Goal: Task Accomplishment & Management: Manage account settings

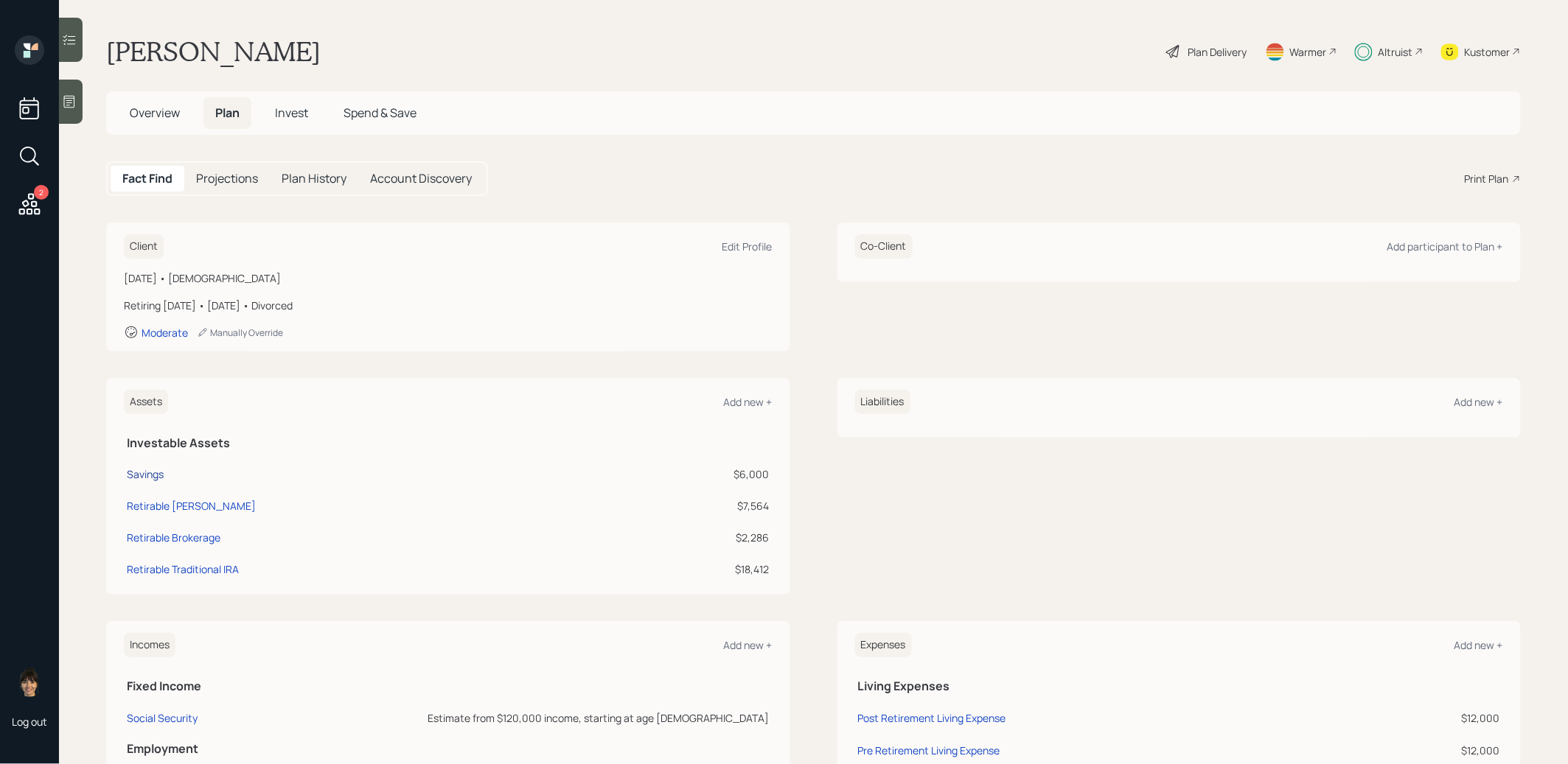
click at [140, 475] on div "Savings" at bounding box center [145, 474] width 37 height 16
select select "cash"
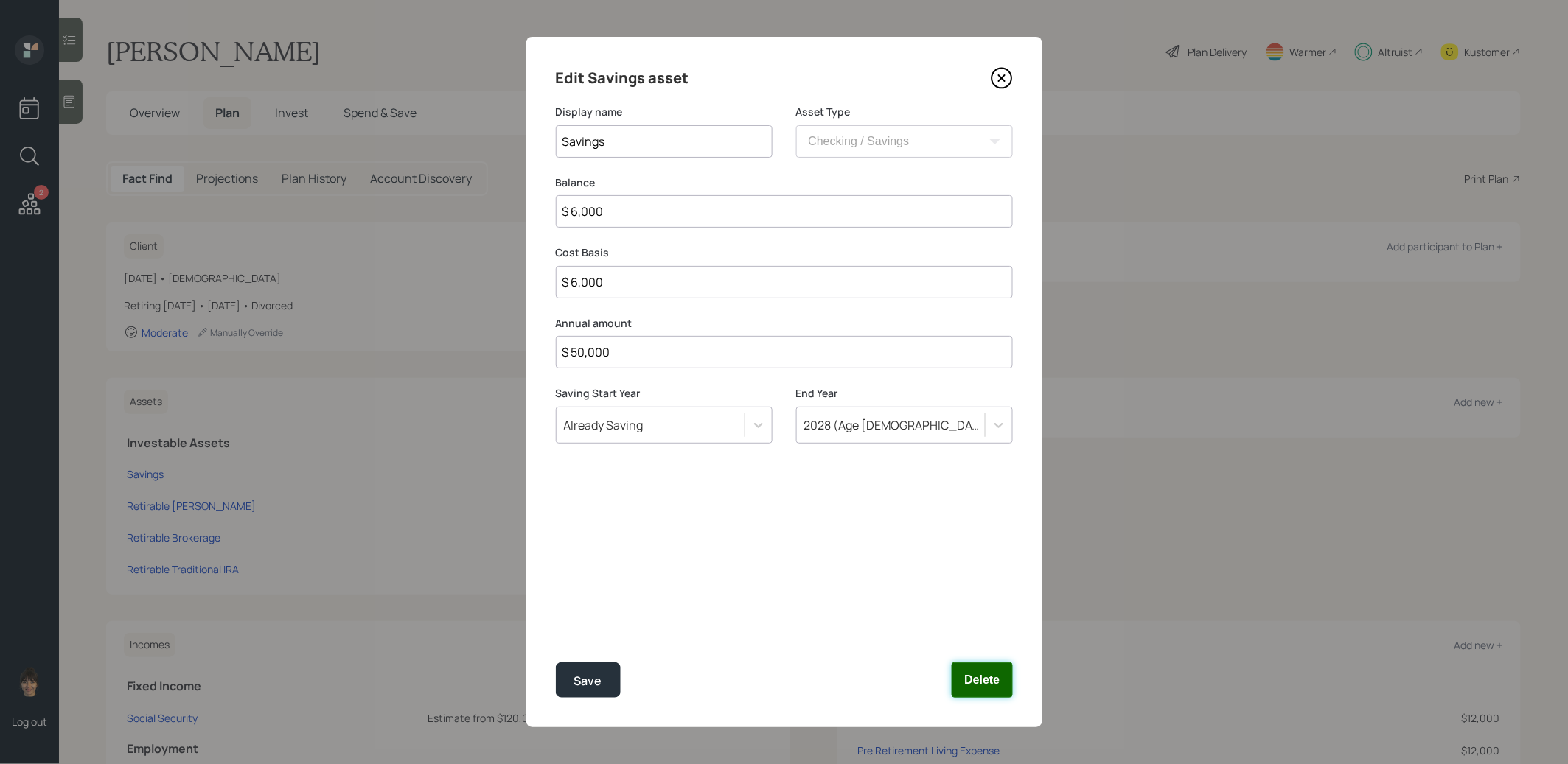
click at [984, 682] on button "Delete" at bounding box center [981, 679] width 61 height 35
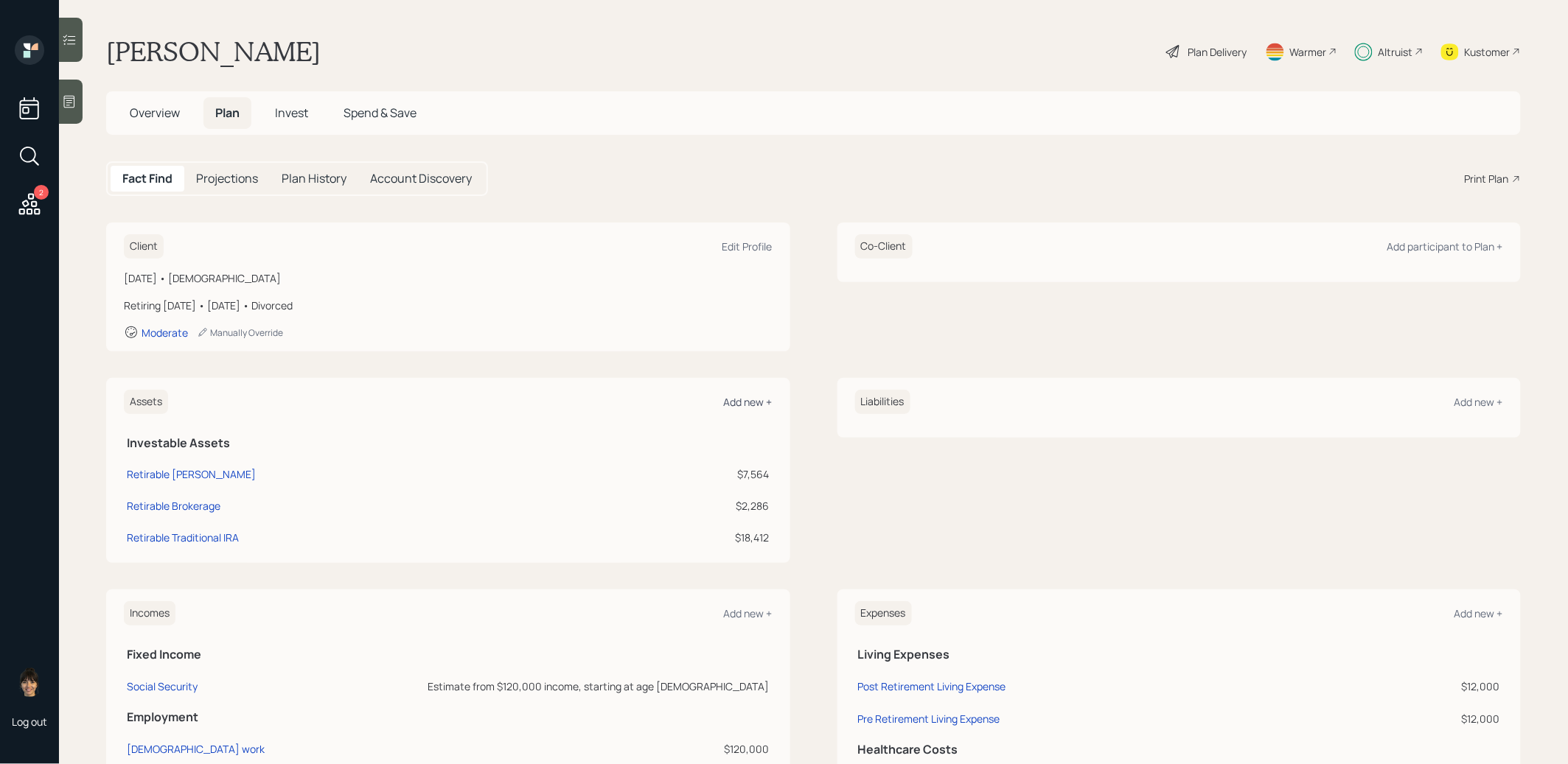
click at [759, 401] on div "Add new +" at bounding box center [748, 401] width 49 height 14
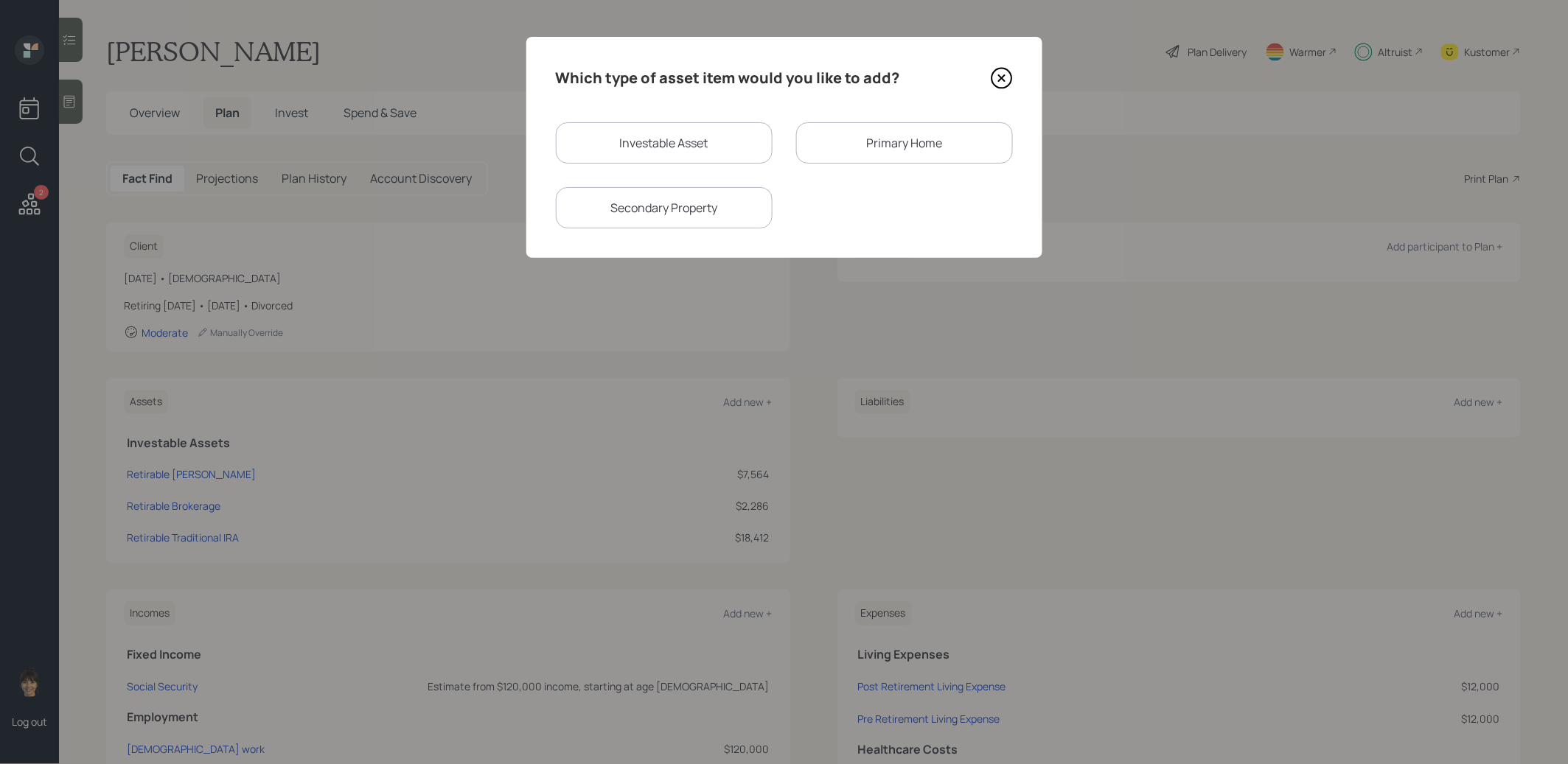
click at [690, 136] on div "Investable Asset" at bounding box center [664, 142] width 217 height 41
select select "taxable"
select select "balanced"
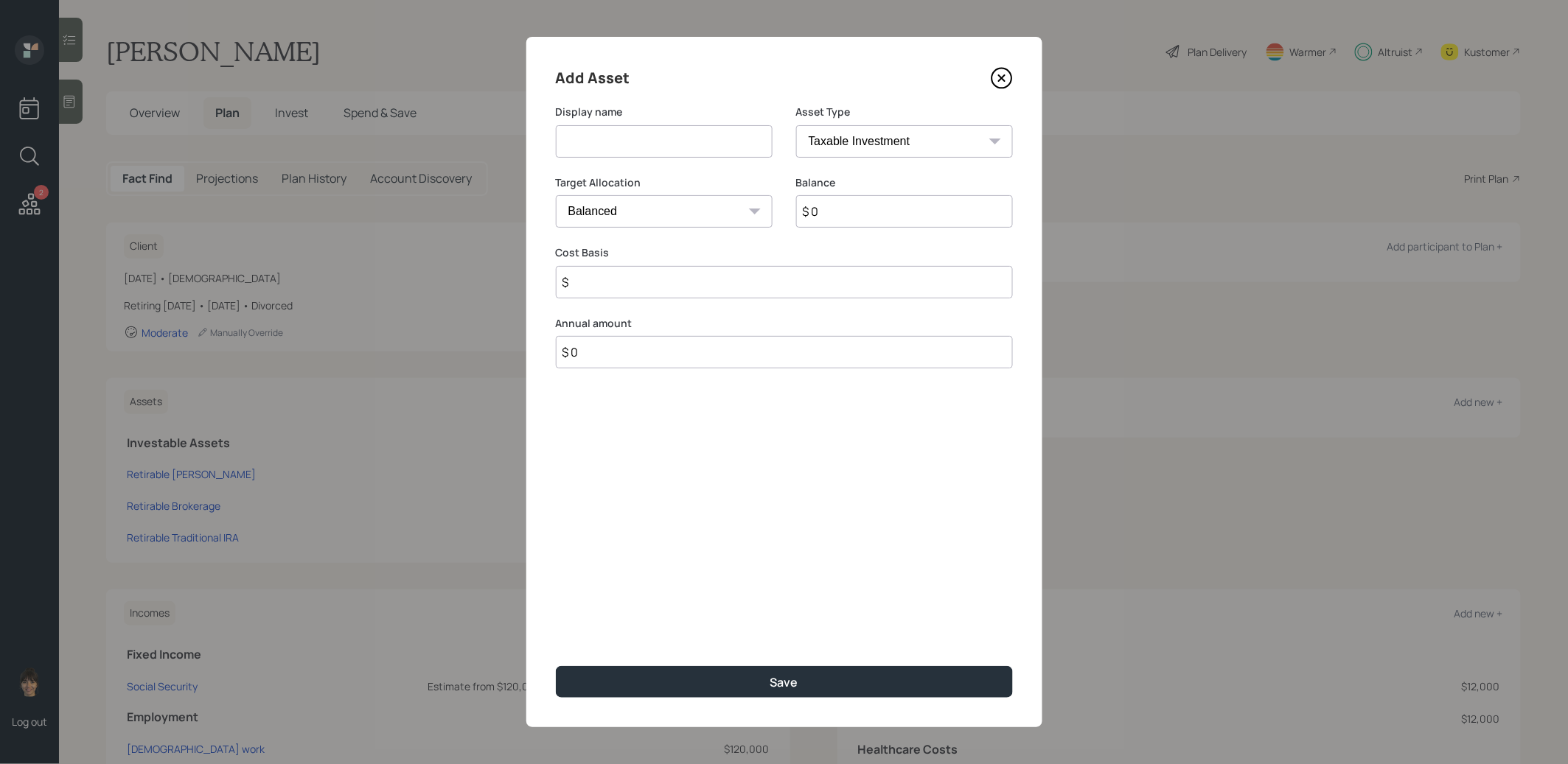
click at [709, 139] on input at bounding box center [664, 141] width 217 height 32
click at [900, 137] on select "SEP IRA IRA Roth IRA 401(k) Roth 401(k) 403(b) Roth 403(b) 457(b) Roth 457(b) H…" at bounding box center [904, 141] width 217 height 32
select select "emergency_fund"
click at [796, 125] on select "SEP IRA IRA Roth IRA 401(k) Roth 401(k) 403(b) Roth 403(b) 457(b) Roth 457(b) H…" at bounding box center [904, 141] width 217 height 32
click at [706, 148] on input at bounding box center [664, 141] width 217 height 32
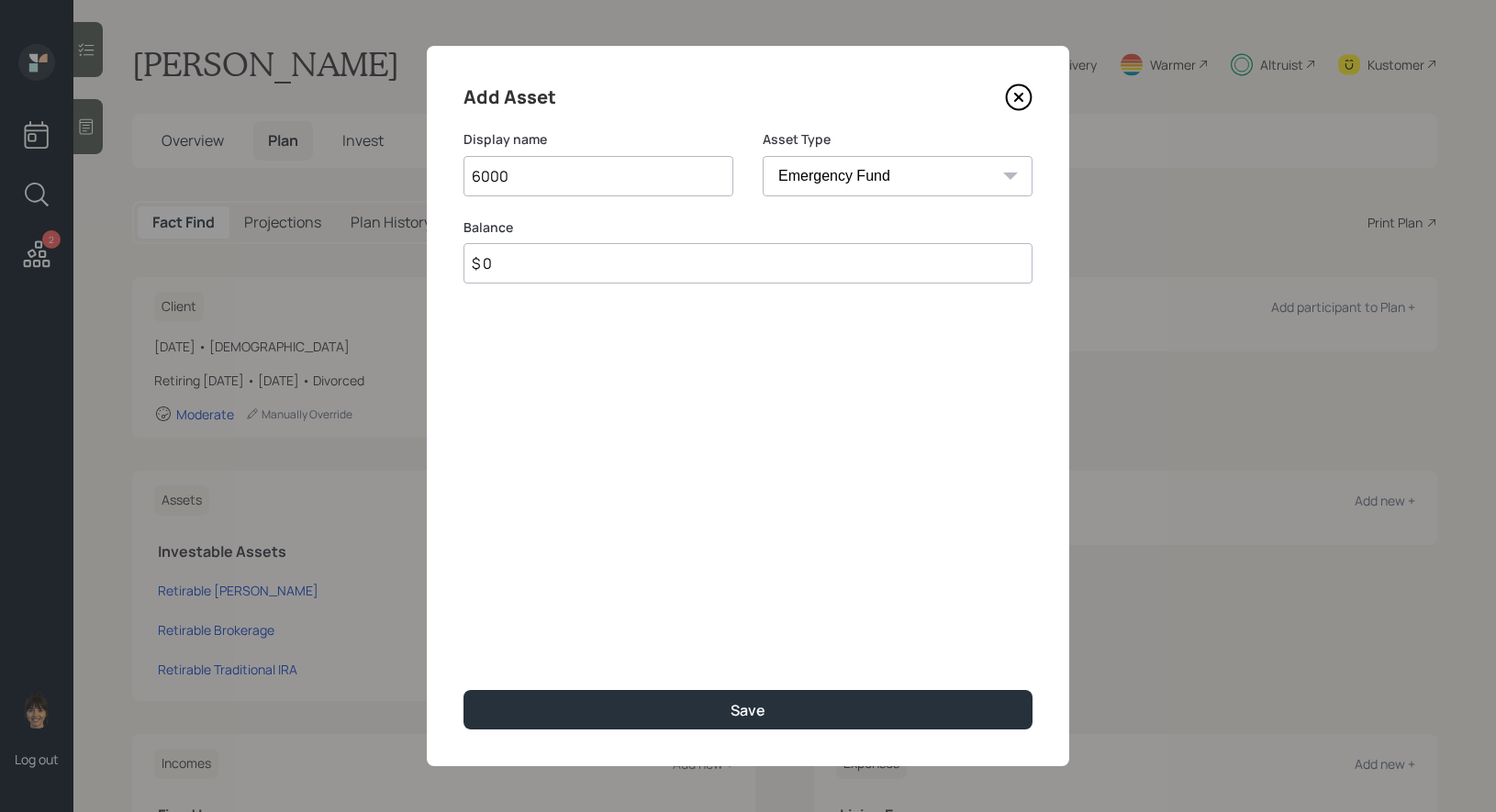
type input "6000"
click at [549, 267] on input "$ 0" at bounding box center [748, 263] width 569 height 40
click at [510, 168] on input "6000" at bounding box center [598, 175] width 270 height 40
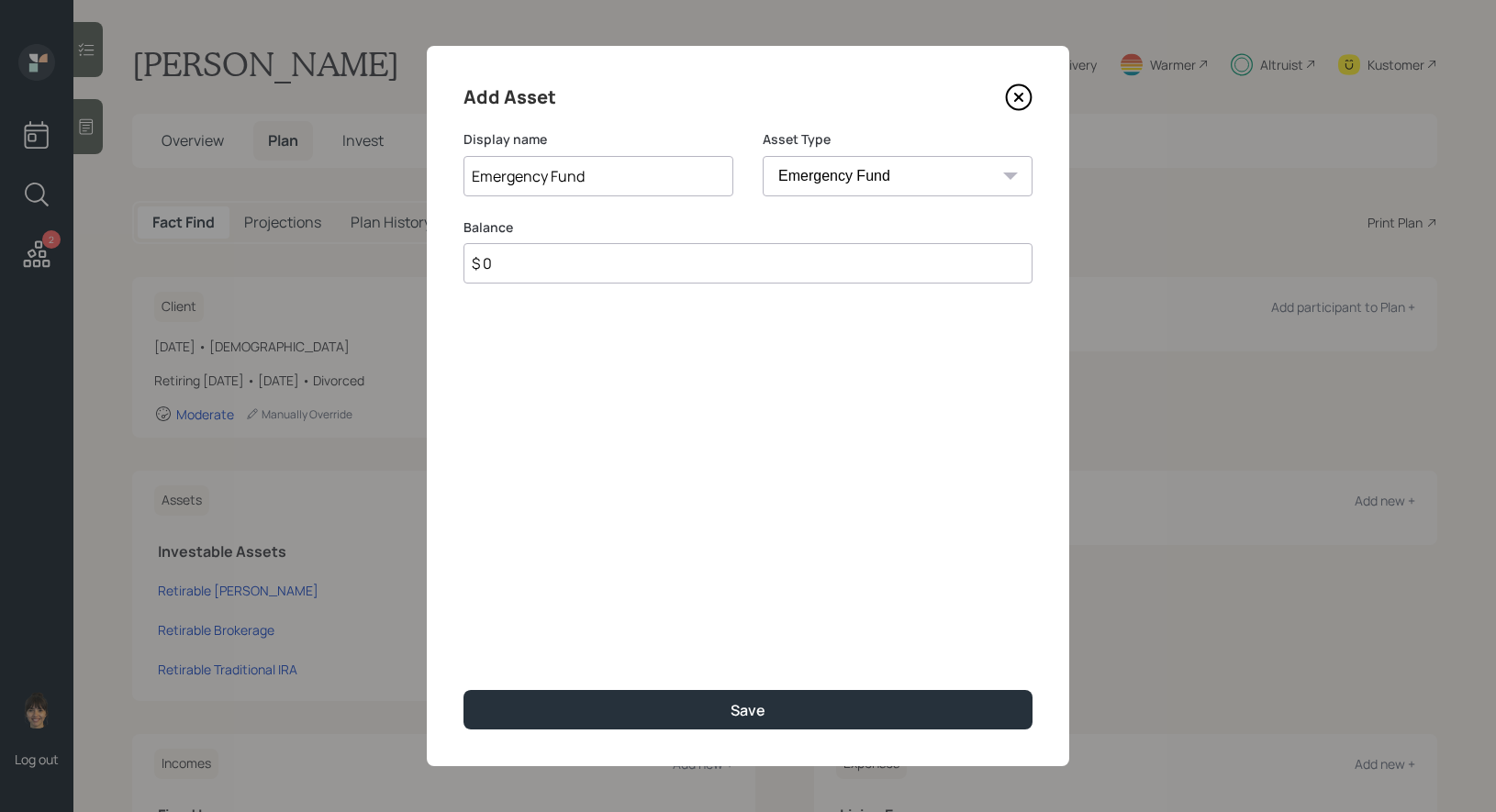
type input "Emergency Fund"
click at [505, 269] on input "$ 0" at bounding box center [748, 263] width 569 height 40
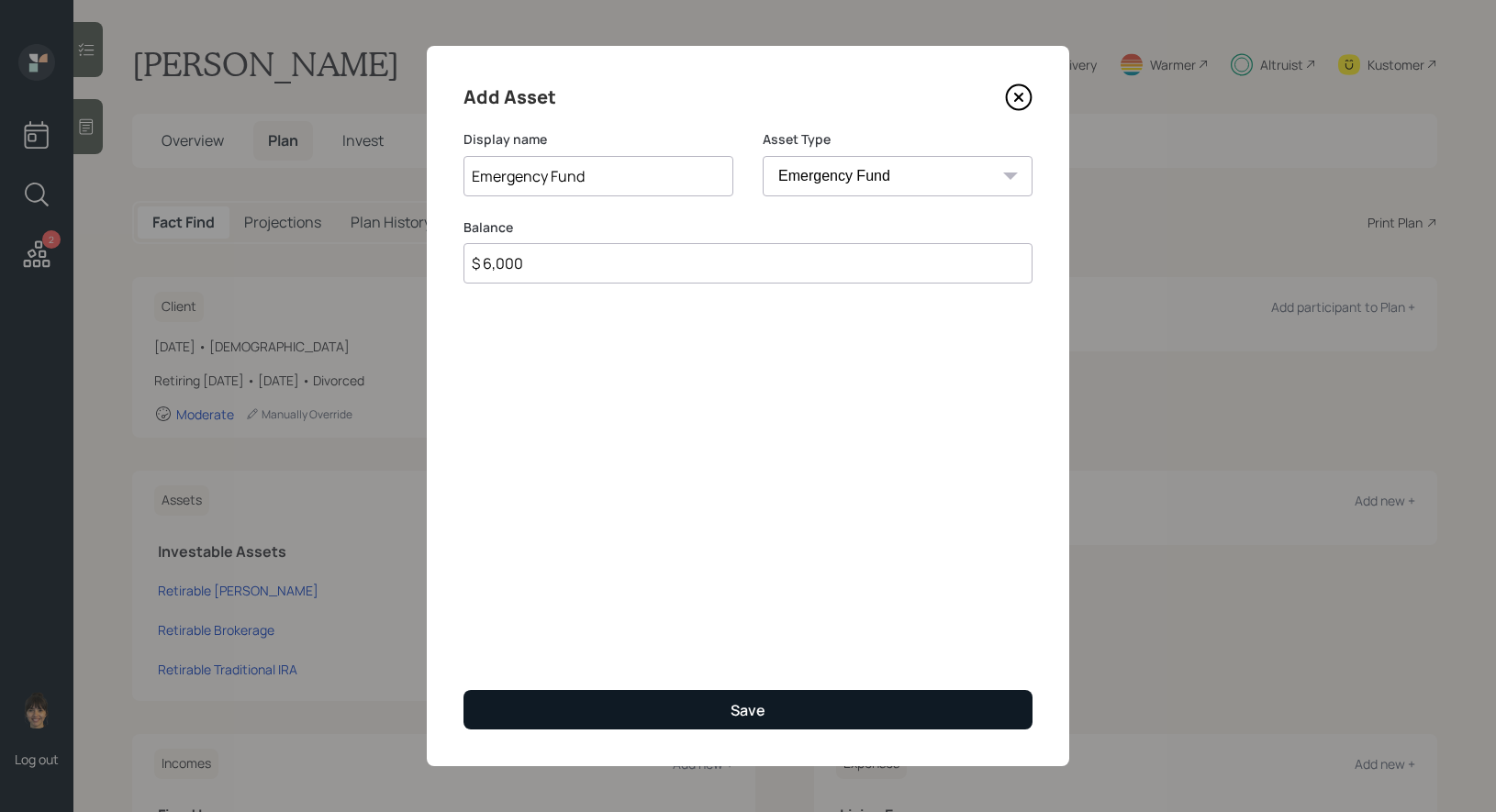
type input "$ 6,000"
click at [565, 714] on button "Save" at bounding box center [748, 709] width 569 height 39
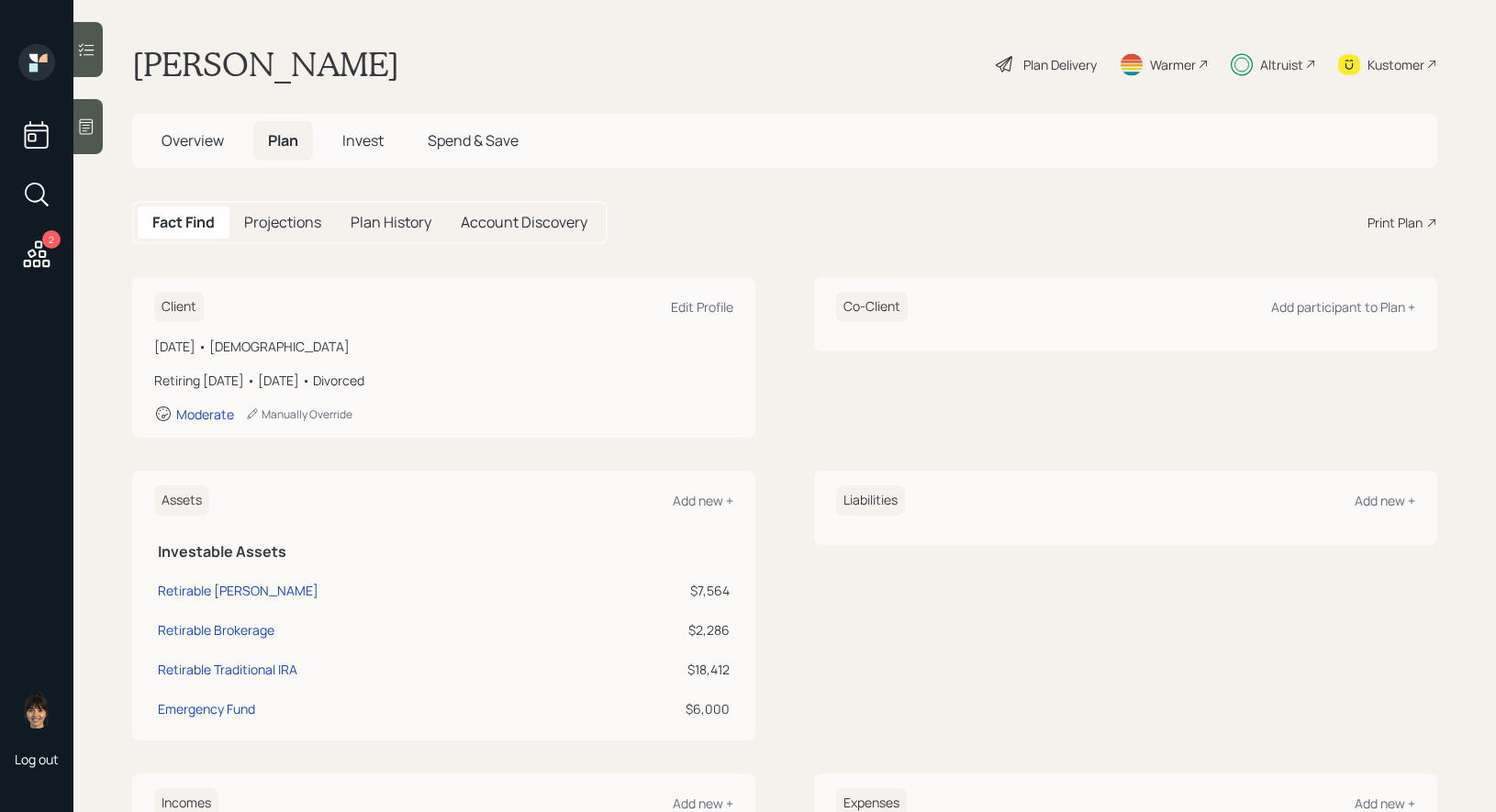
click at [470, 142] on span "Spend & Save" at bounding box center [472, 141] width 90 height 21
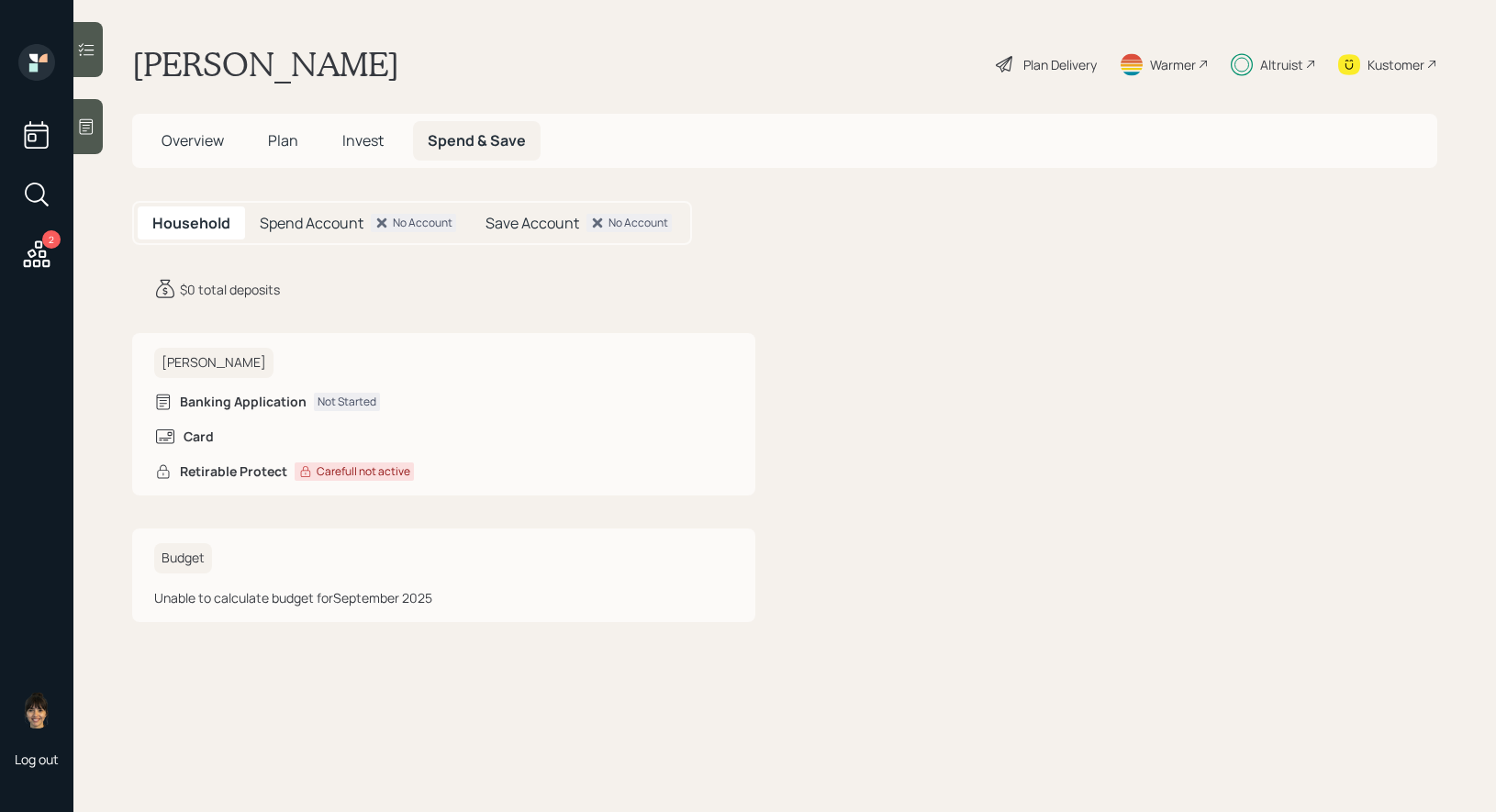
click at [285, 138] on span "Plan" at bounding box center [283, 141] width 30 height 21
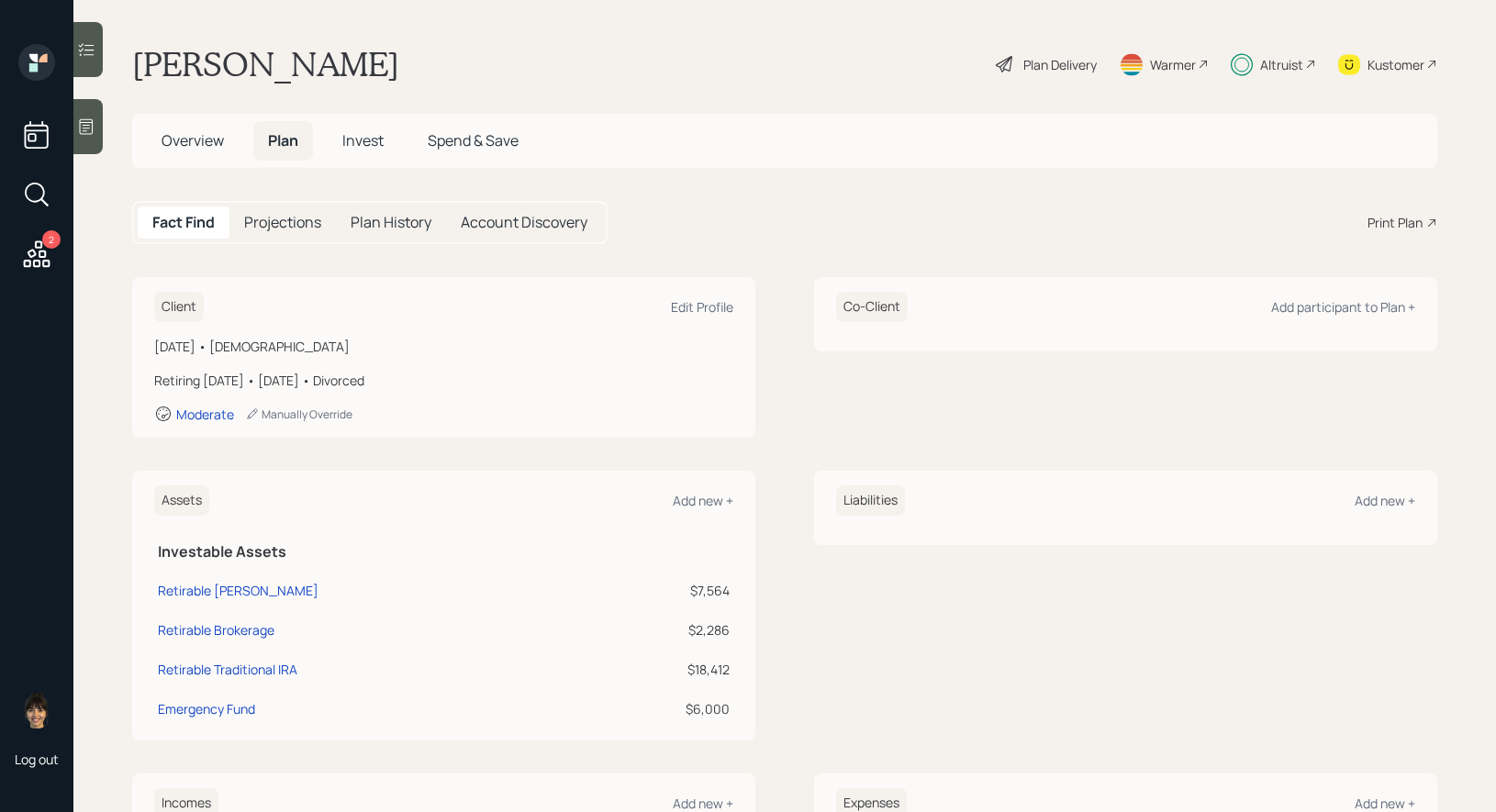
click at [1004, 60] on icon at bounding box center [1004, 64] width 17 height 17
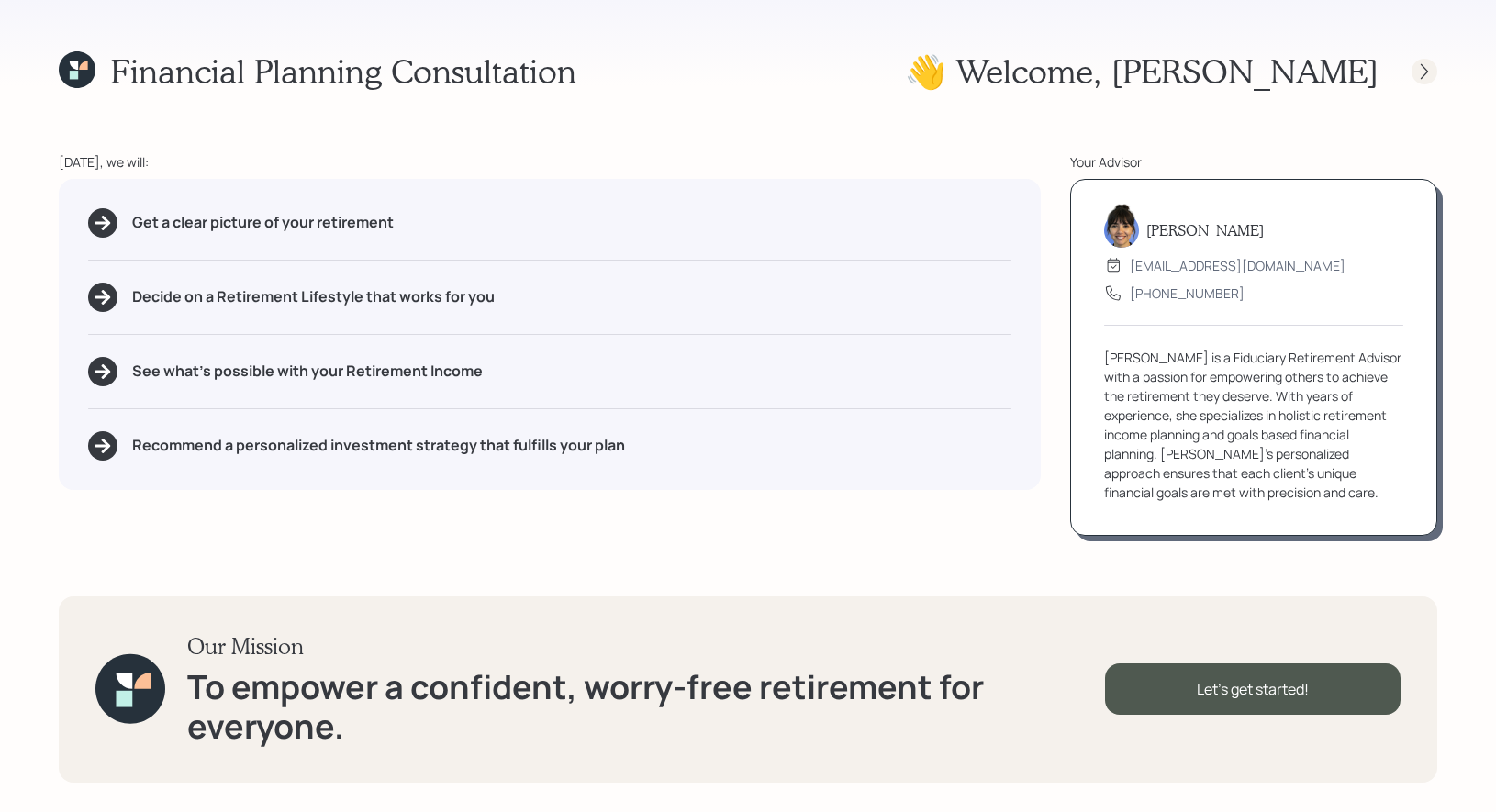
click at [1428, 74] on icon at bounding box center [1424, 72] width 19 height 19
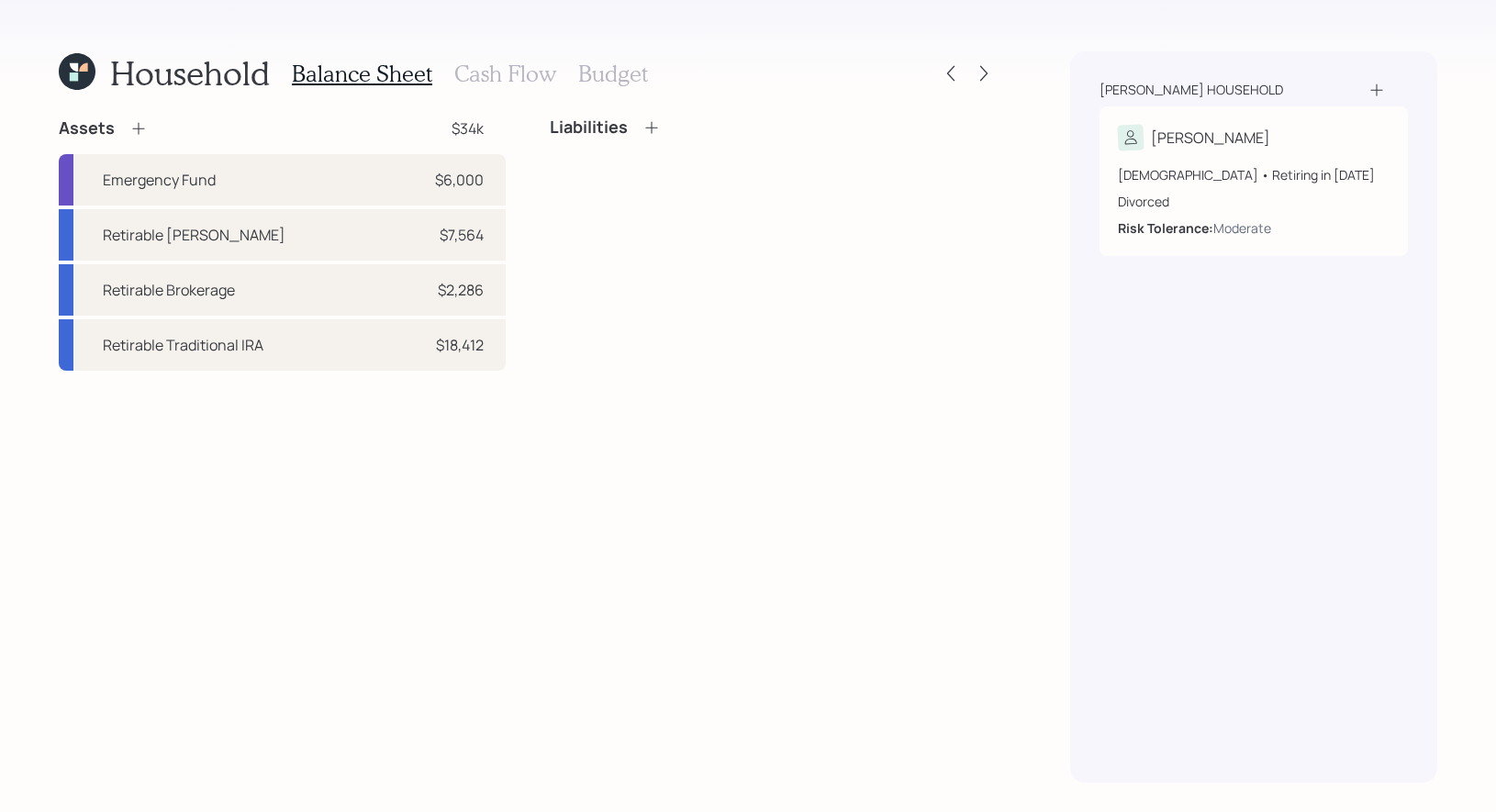
click at [612, 71] on h3 "Budget" at bounding box center [613, 74] width 70 height 27
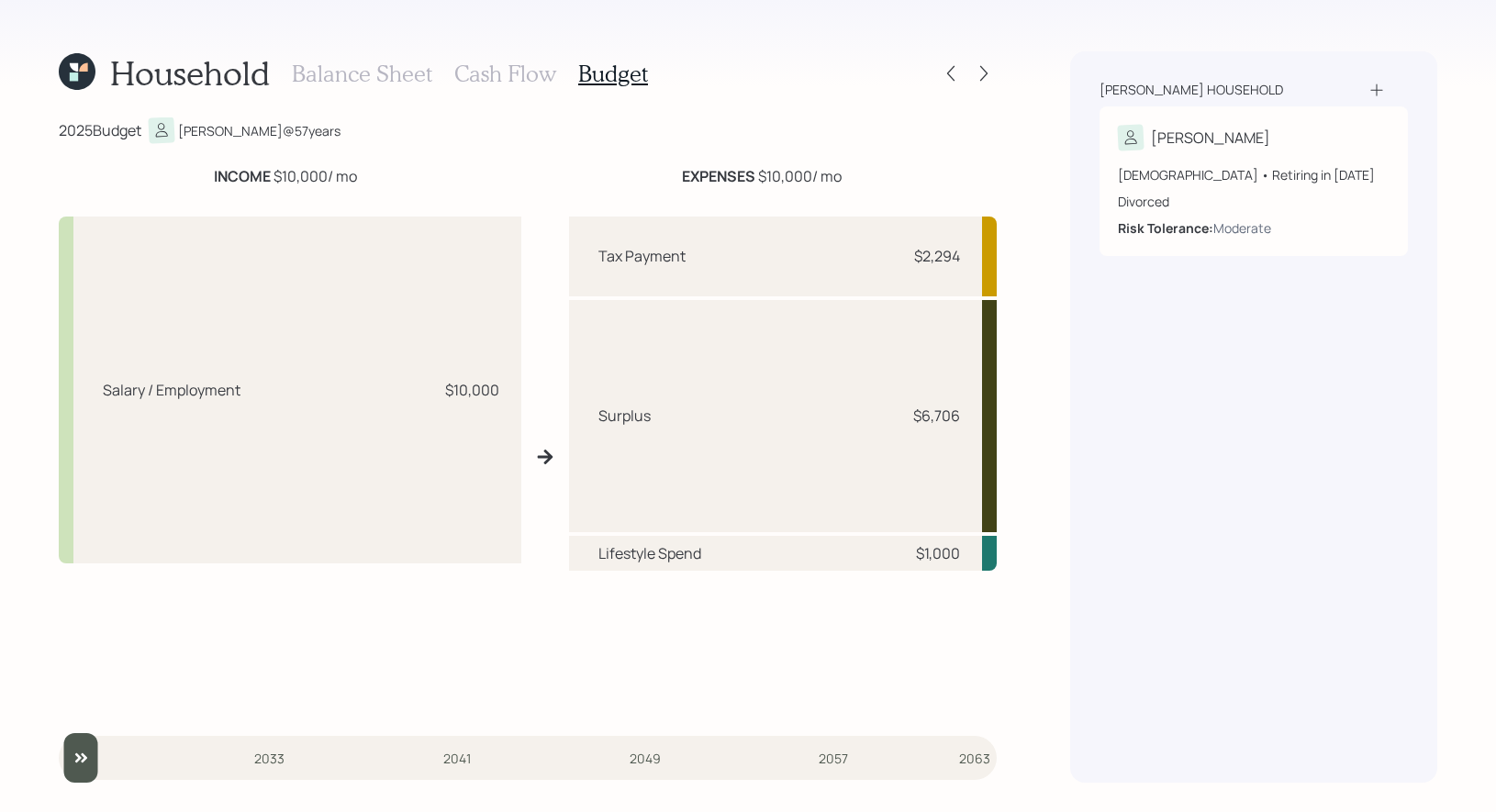
click at [506, 62] on h3 "Cash Flow" at bounding box center [505, 74] width 102 height 27
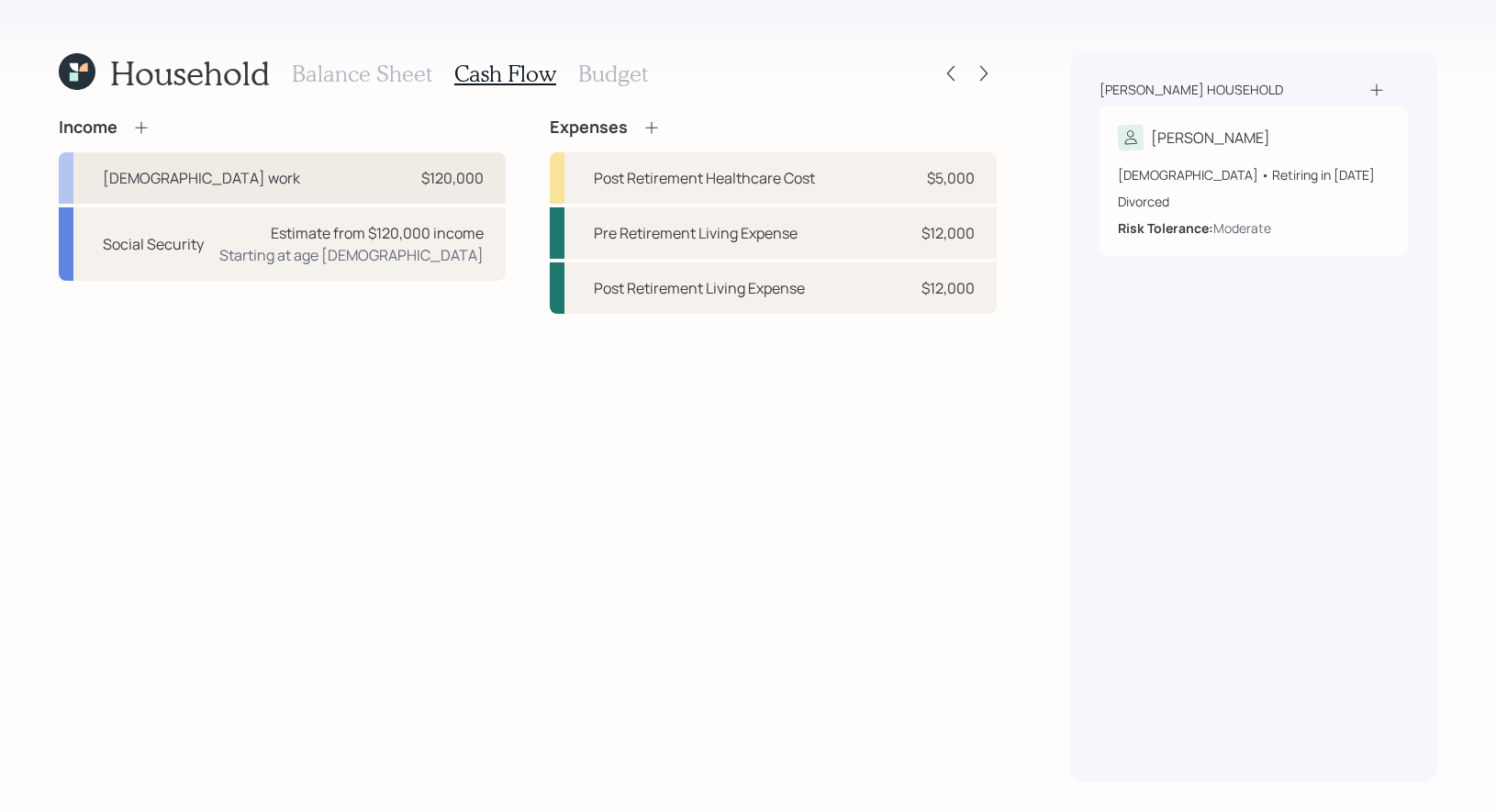
click at [217, 172] on div "Full-time work $120,000" at bounding box center [282, 177] width 447 height 51
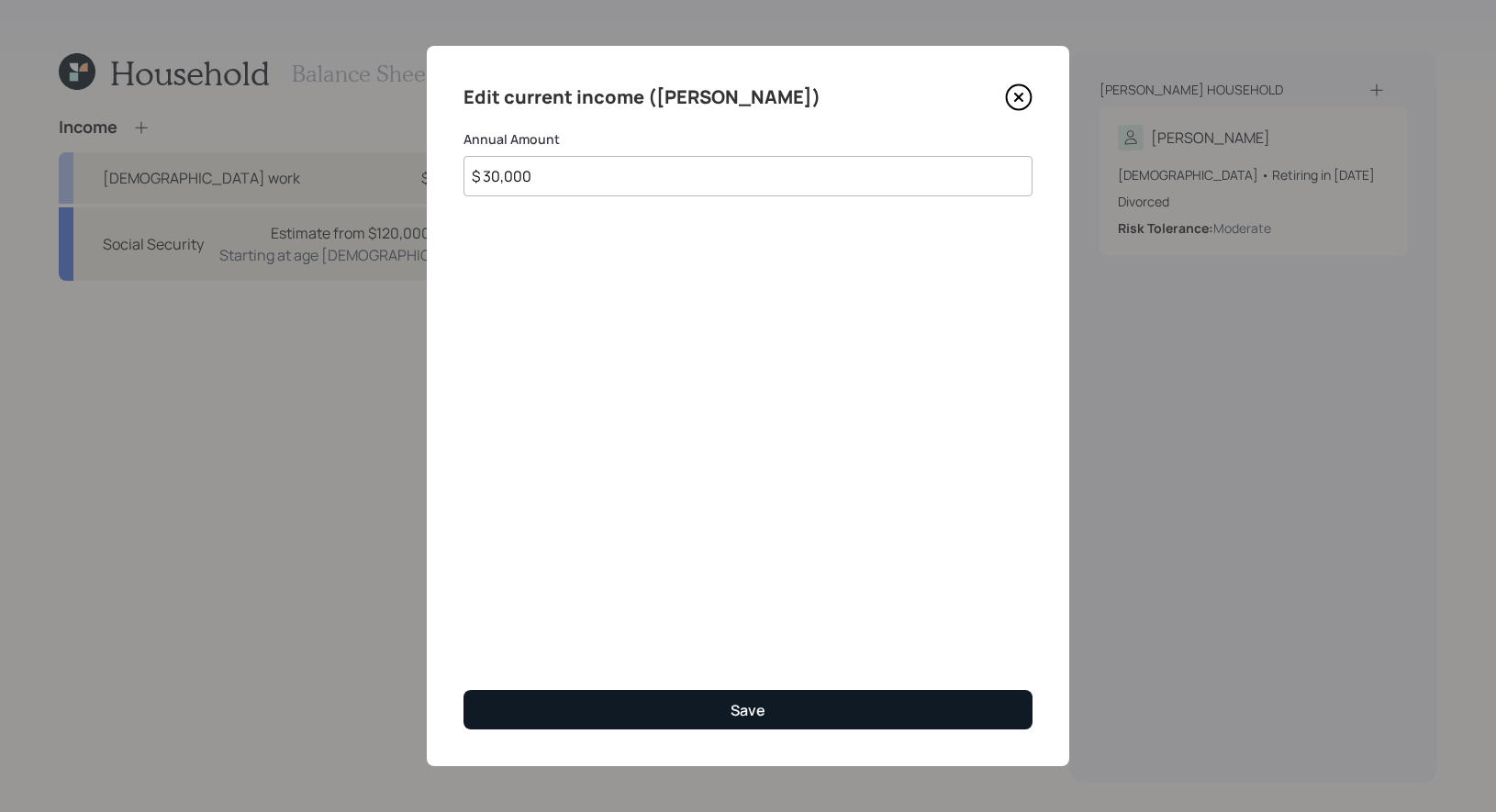
type input "$ 30,000"
click at [704, 709] on button "Save" at bounding box center [748, 709] width 569 height 39
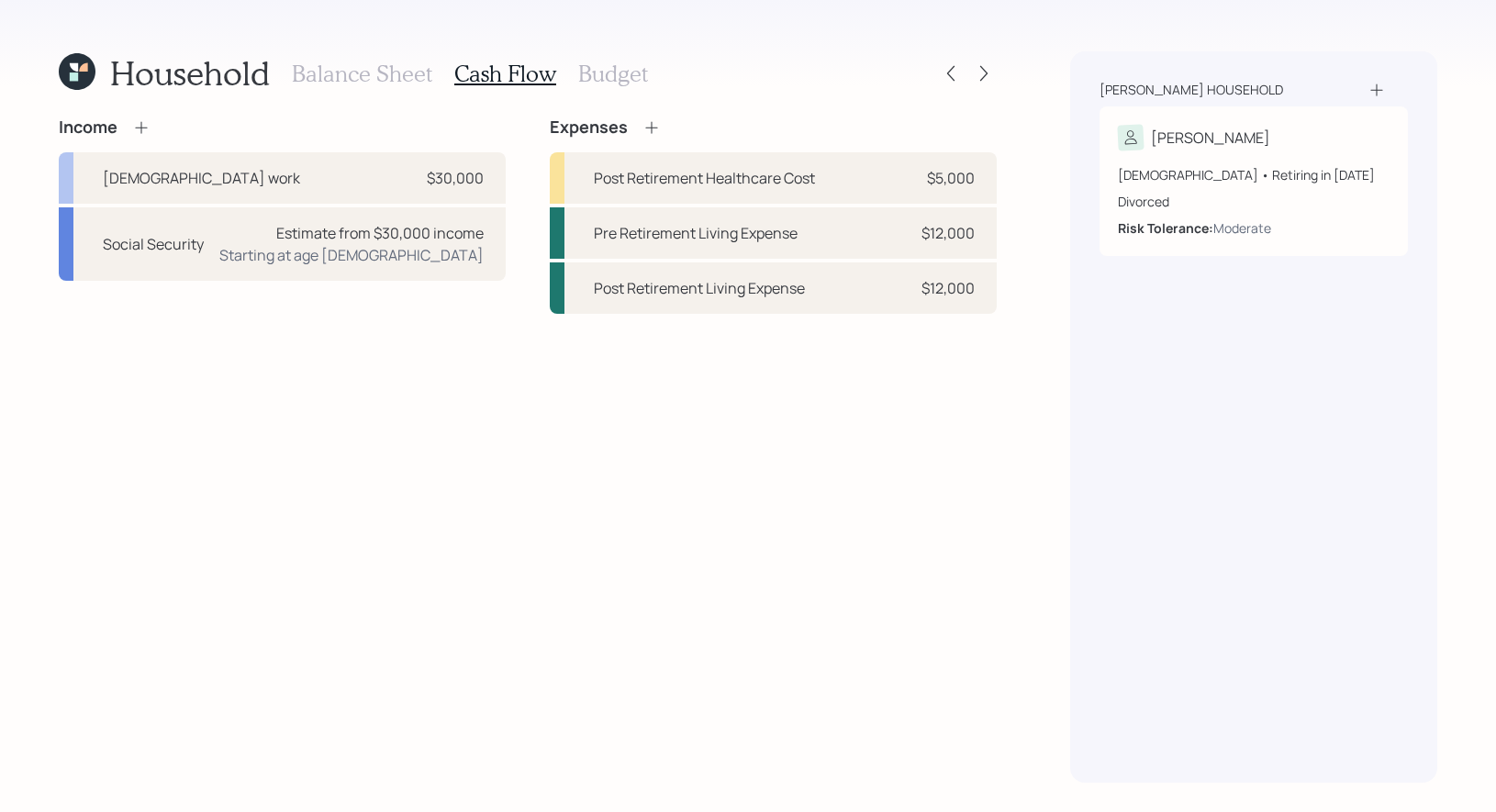
click at [606, 68] on h3 "Budget" at bounding box center [613, 74] width 70 height 27
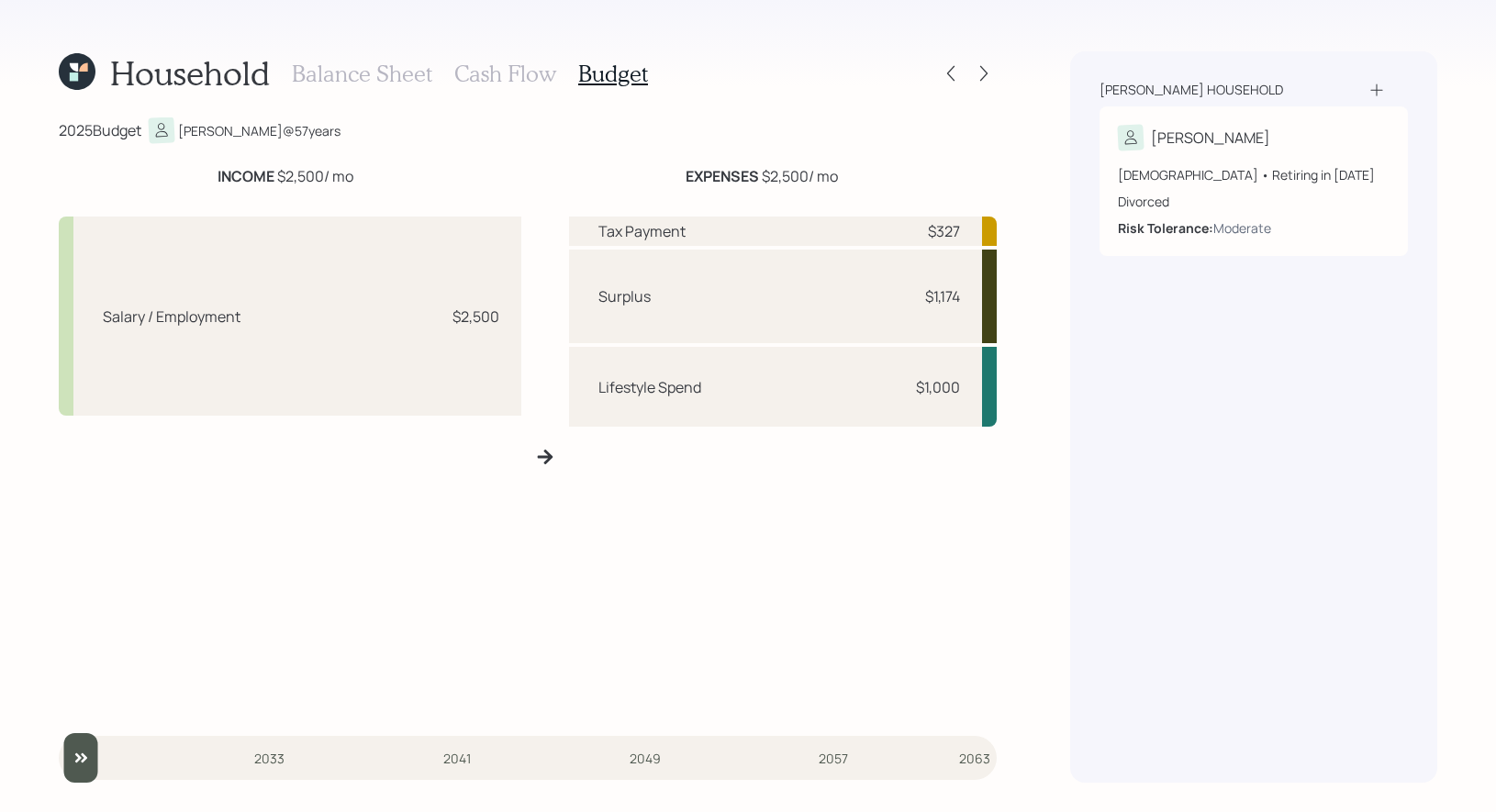
click at [501, 76] on h3 "Cash Flow" at bounding box center [505, 74] width 102 height 27
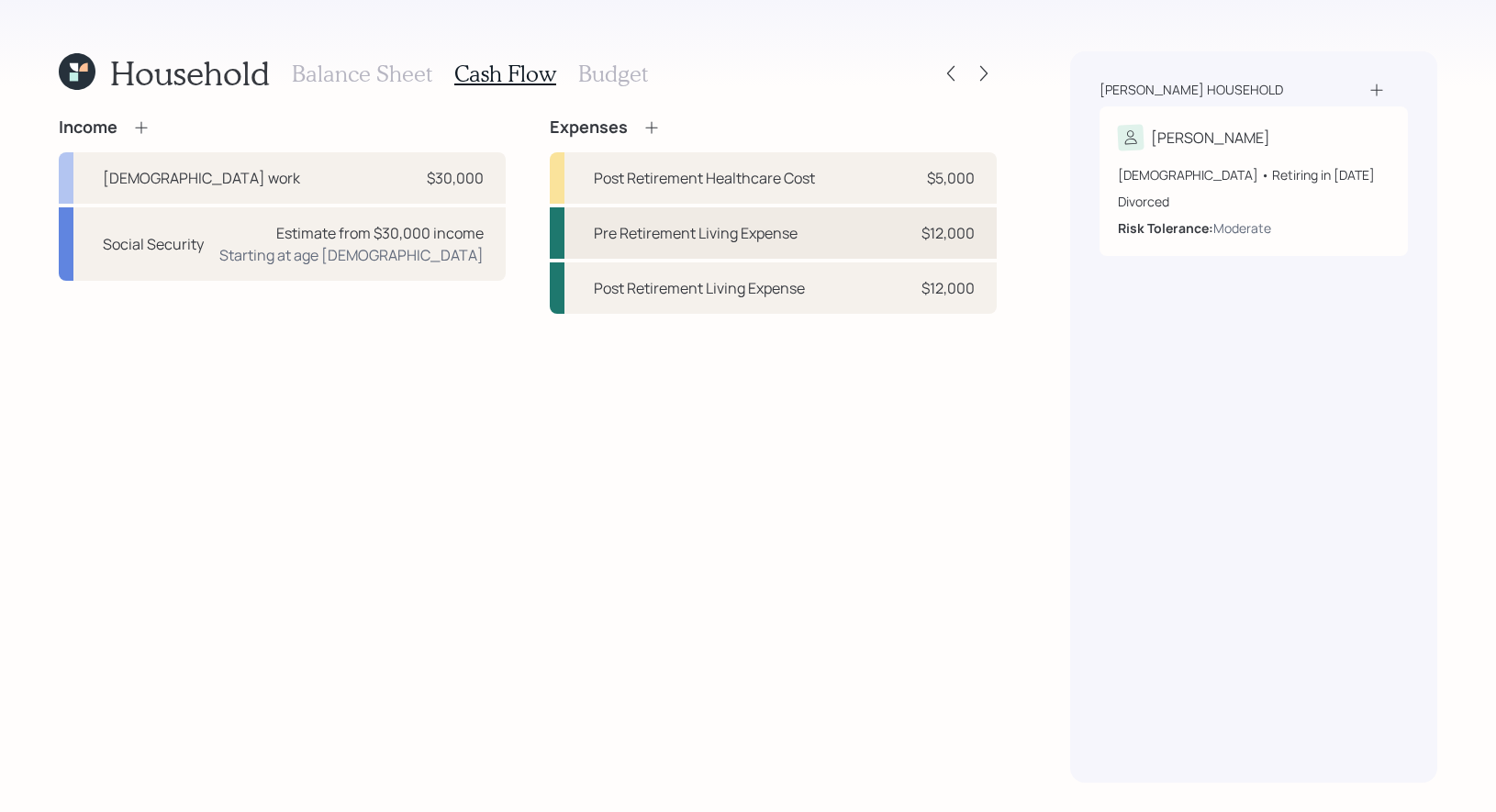
click at [661, 230] on div "Pre Retirement Living Expense" at bounding box center [696, 233] width 203 height 22
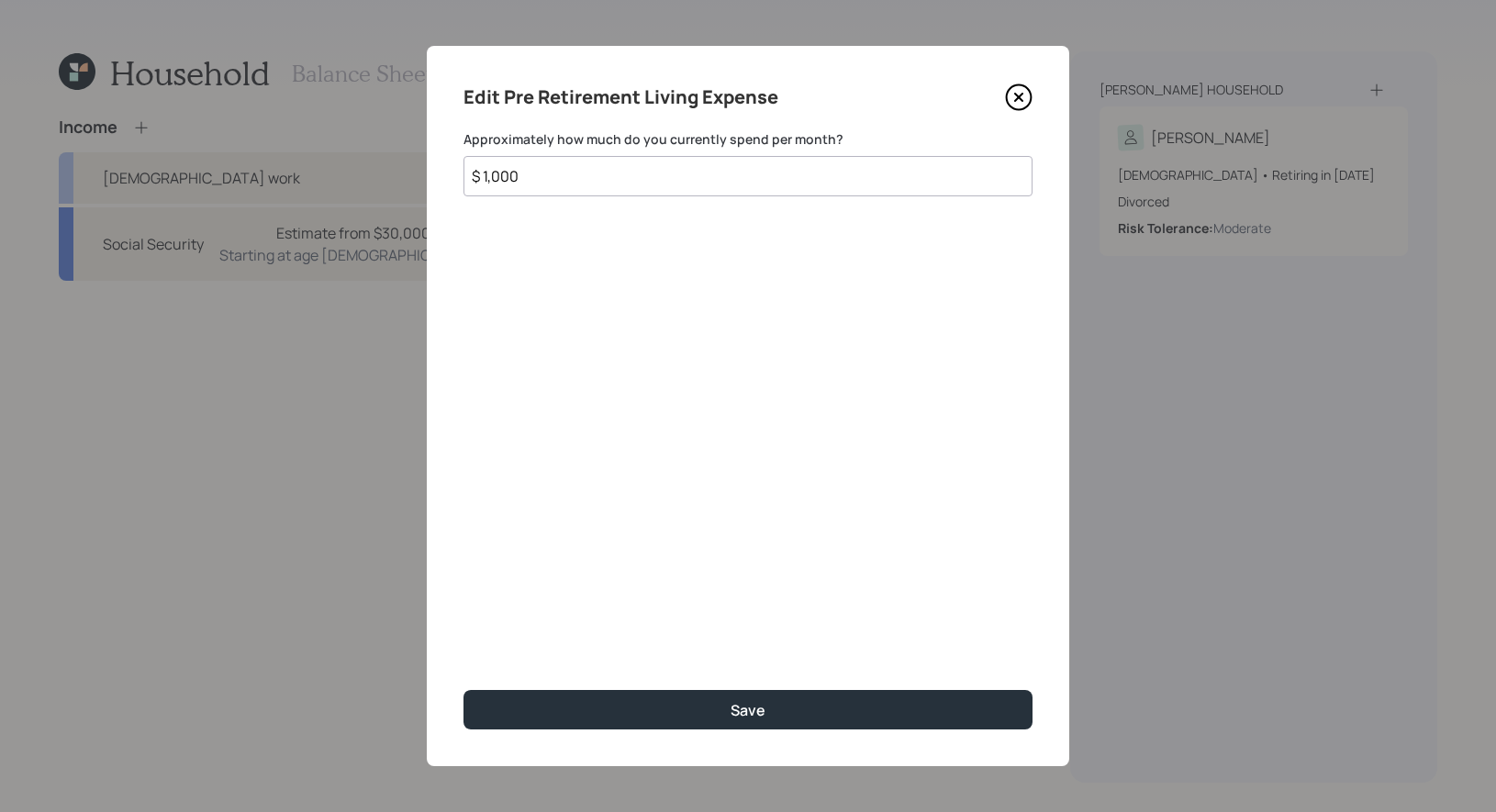
click at [576, 183] on input "$ 1,000" at bounding box center [748, 175] width 569 height 40
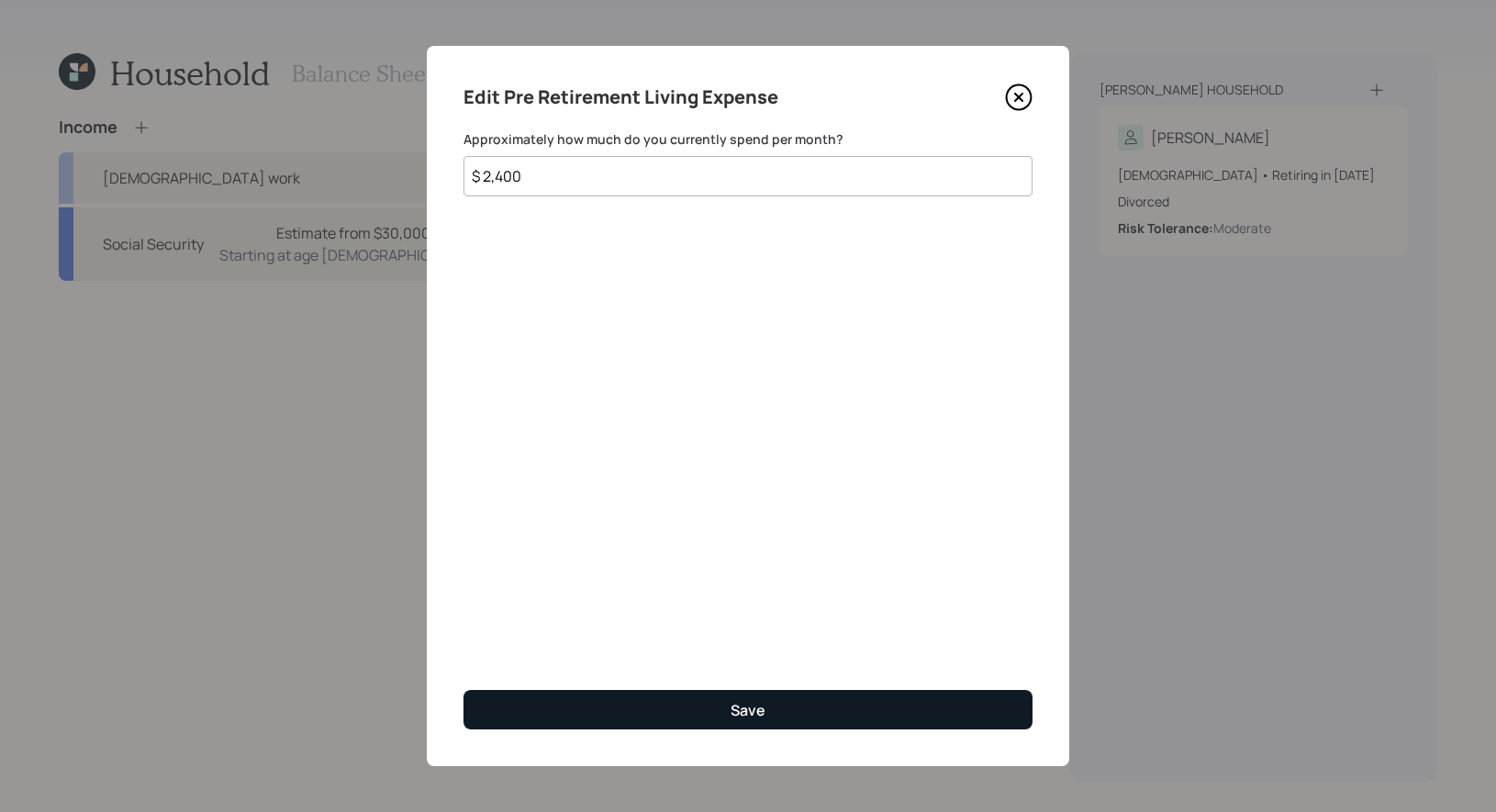
type input "$ 2,400"
click at [688, 722] on button "Save" at bounding box center [748, 709] width 569 height 39
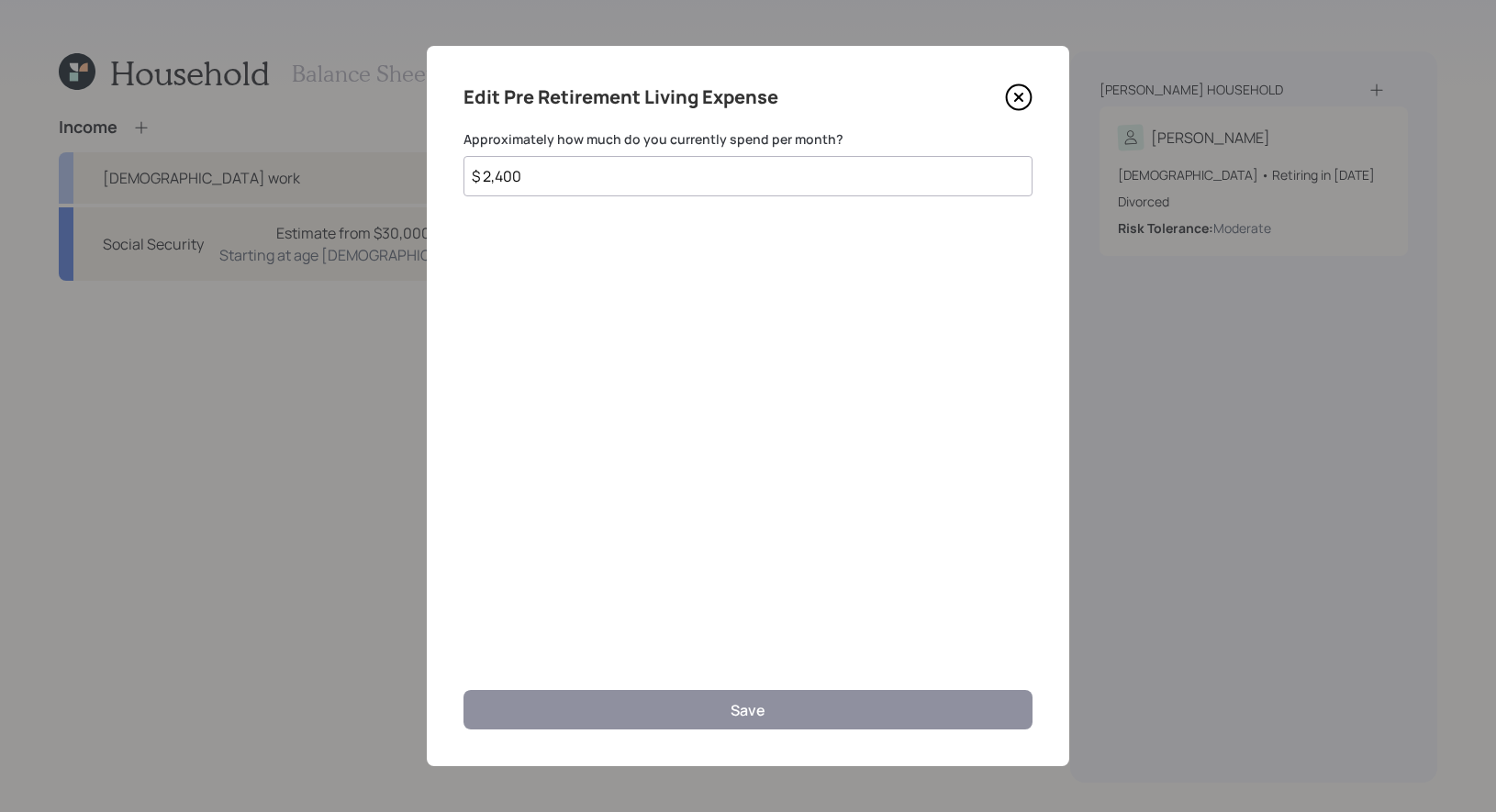
click at [564, 174] on input "$ 2,400" at bounding box center [748, 175] width 569 height 40
click at [1020, 96] on icon at bounding box center [1018, 98] width 28 height 28
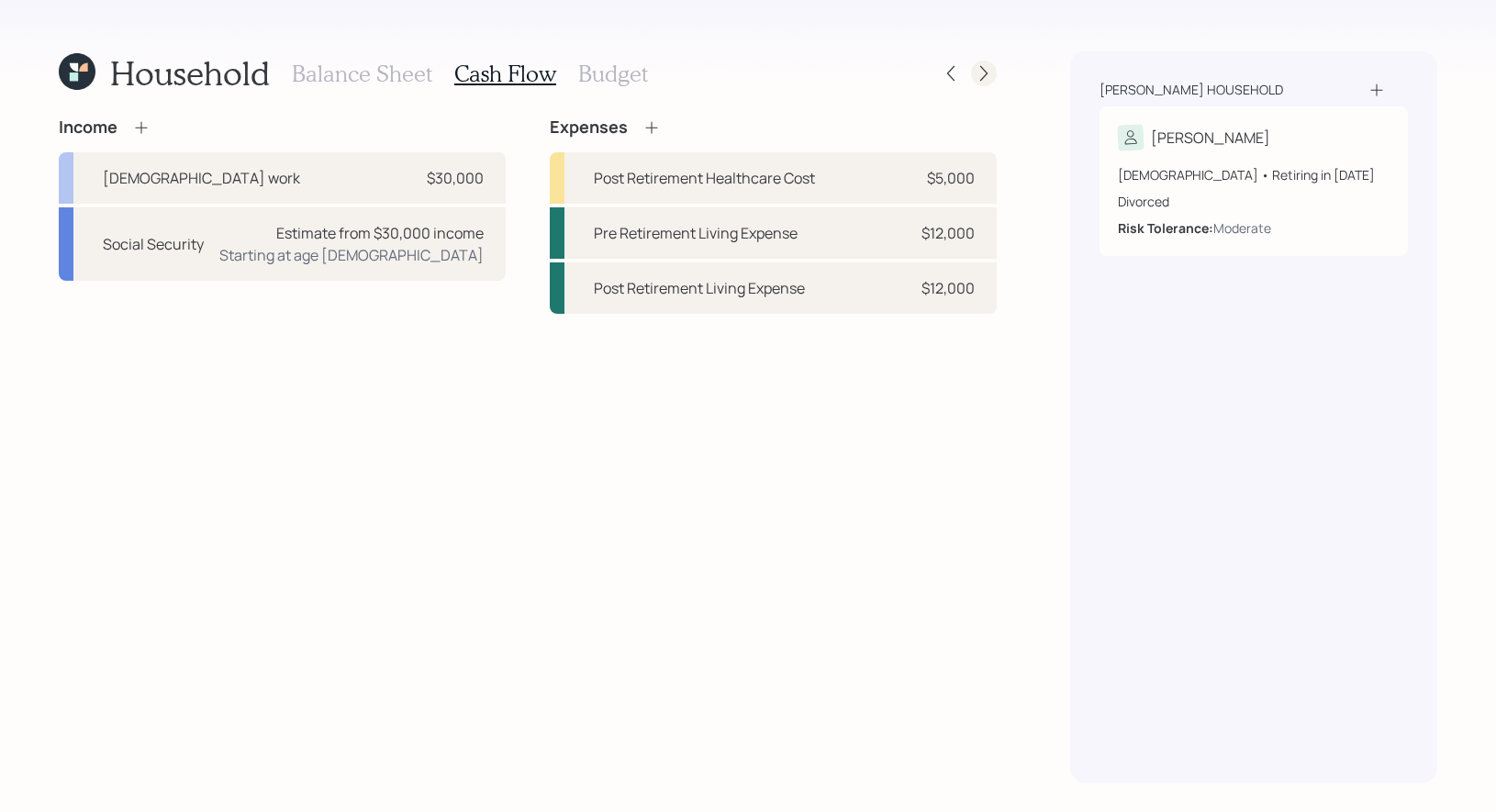
click at [984, 70] on icon at bounding box center [984, 74] width 7 height 16
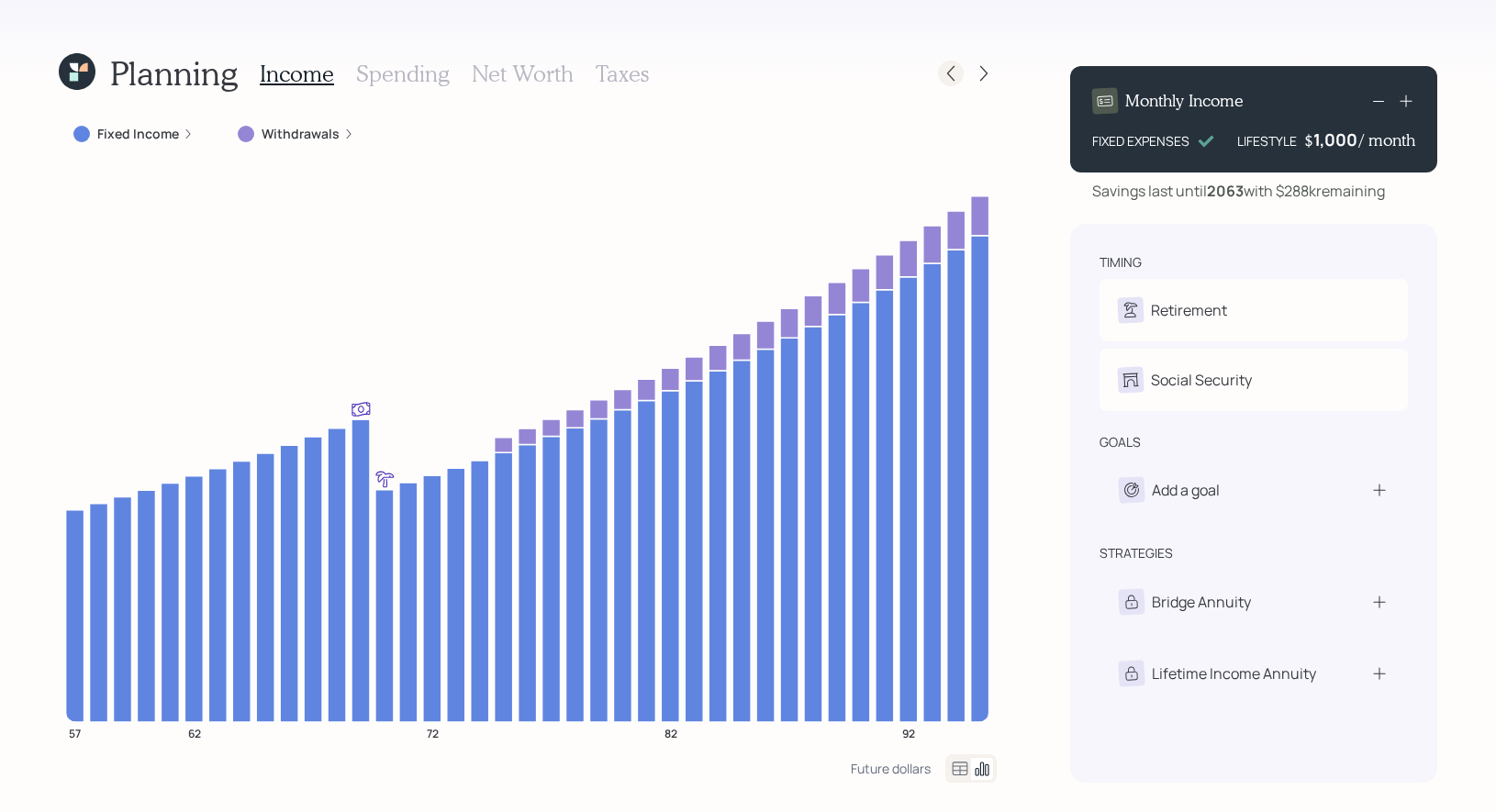
click at [953, 76] on icon at bounding box center [950, 74] width 19 height 19
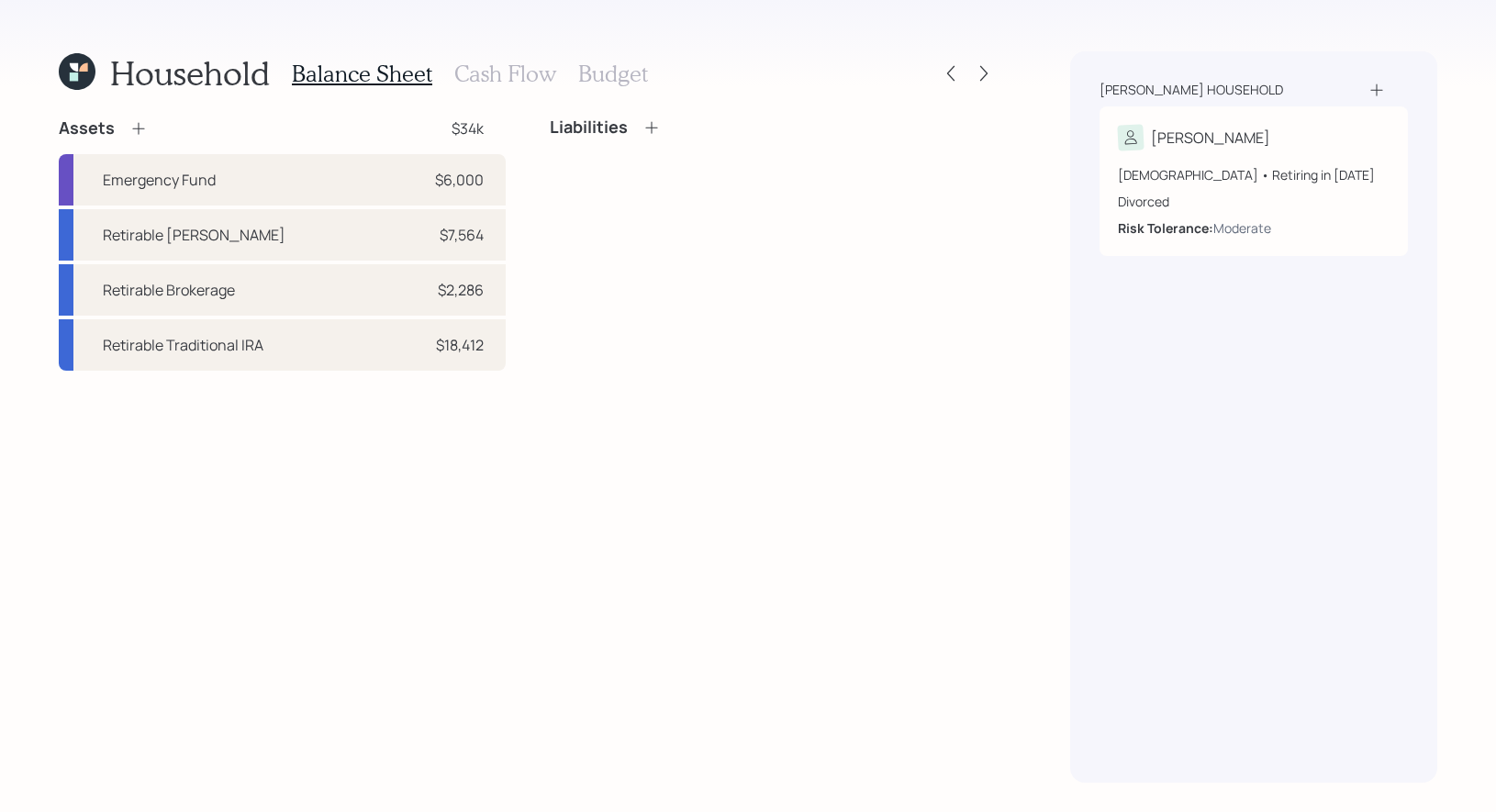
click at [525, 71] on h3 "Cash Flow" at bounding box center [505, 74] width 102 height 27
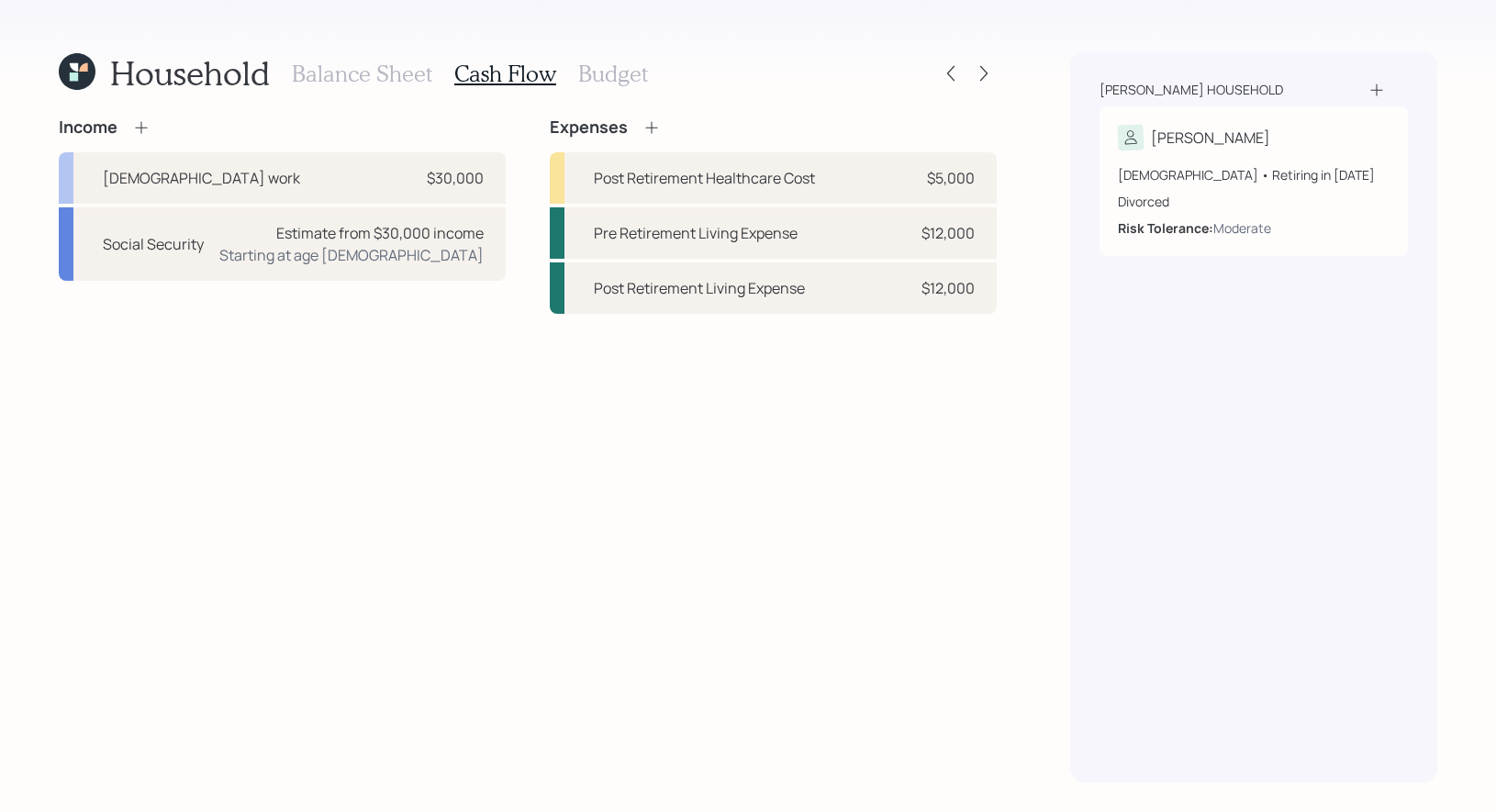
click at [650, 123] on icon at bounding box center [651, 127] width 12 height 12
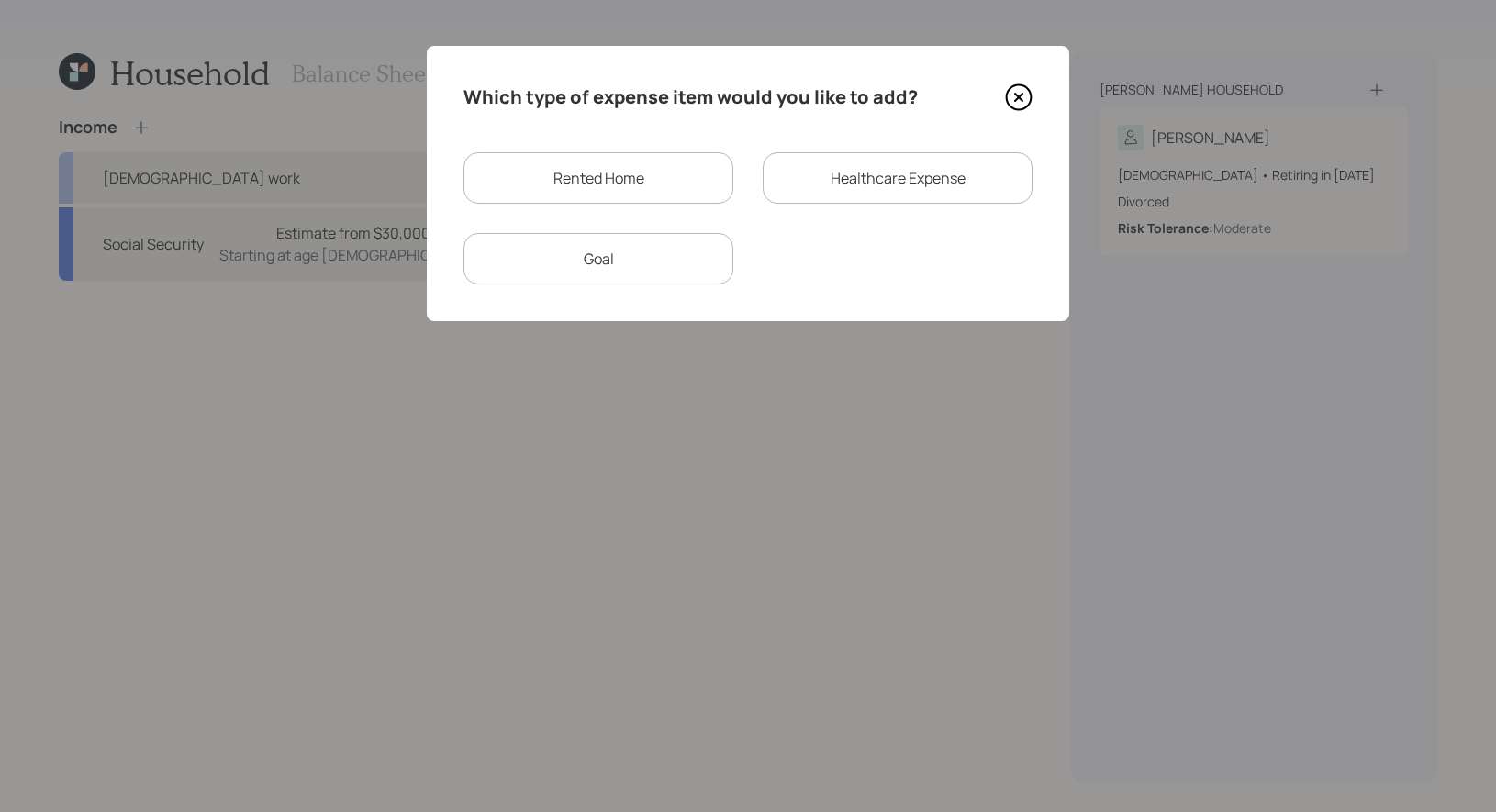
click at [652, 254] on div "Goal" at bounding box center [598, 258] width 270 height 51
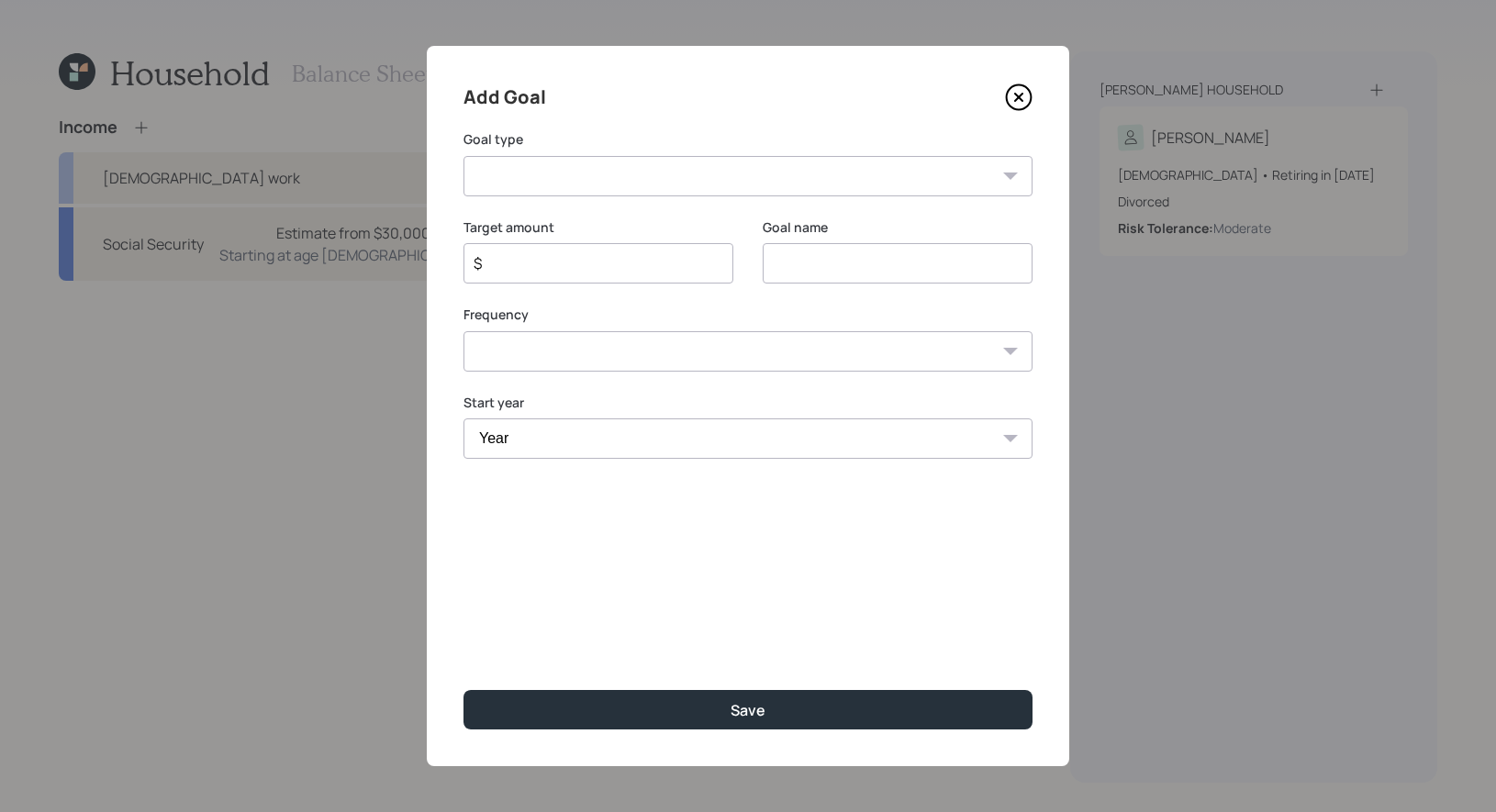
click at [824, 262] on input at bounding box center [897, 263] width 270 height 40
type input "2025"
click at [635, 256] on input "$" at bounding box center [591, 264] width 239 height 22
type input "$ 400"
click at [630, 348] on select "One time Every 1 year Every 2 years Every 3 years Every 4 years Every 5 years E…" at bounding box center [748, 351] width 569 height 40
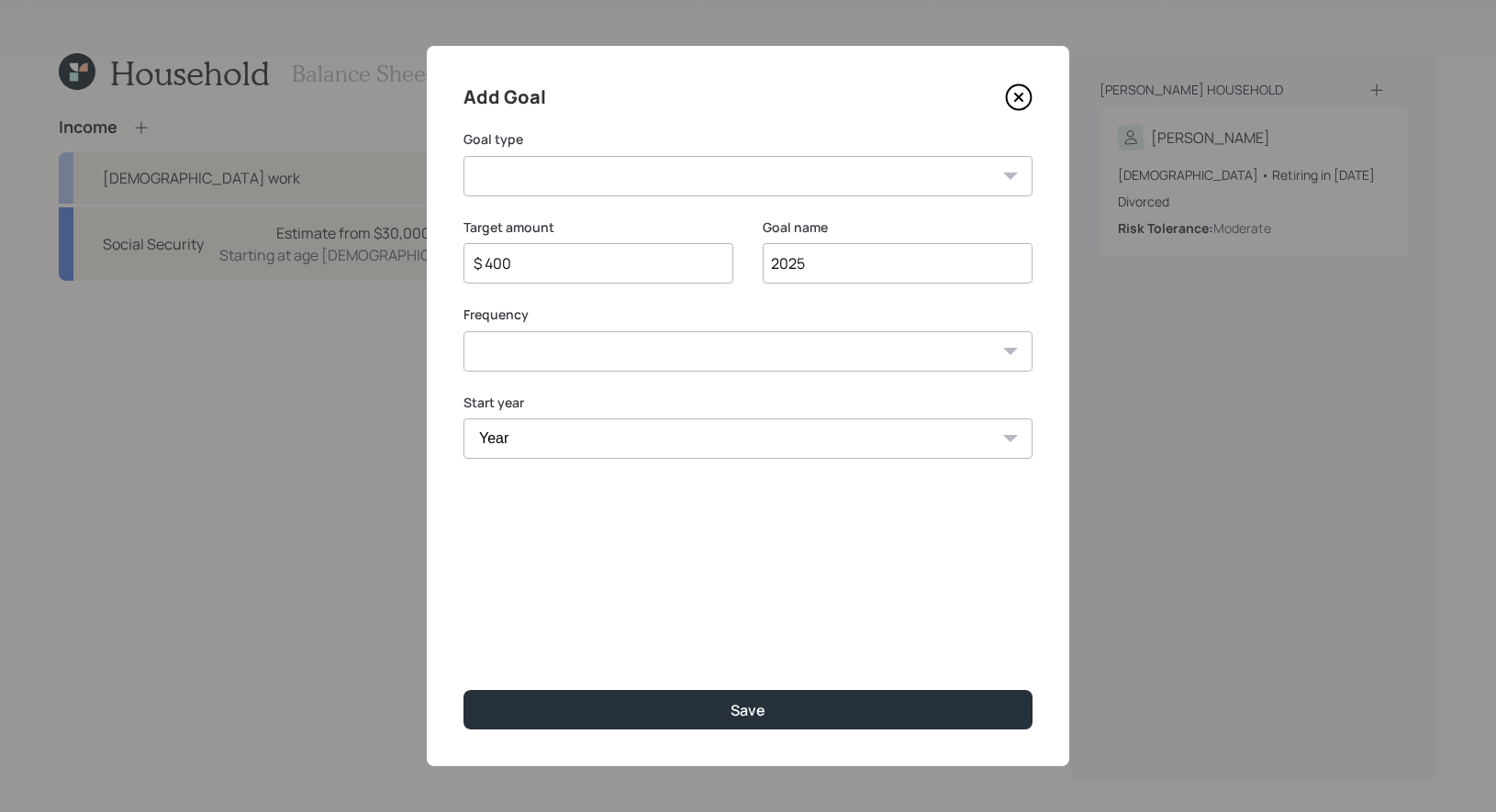
select select "0"
click at [464, 331] on select "One time Every 1 year Every 2 years Every 3 years Every 4 years Every 5 years E…" at bounding box center [748, 351] width 569 height 40
click at [547, 435] on select "Year [DATE] 2026 2027 2028 2029 2030 2031 2032 2033 2034 2035 2036 2037 2038 20…" at bounding box center [748, 438] width 569 height 40
select select "2025"
click at [464, 419] on select "Year [DATE] 2026 2027 2028 2029 2030 2031 2032 2033 2034 2035 2036 2037 2038 20…" at bounding box center [748, 438] width 569 height 40
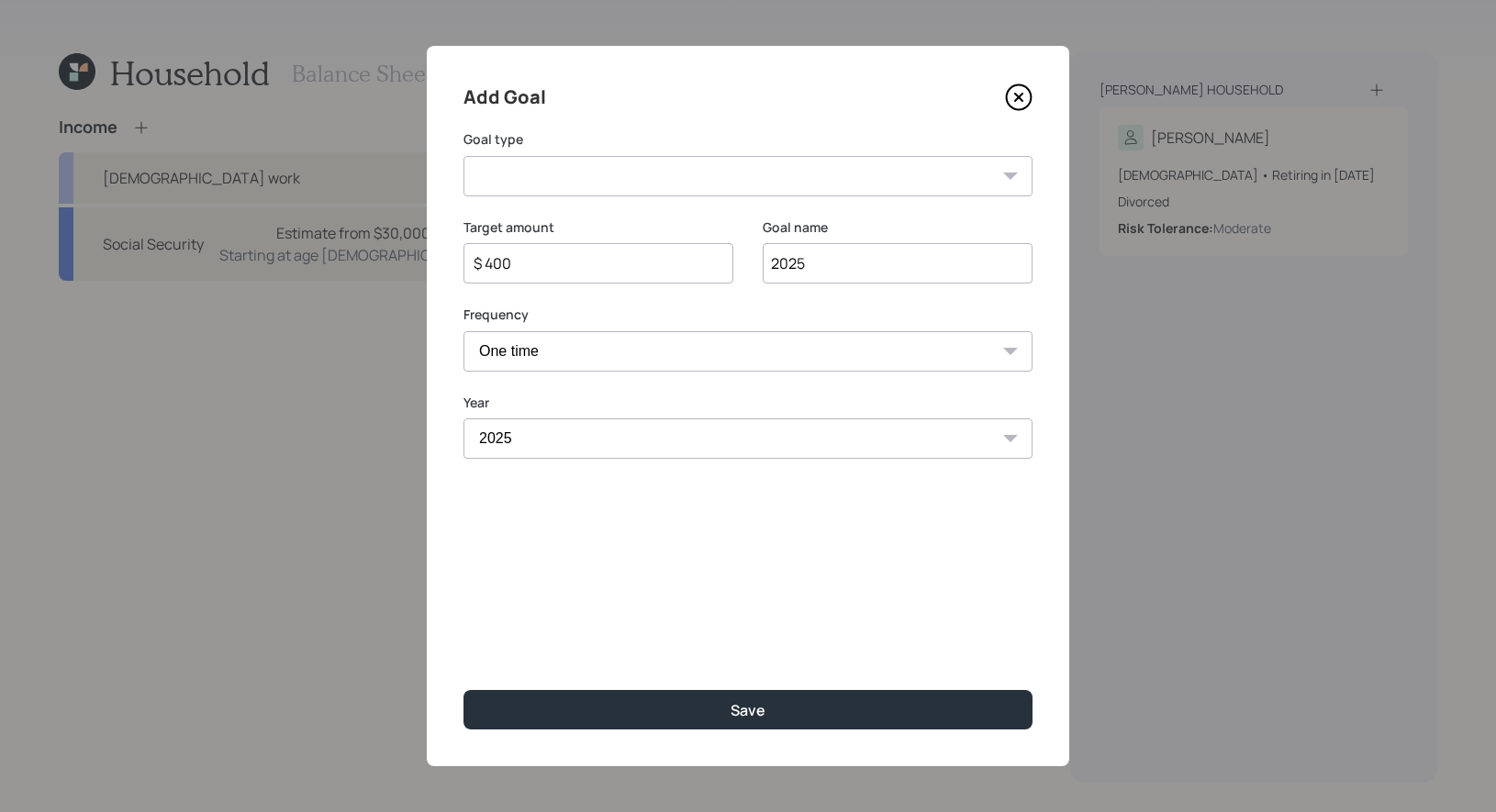
click at [514, 172] on select "Create an emergency fund Donate to charity Purchase a home Make a purchase Supp…" at bounding box center [748, 175] width 569 height 40
select select "other"
click at [464, 156] on select "Create an emergency fund Donate to charity Purchase a home Make a purchase Supp…" at bounding box center [748, 175] width 569 height 40
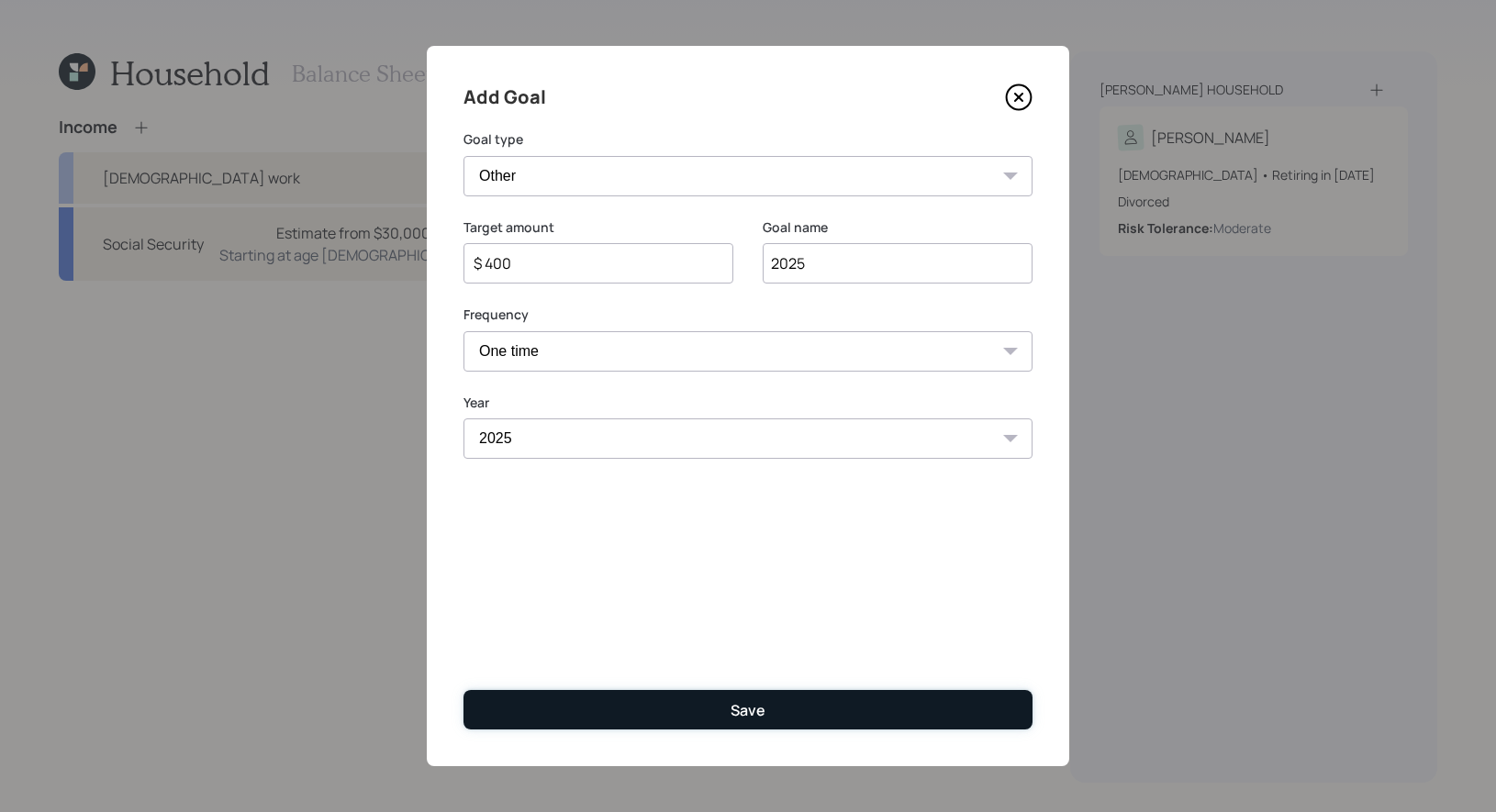
click at [621, 711] on button "Save" at bounding box center [748, 709] width 569 height 39
type input "$"
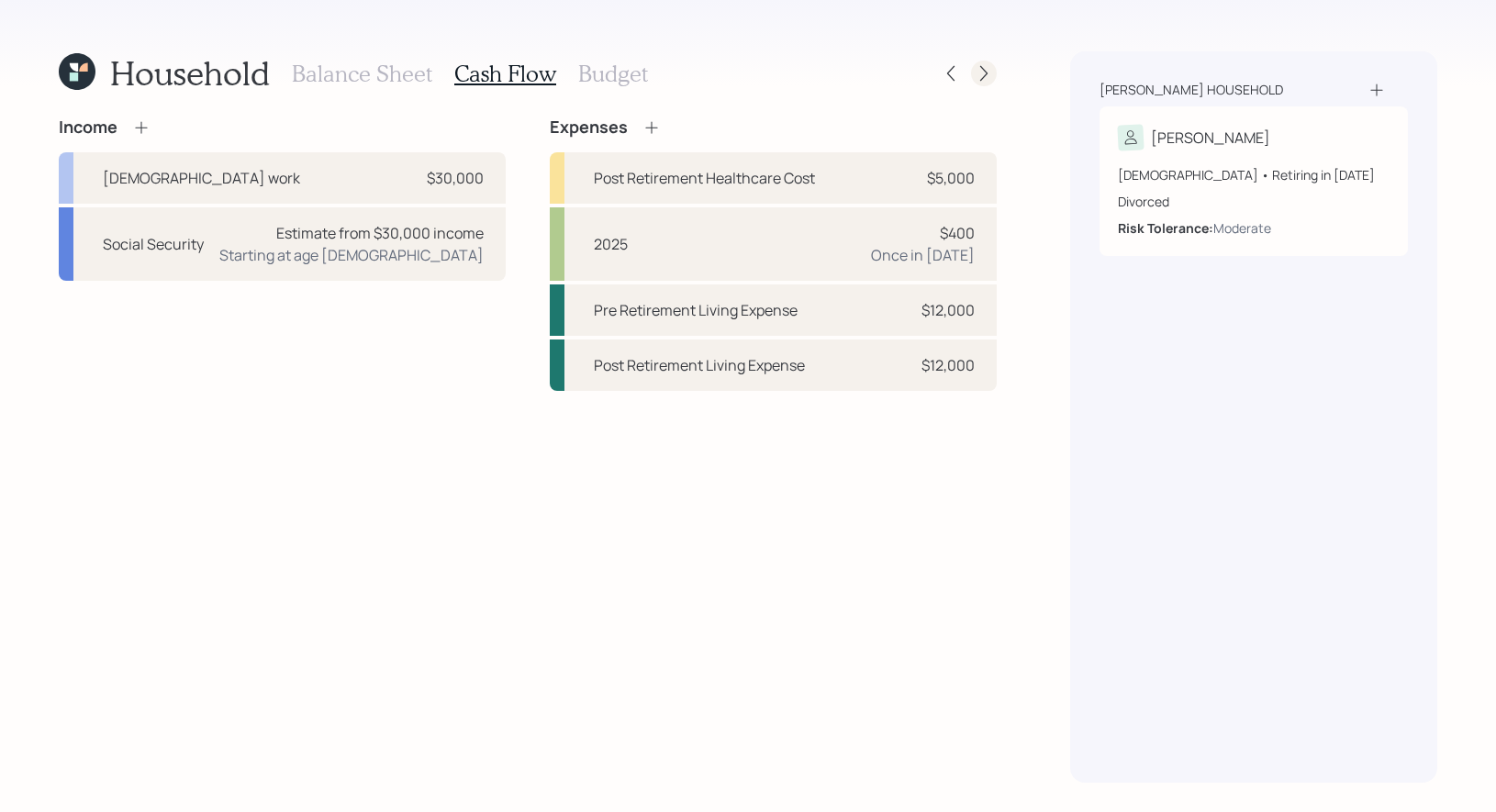
click at [990, 81] on icon at bounding box center [984, 74] width 19 height 19
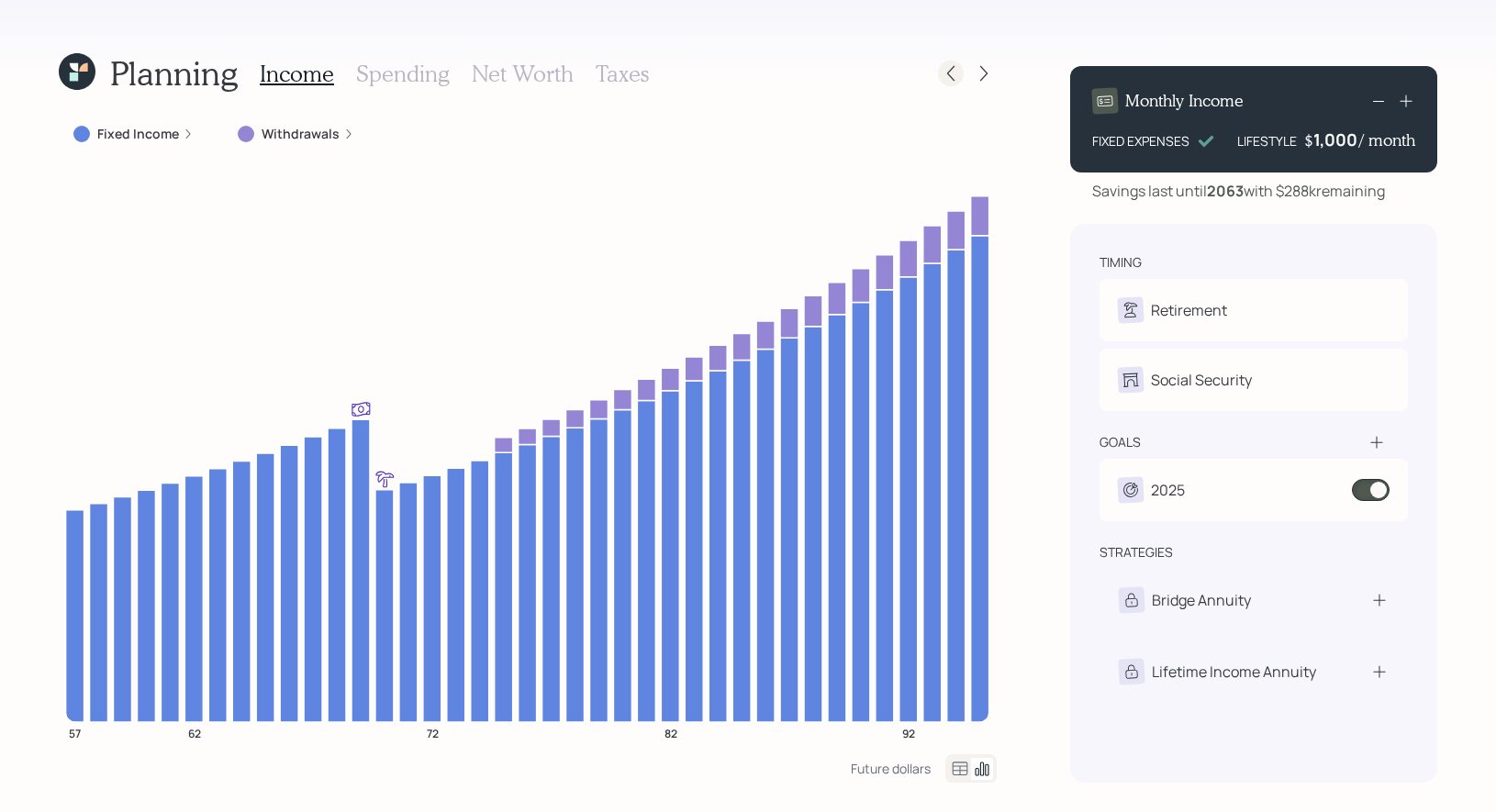
click at [948, 76] on icon at bounding box center [950, 74] width 19 height 19
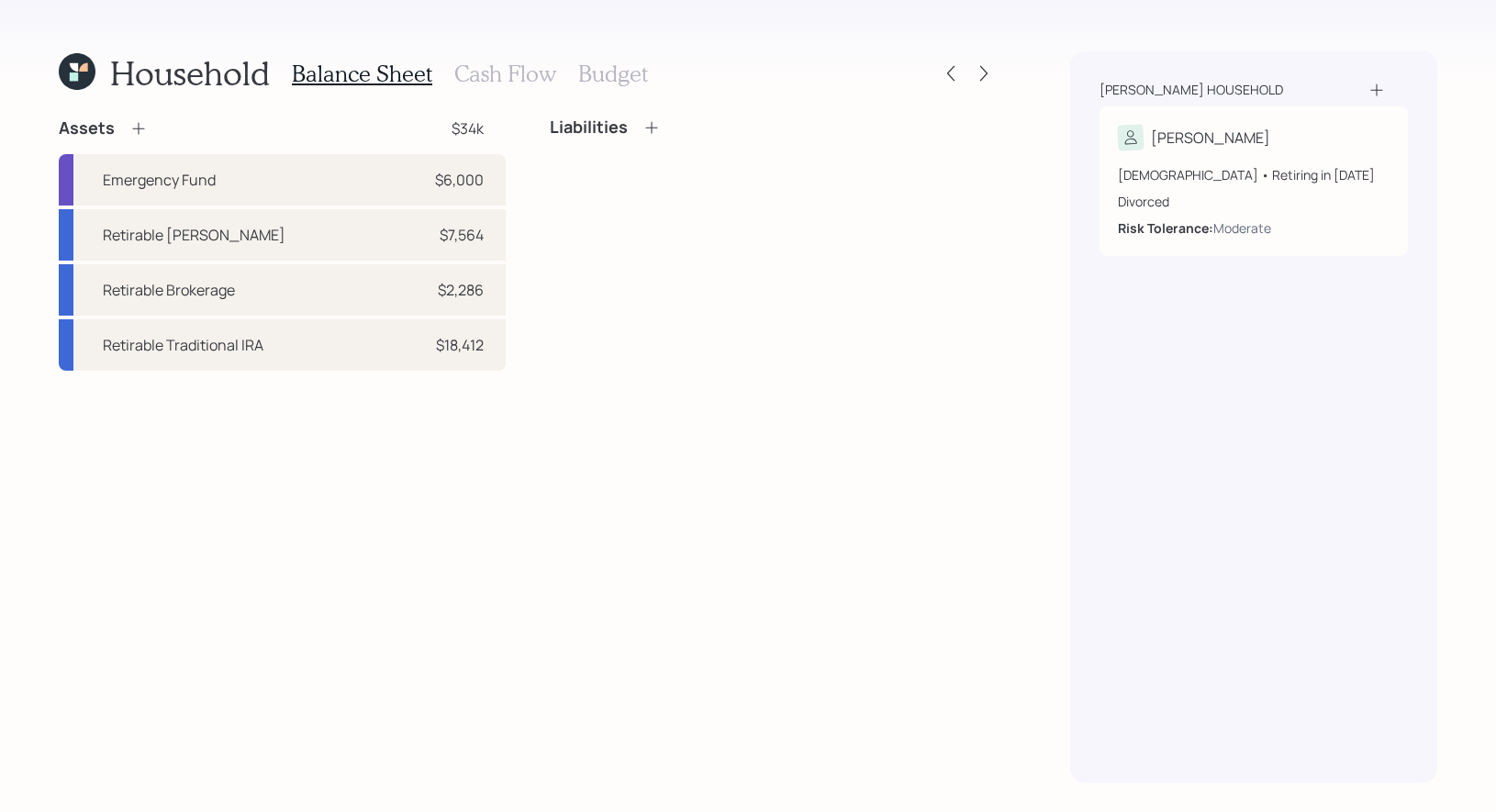
click at [463, 74] on h3 "Cash Flow" at bounding box center [505, 74] width 102 height 27
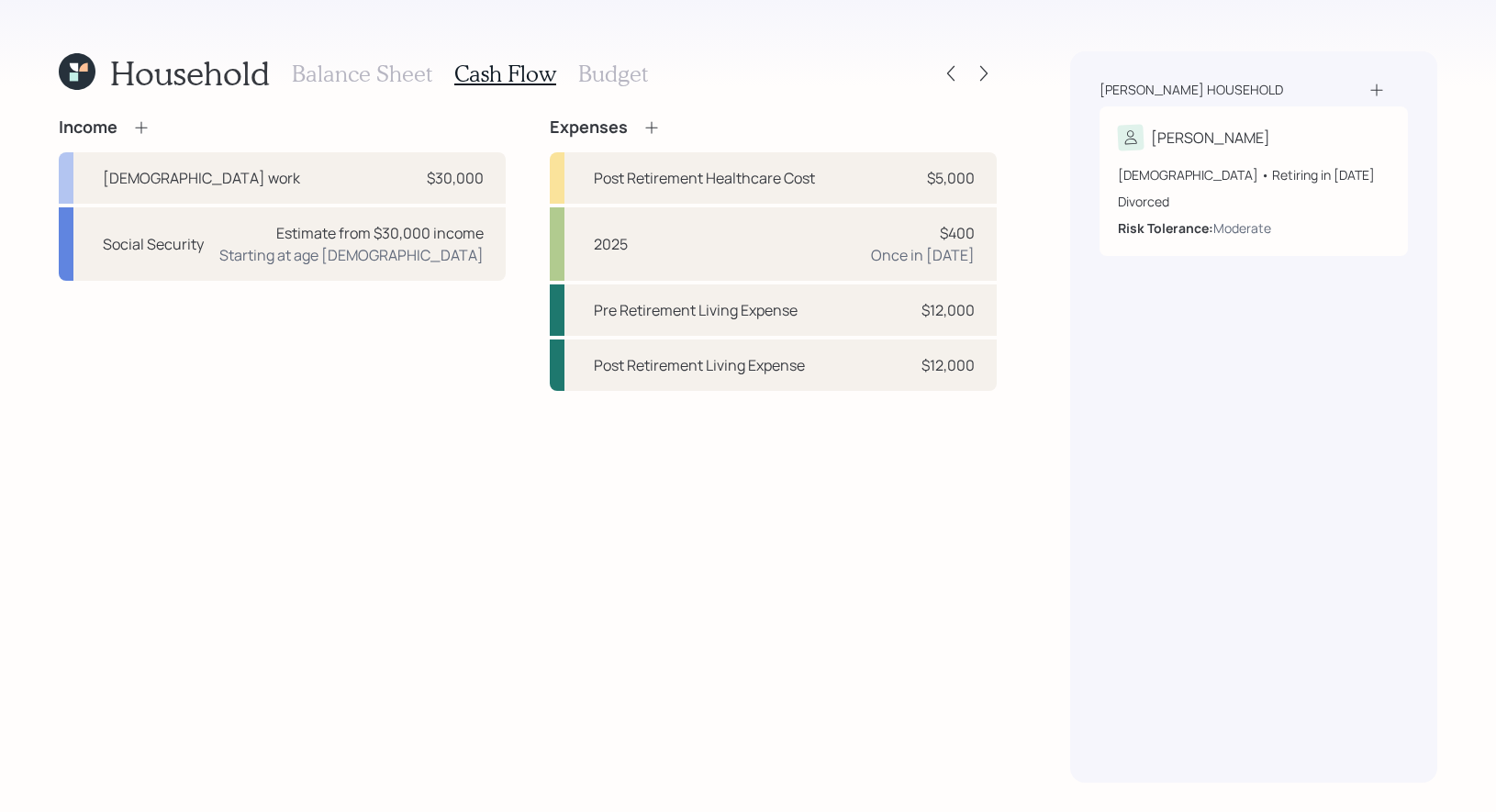
click at [600, 76] on h3 "Budget" at bounding box center [613, 74] width 70 height 27
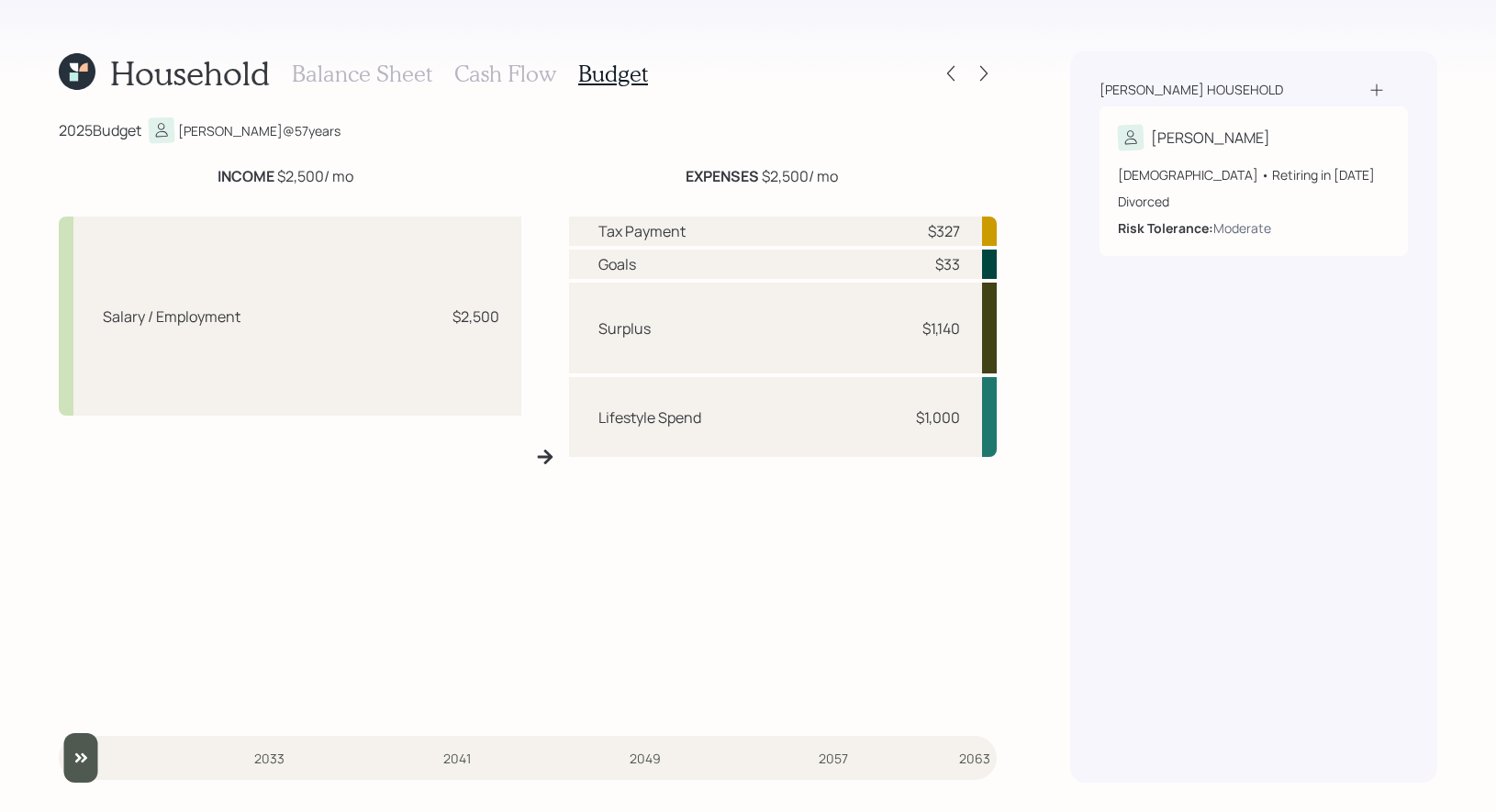
click at [514, 68] on h3 "Cash Flow" at bounding box center [505, 74] width 102 height 27
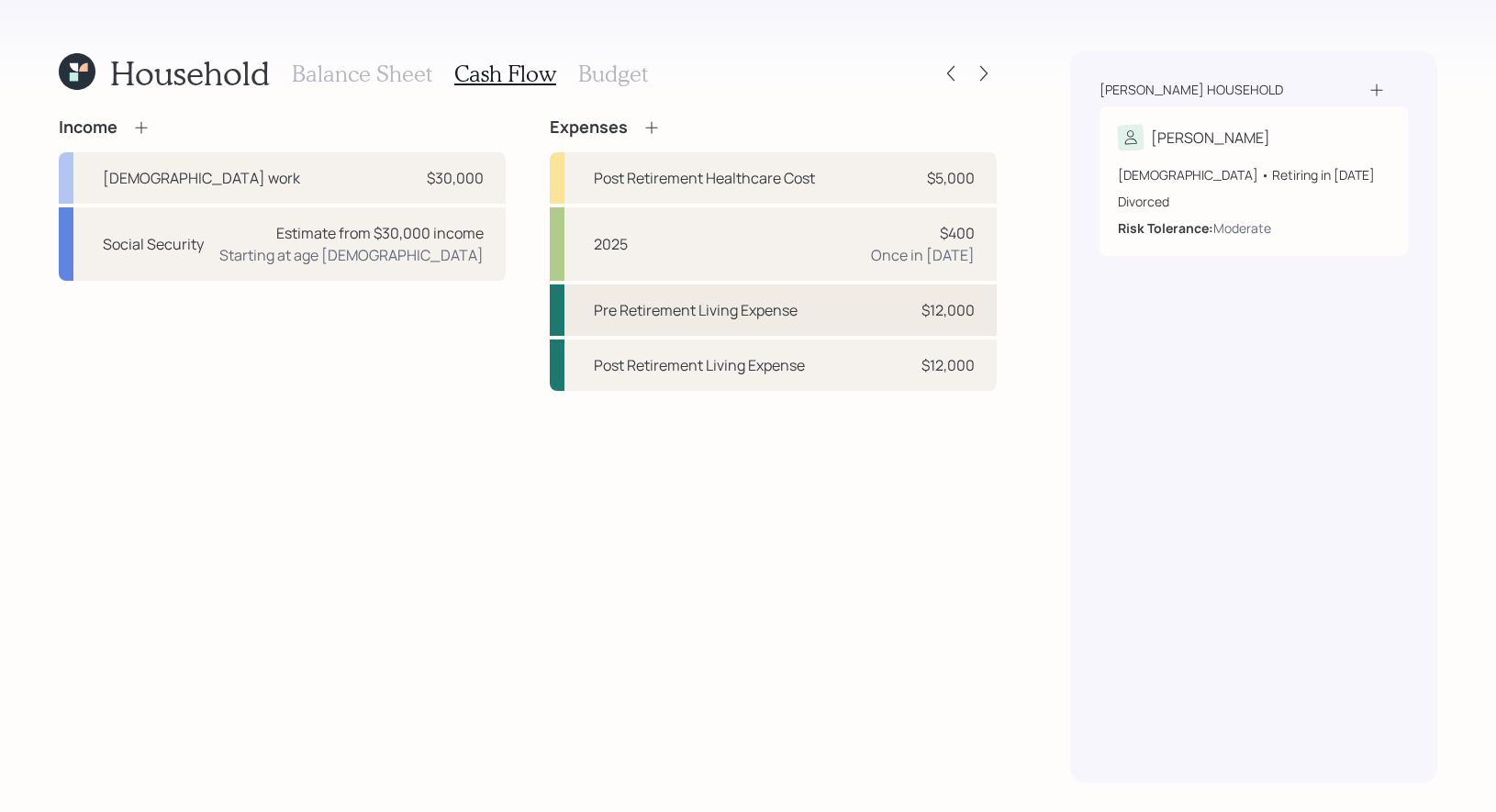
click at [723, 310] on div "Pre Retirement Living Expense" at bounding box center [696, 310] width 203 height 22
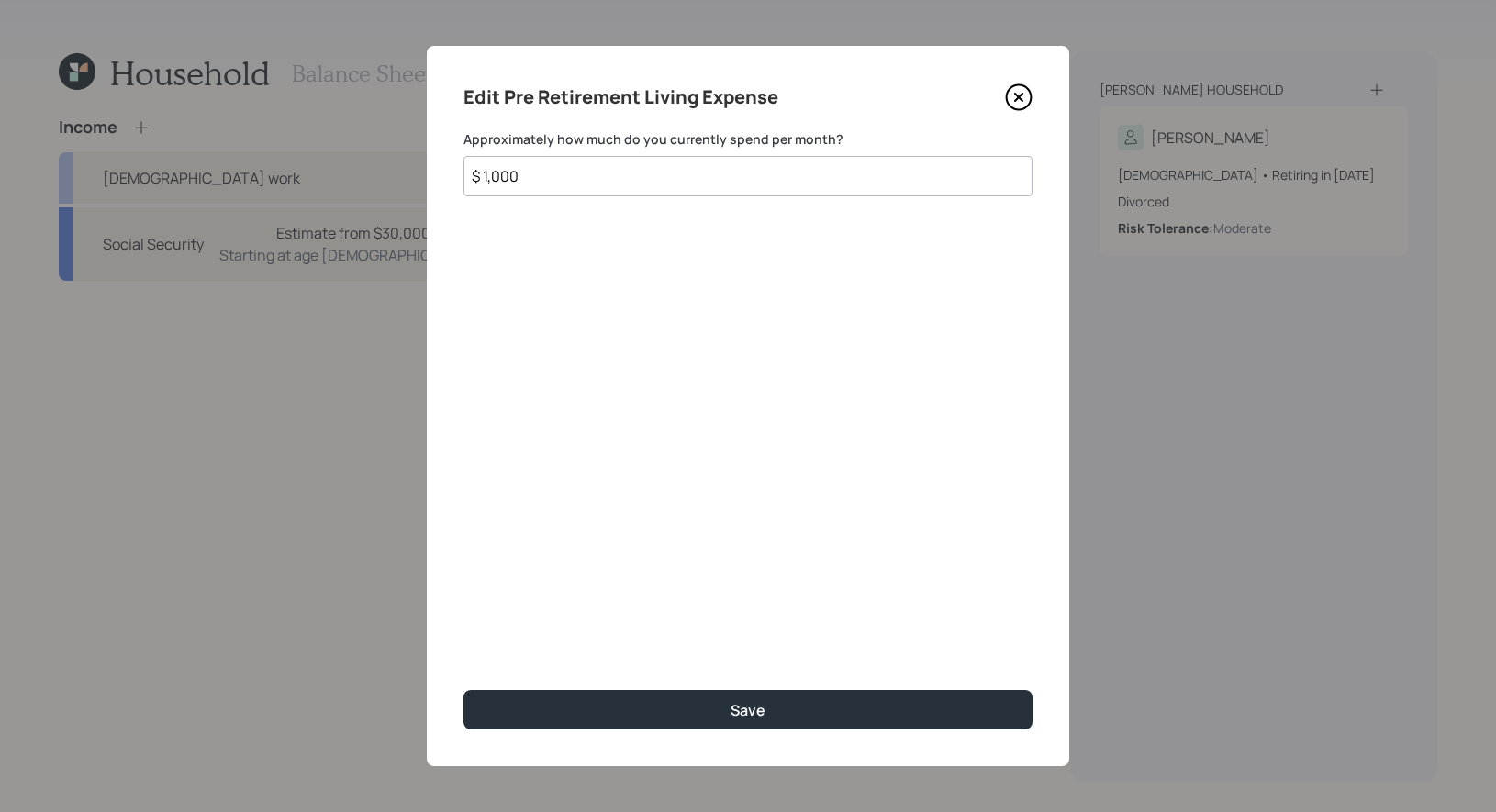
click at [545, 173] on input "$ 1,000" at bounding box center [748, 175] width 569 height 40
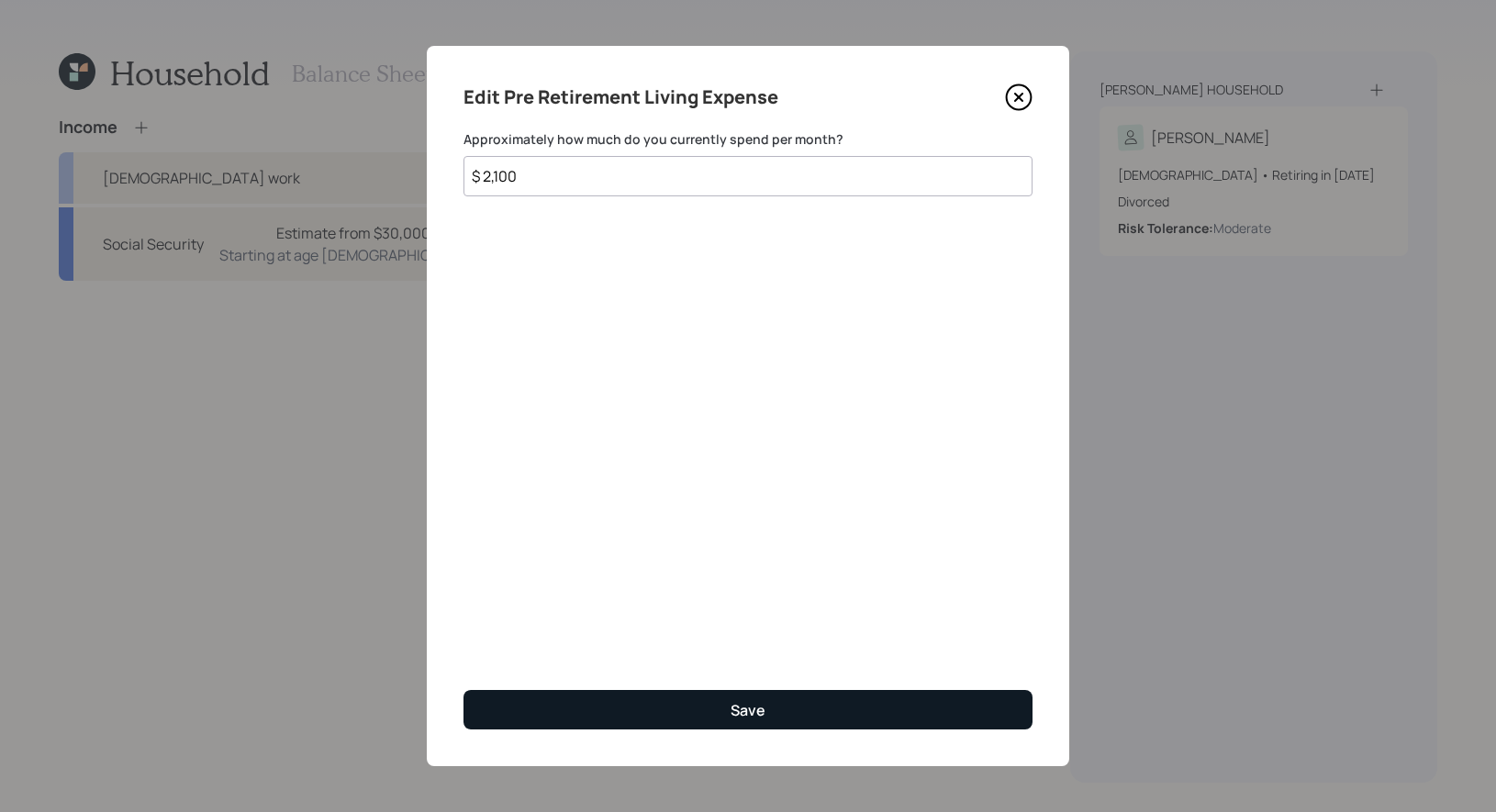
type input "$ 2,100"
click at [579, 714] on button "Save" at bounding box center [748, 709] width 569 height 39
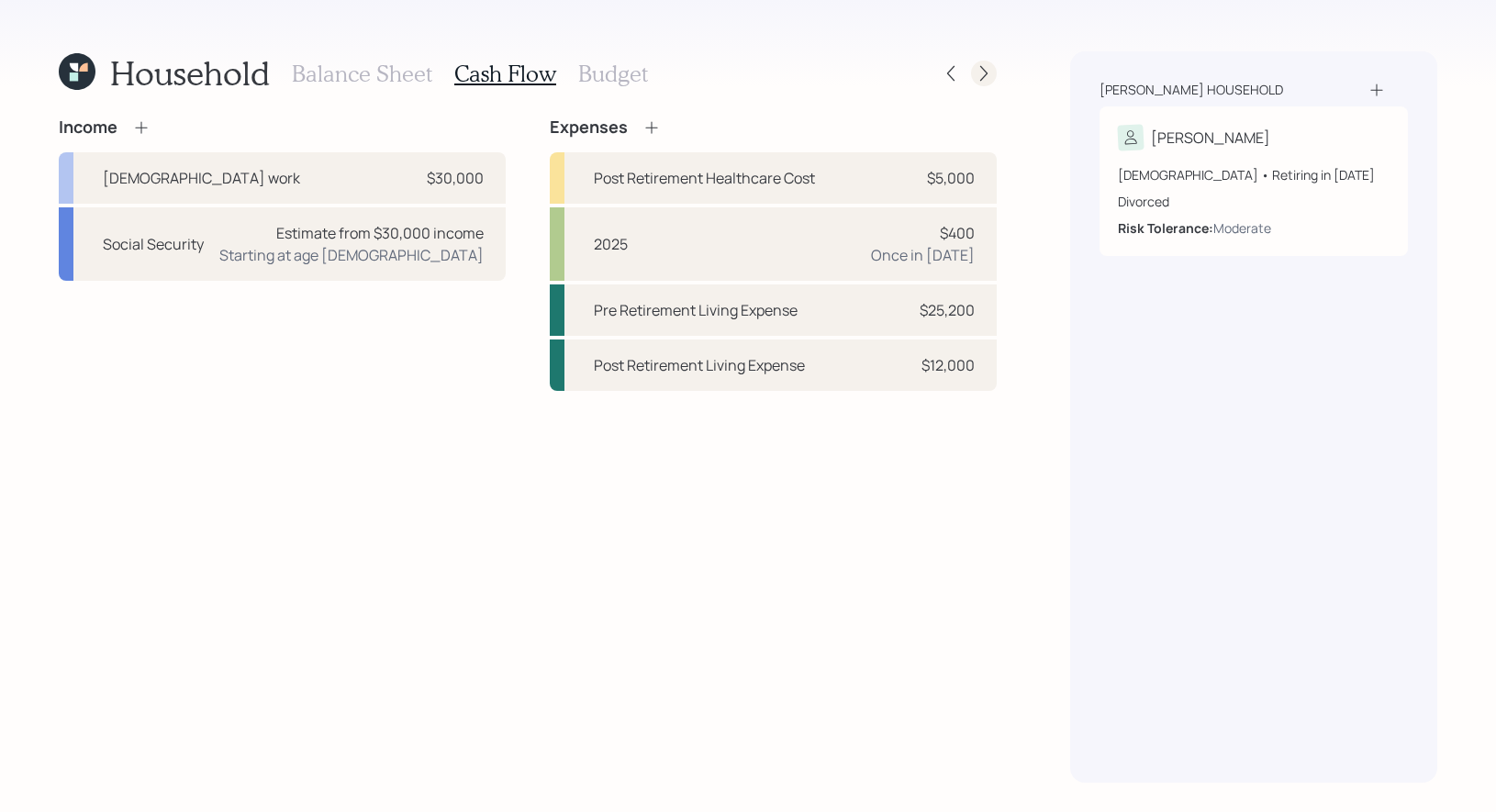
click at [978, 75] on icon at bounding box center [984, 74] width 19 height 19
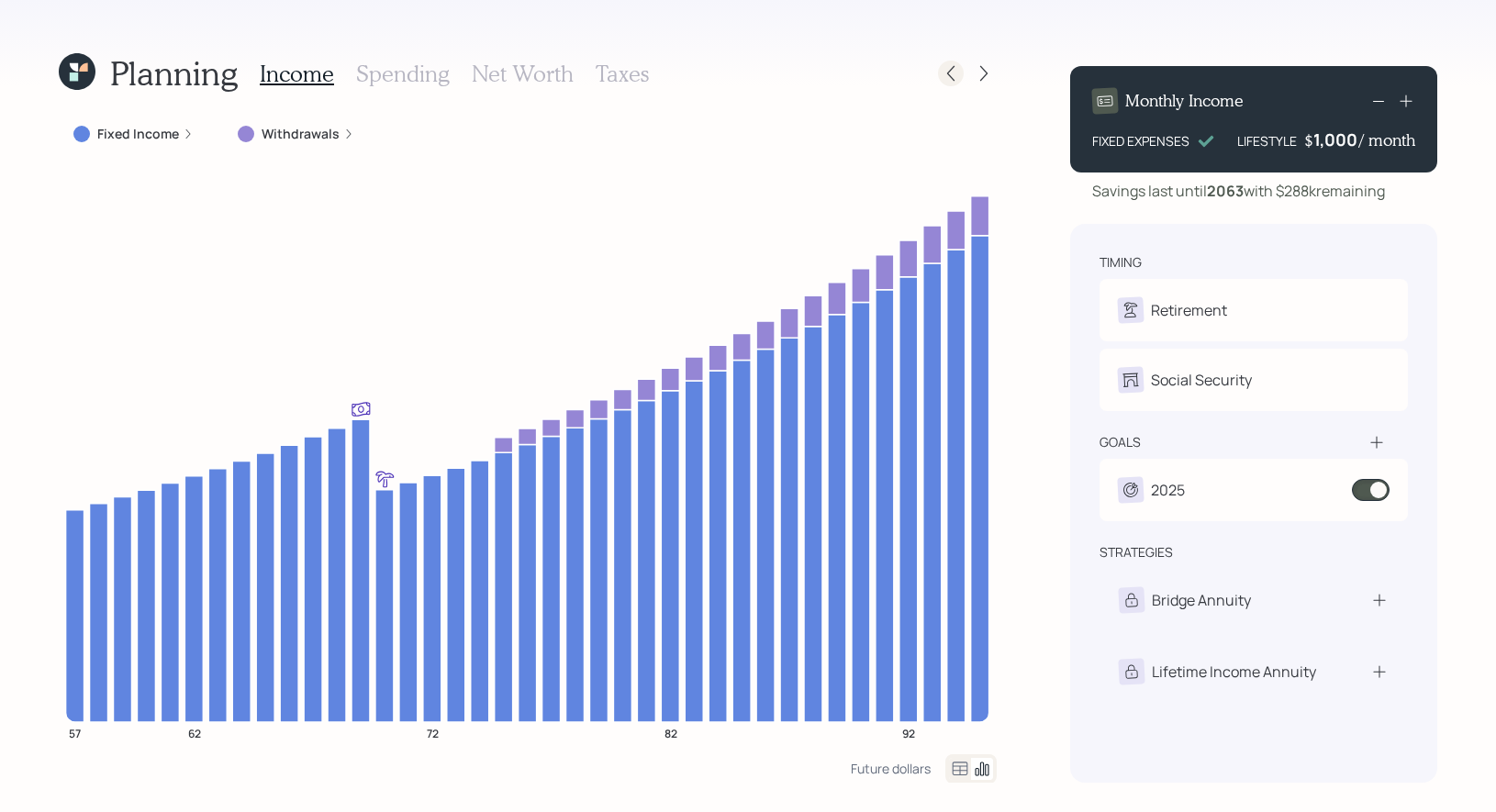
click at [952, 76] on icon at bounding box center [950, 74] width 19 height 19
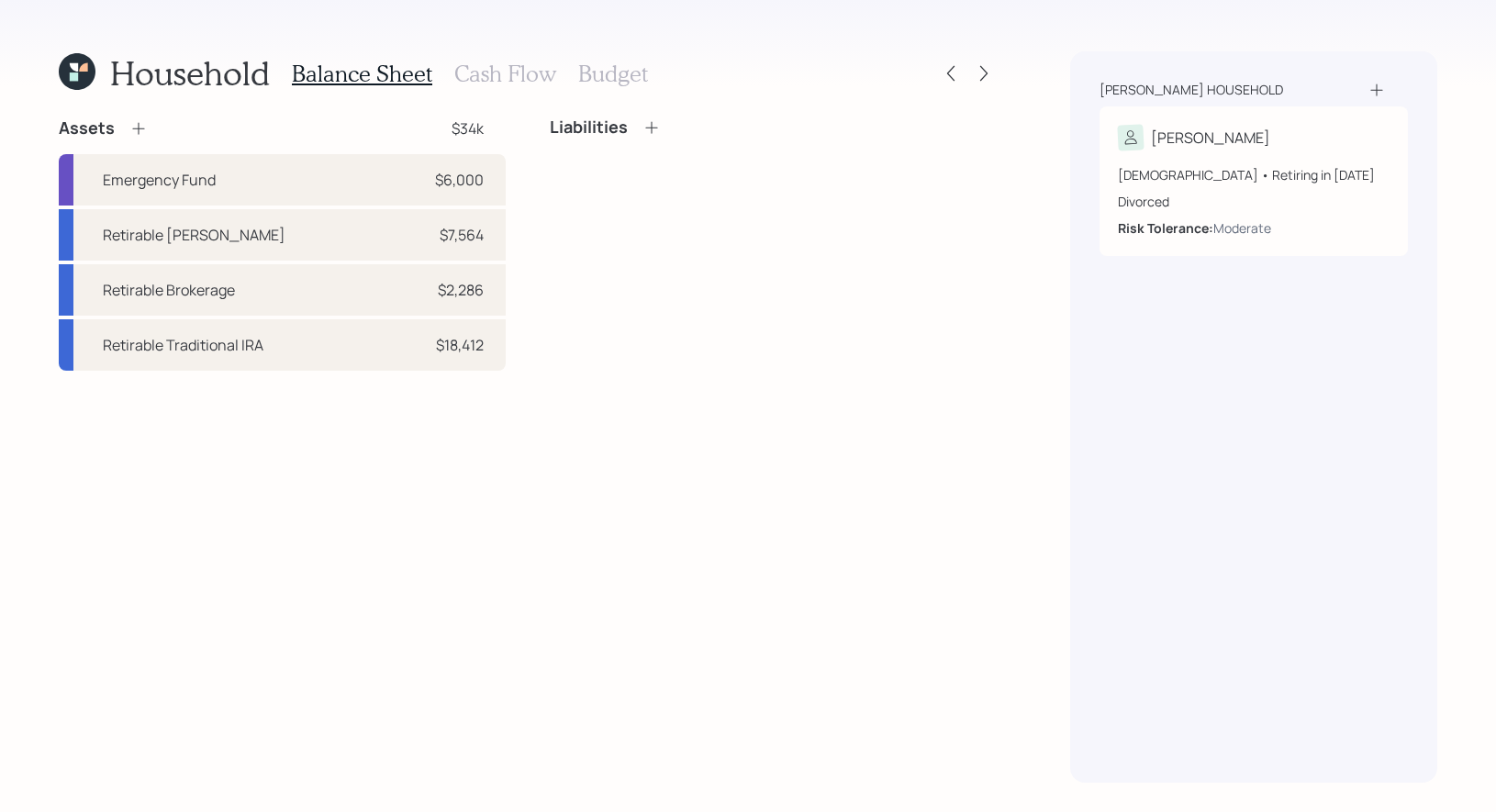
click at [497, 68] on h3 "Cash Flow" at bounding box center [505, 74] width 102 height 27
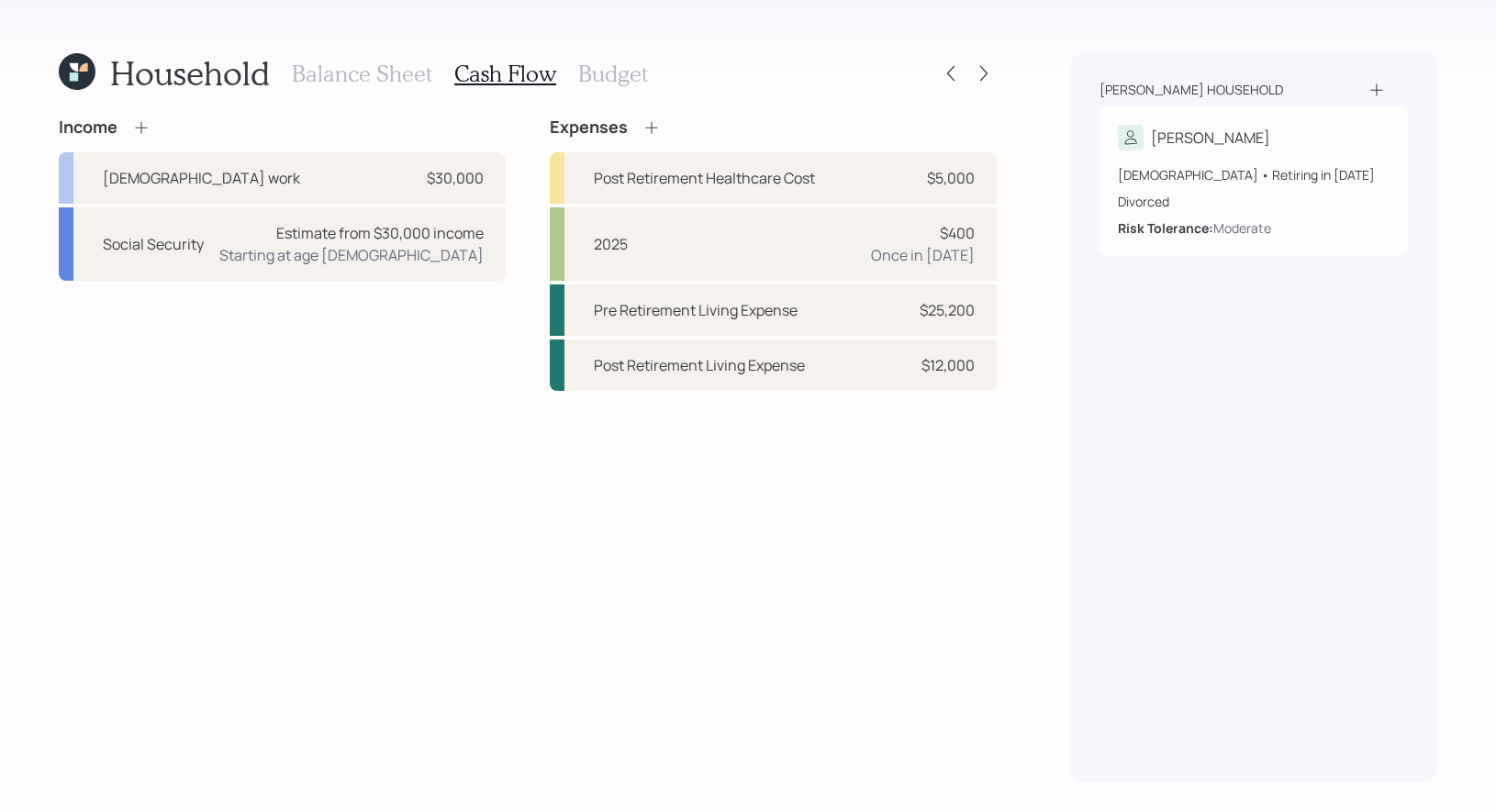
click at [629, 73] on h3 "Budget" at bounding box center [613, 74] width 70 height 27
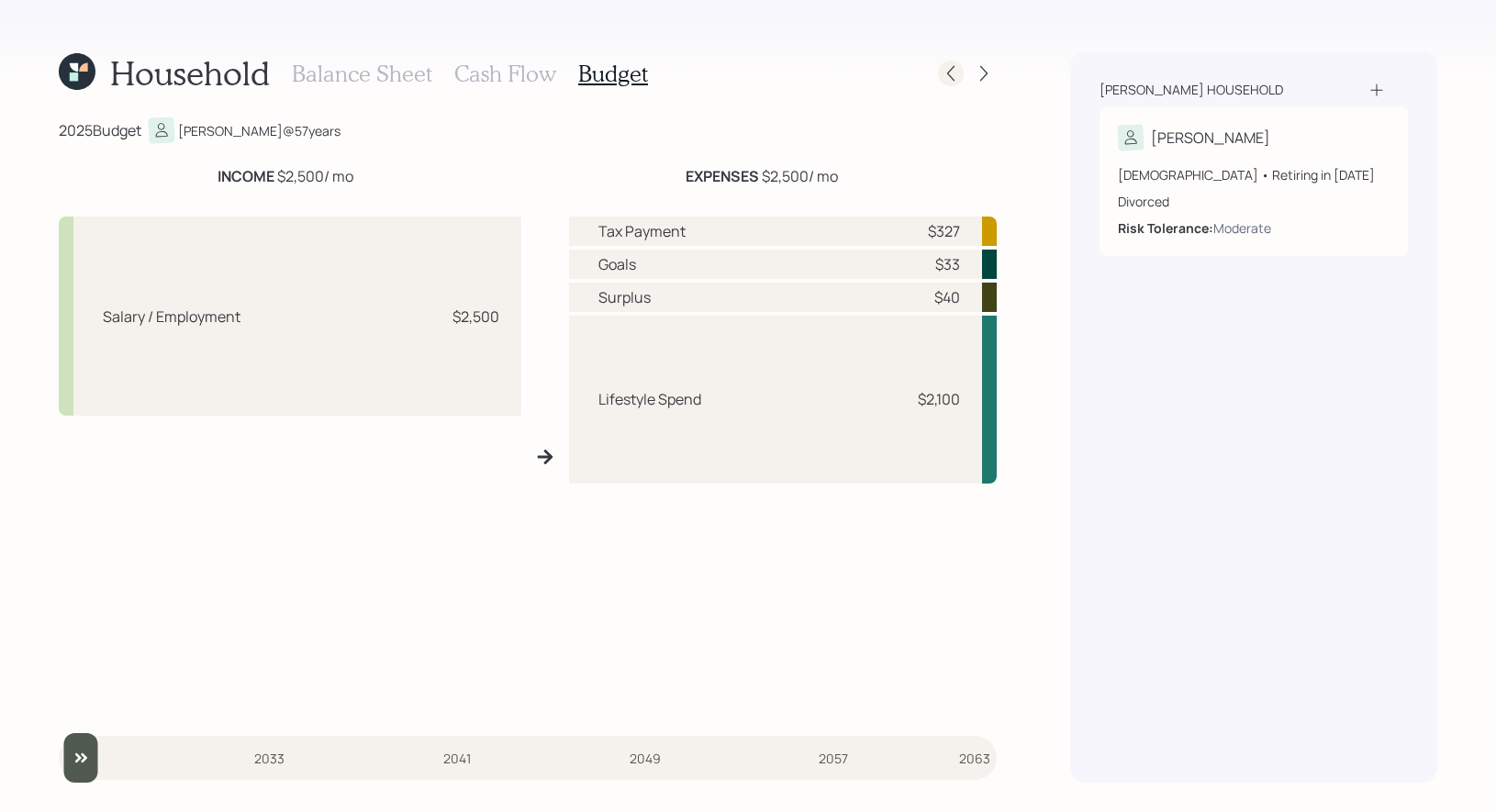
click at [954, 75] on icon at bounding box center [950, 74] width 19 height 19
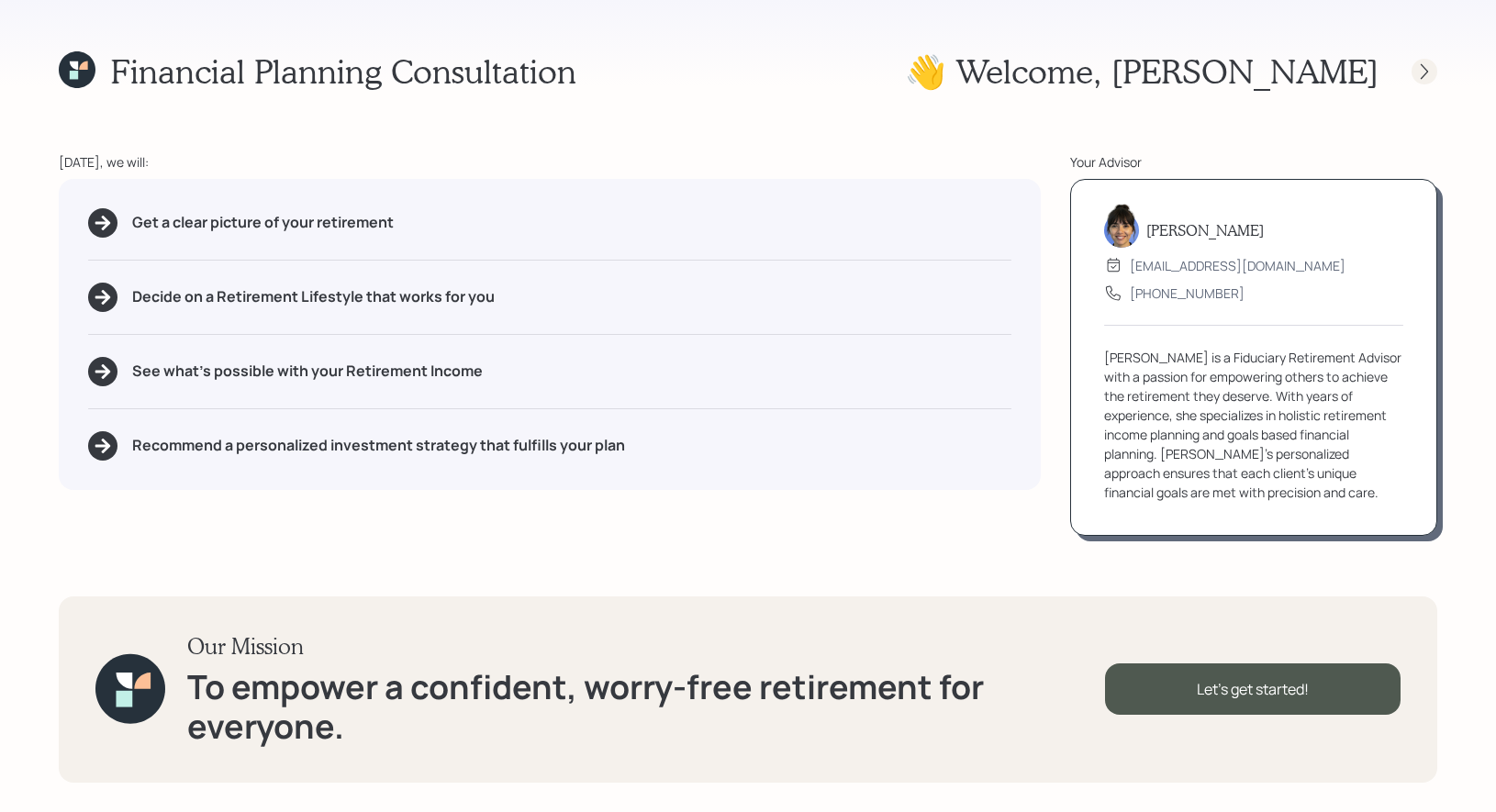
click at [1421, 67] on icon at bounding box center [1424, 72] width 19 height 19
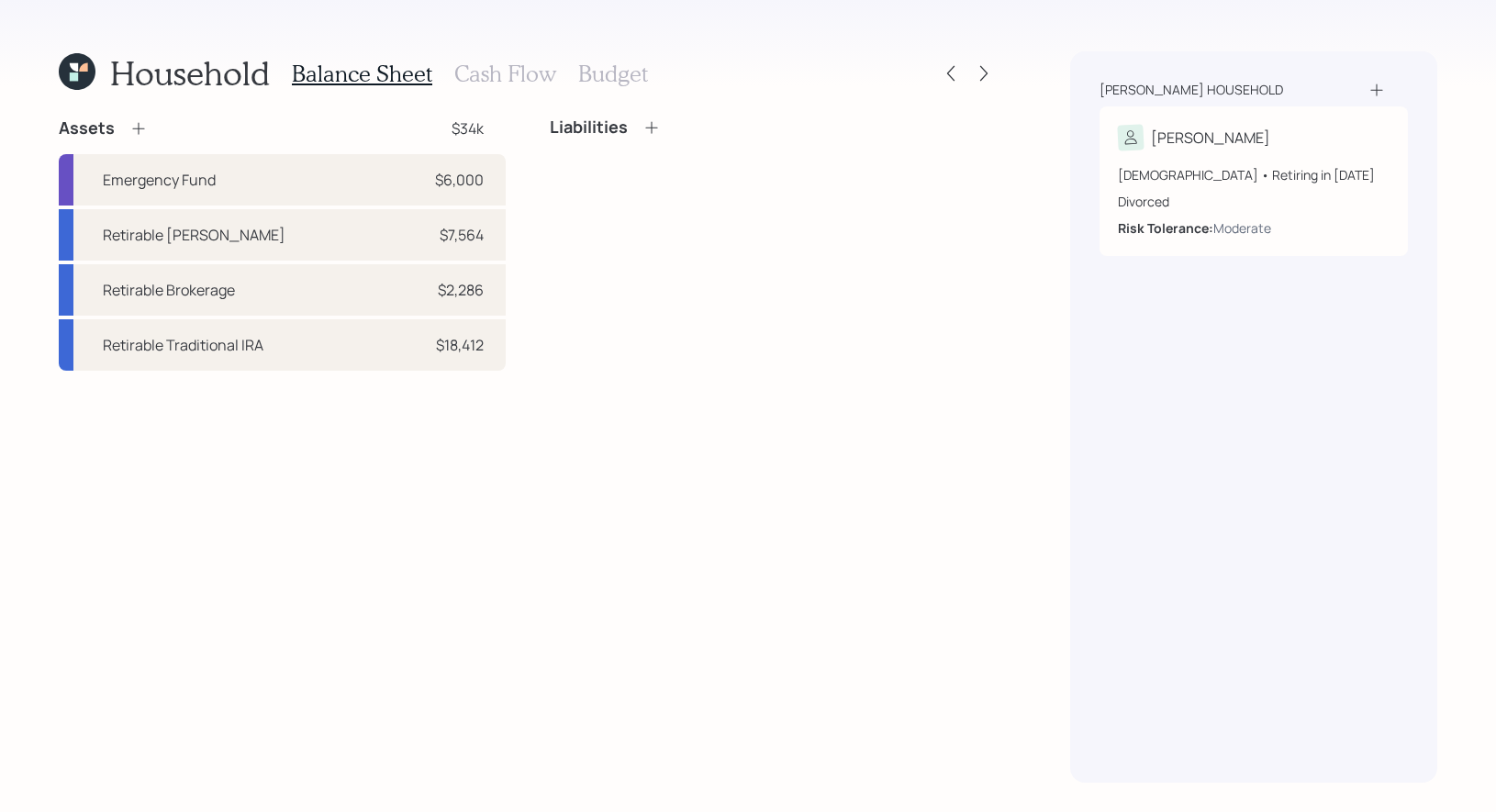
click at [506, 75] on h3 "Cash Flow" at bounding box center [505, 74] width 102 height 27
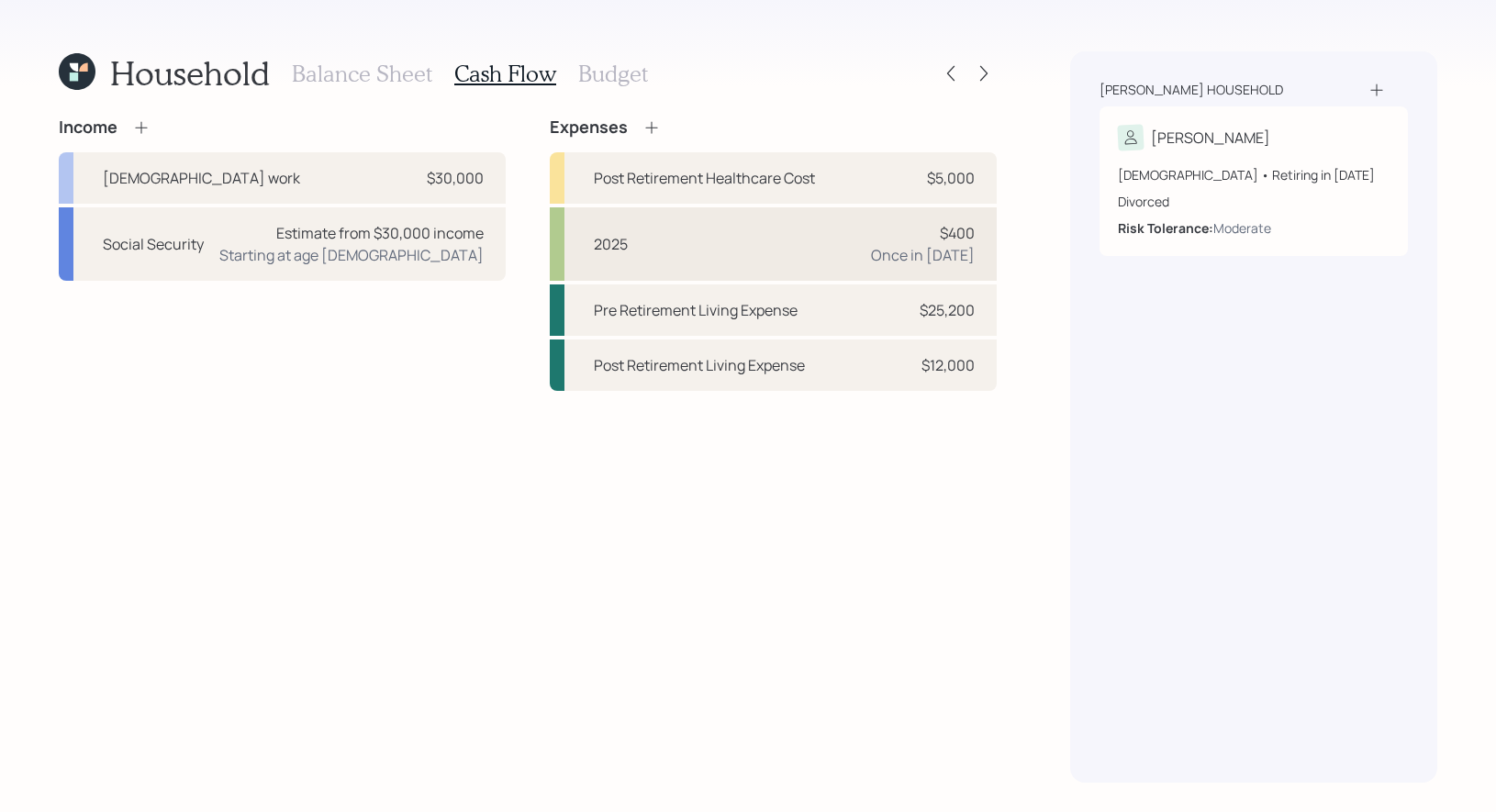
click at [640, 246] on div "2025 $400 Once in 2025" at bounding box center [772, 243] width 447 height 74
select select "0"
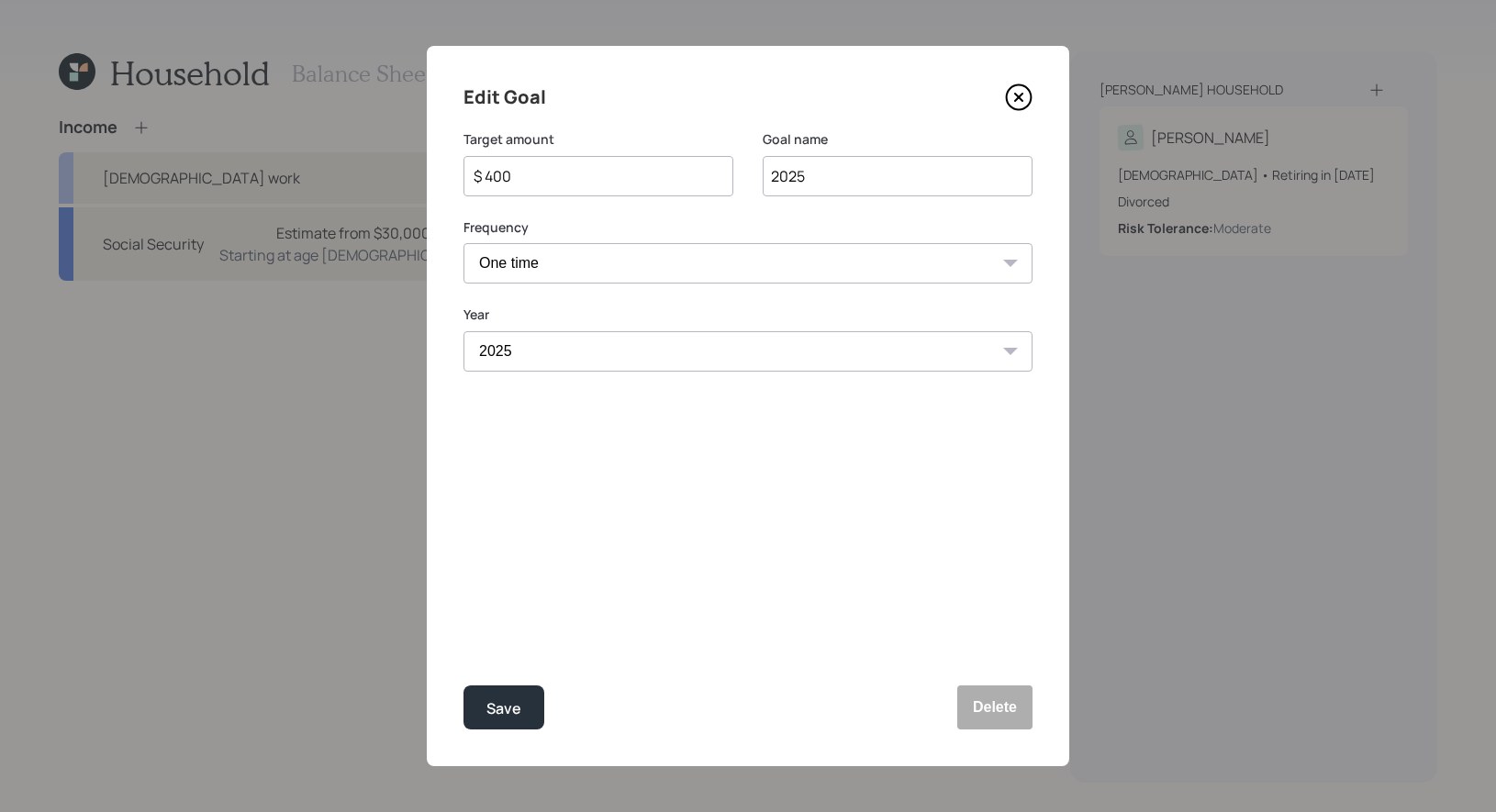
click at [530, 178] on input "$ 400" at bounding box center [591, 176] width 239 height 22
click at [489, 701] on div "Save" at bounding box center [503, 709] width 35 height 25
type input "$ 400"
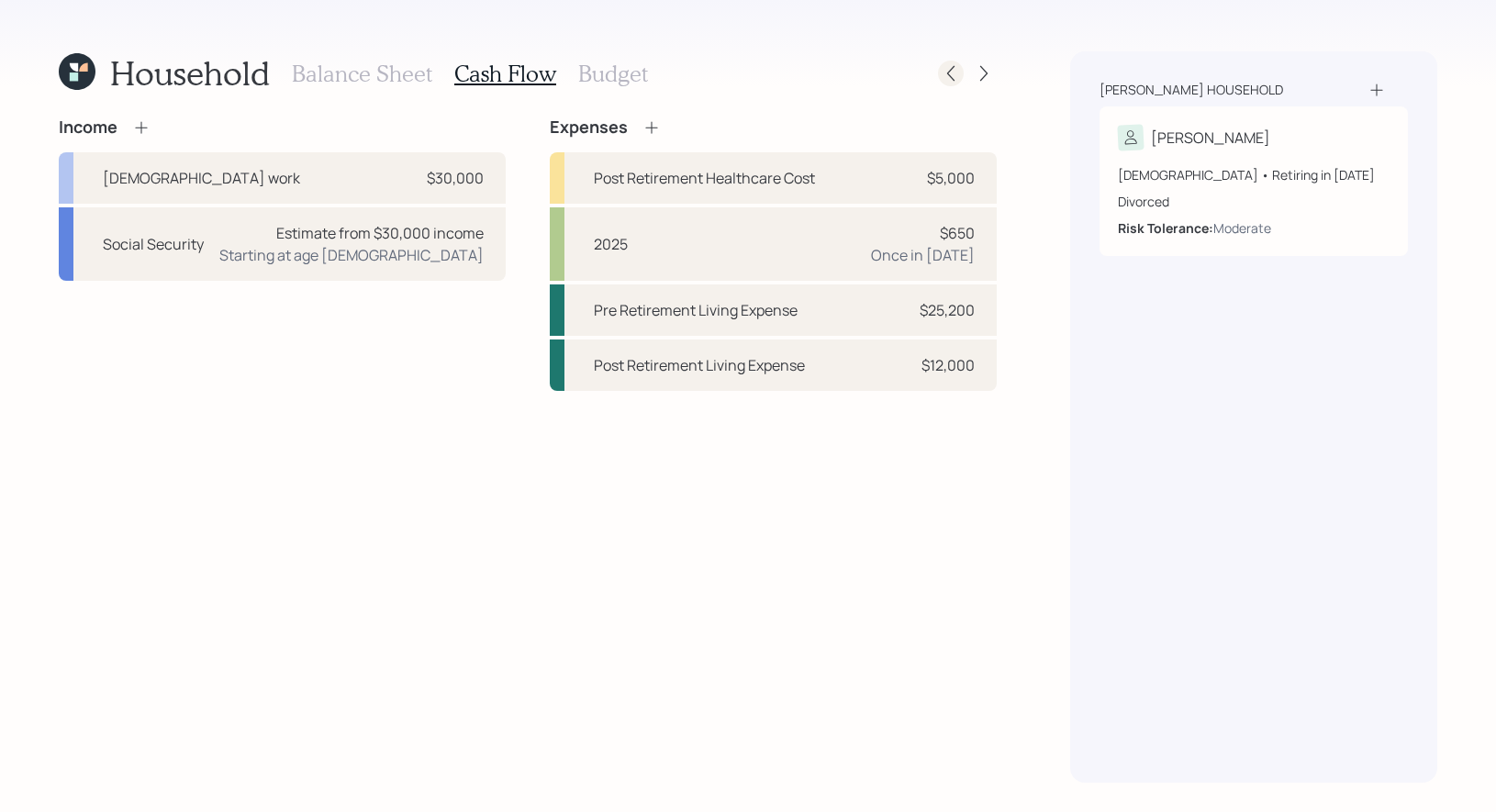
click at [957, 74] on icon at bounding box center [950, 74] width 19 height 19
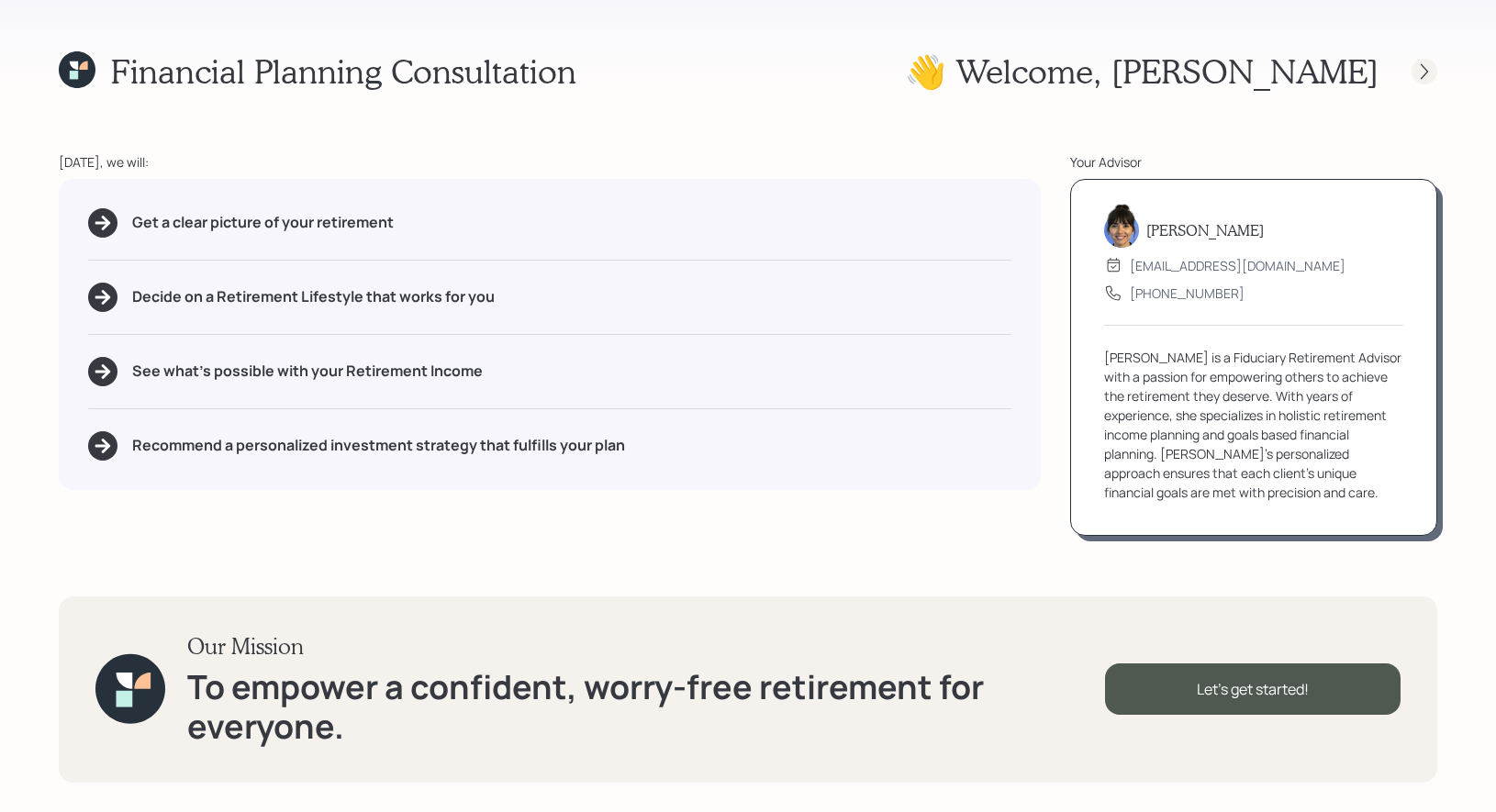
click at [1426, 71] on icon at bounding box center [1424, 72] width 19 height 19
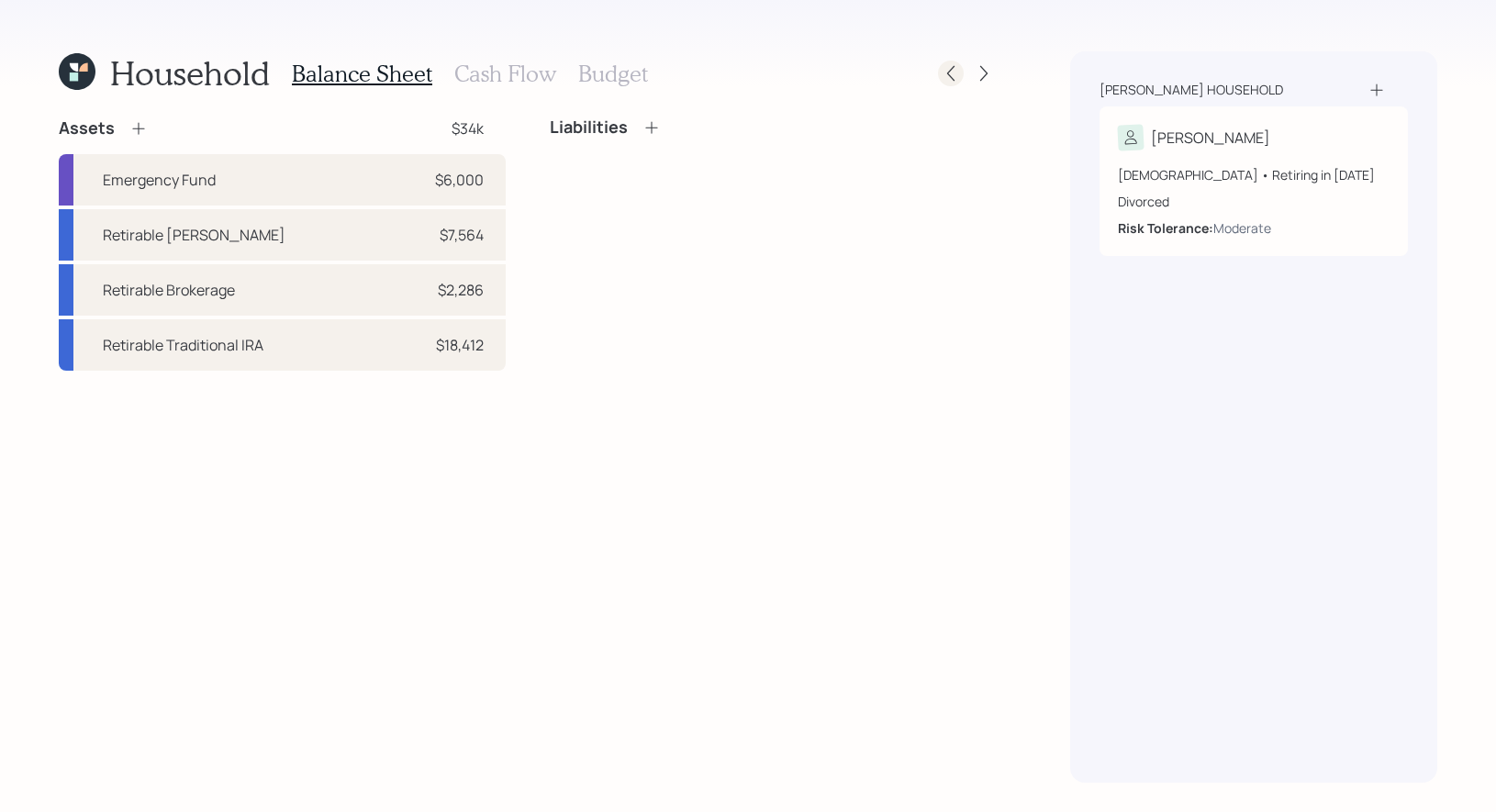
click at [945, 76] on icon at bounding box center [950, 74] width 19 height 19
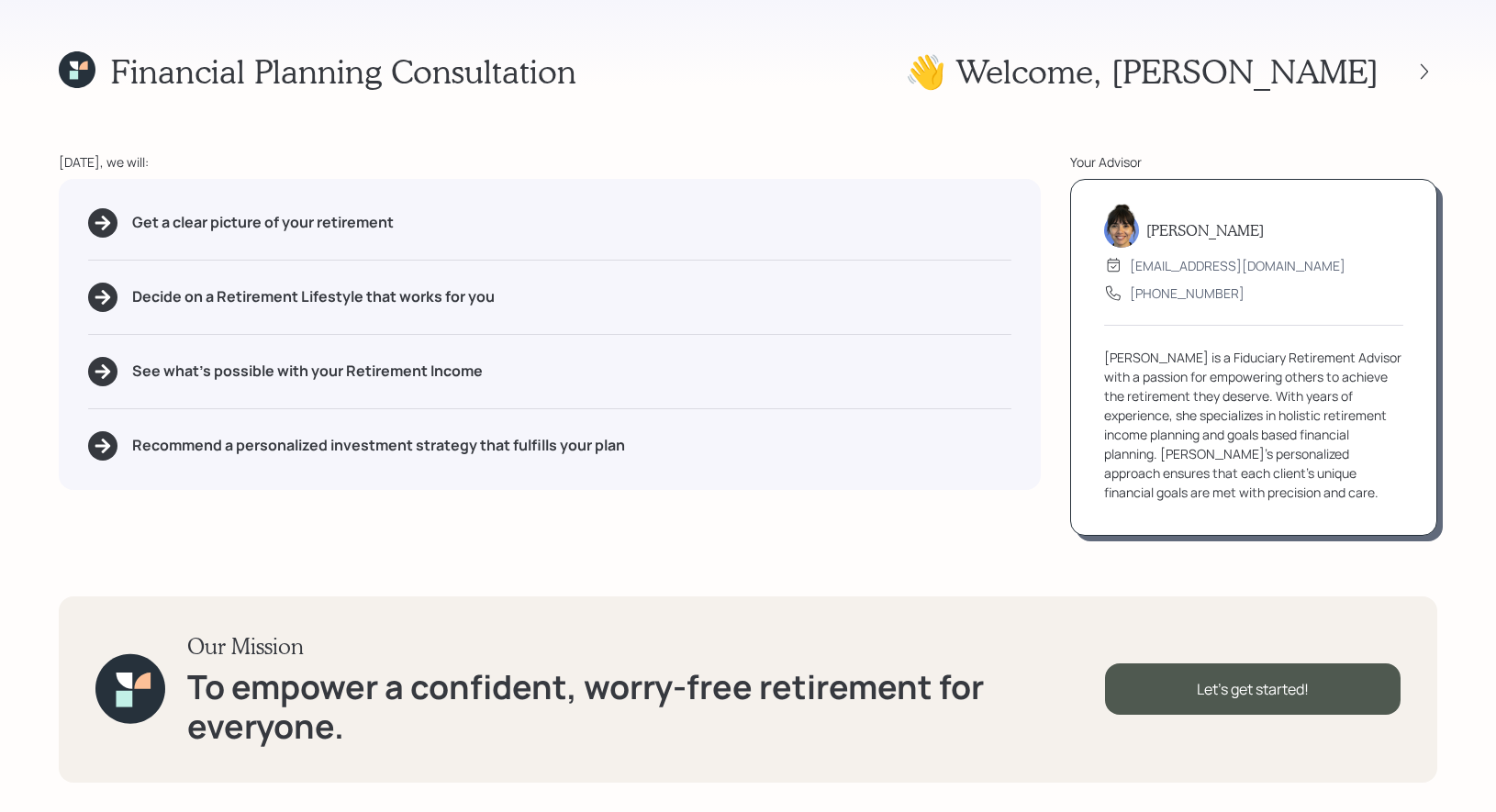
click at [62, 74] on icon at bounding box center [76, 69] width 36 height 36
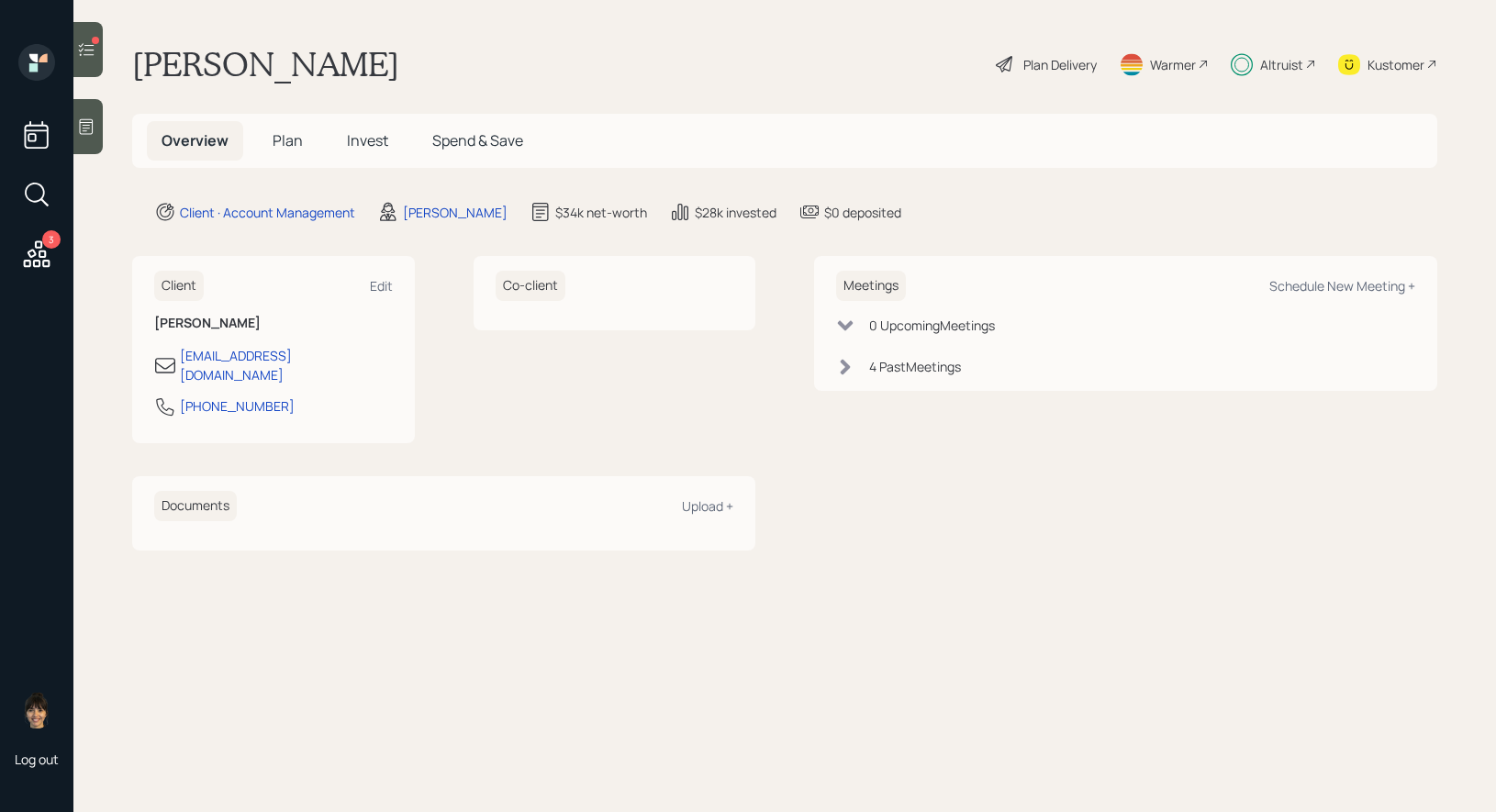
click at [357, 135] on span "Invest" at bounding box center [367, 141] width 41 height 21
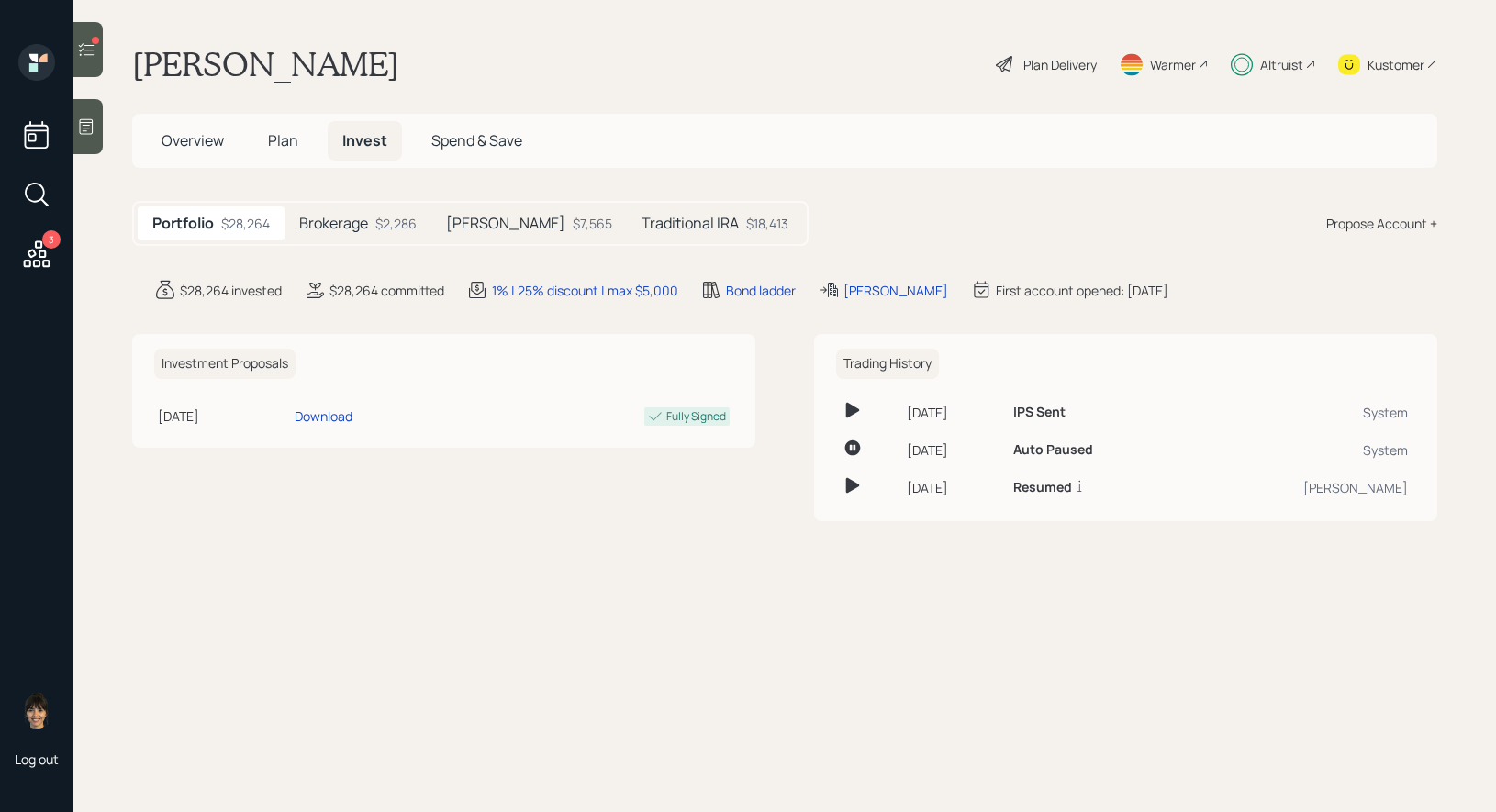
click at [270, 142] on span "Plan" at bounding box center [283, 141] width 30 height 21
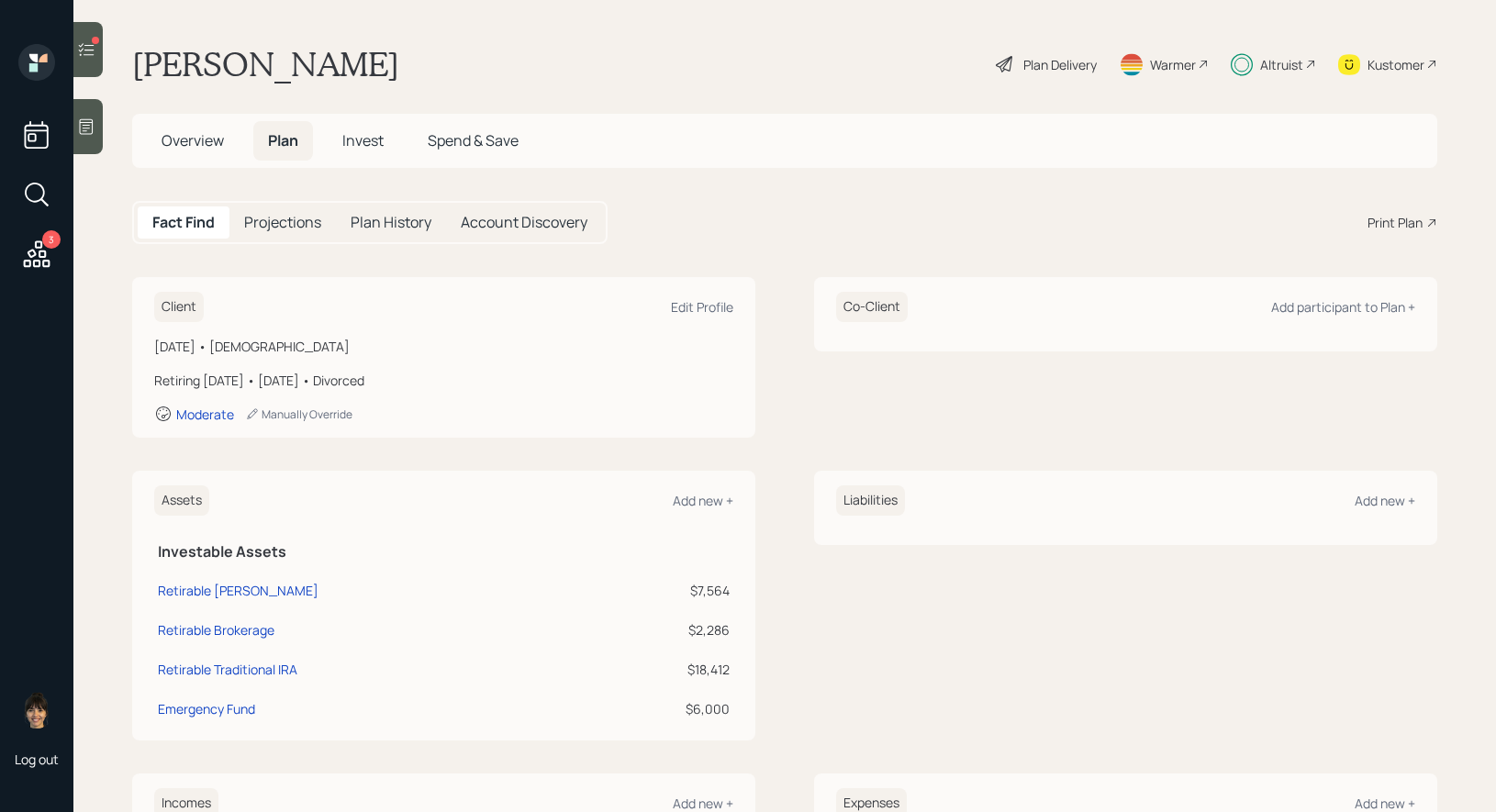
click at [366, 142] on span "Invest" at bounding box center [363, 141] width 41 height 21
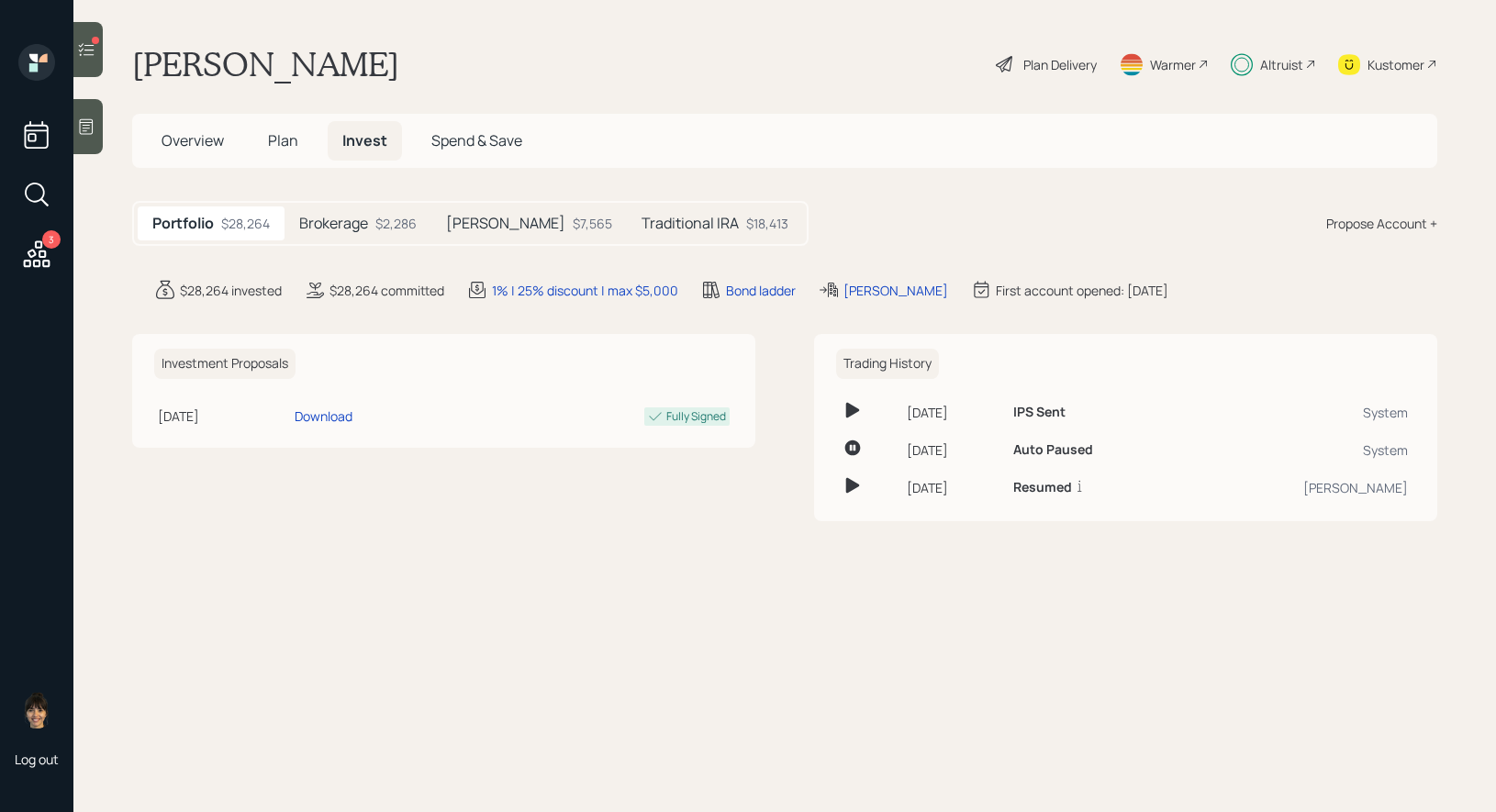
click at [374, 220] on div "Brokerage $2,286" at bounding box center [357, 223] width 146 height 34
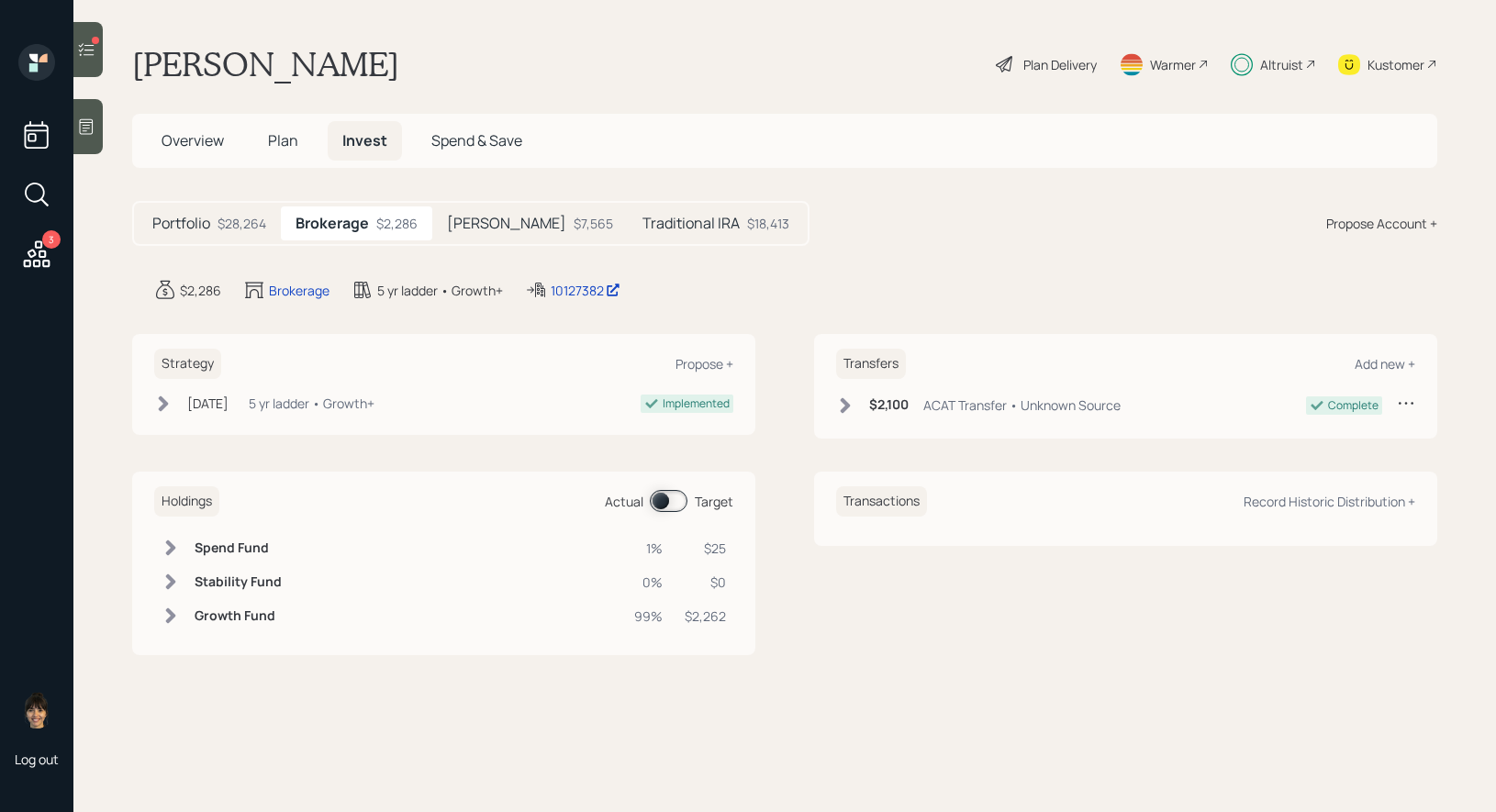
click at [662, 500] on span at bounding box center [669, 501] width 37 height 22
click at [676, 500] on span at bounding box center [669, 501] width 37 height 22
click at [282, 140] on span "Plan" at bounding box center [283, 141] width 30 height 21
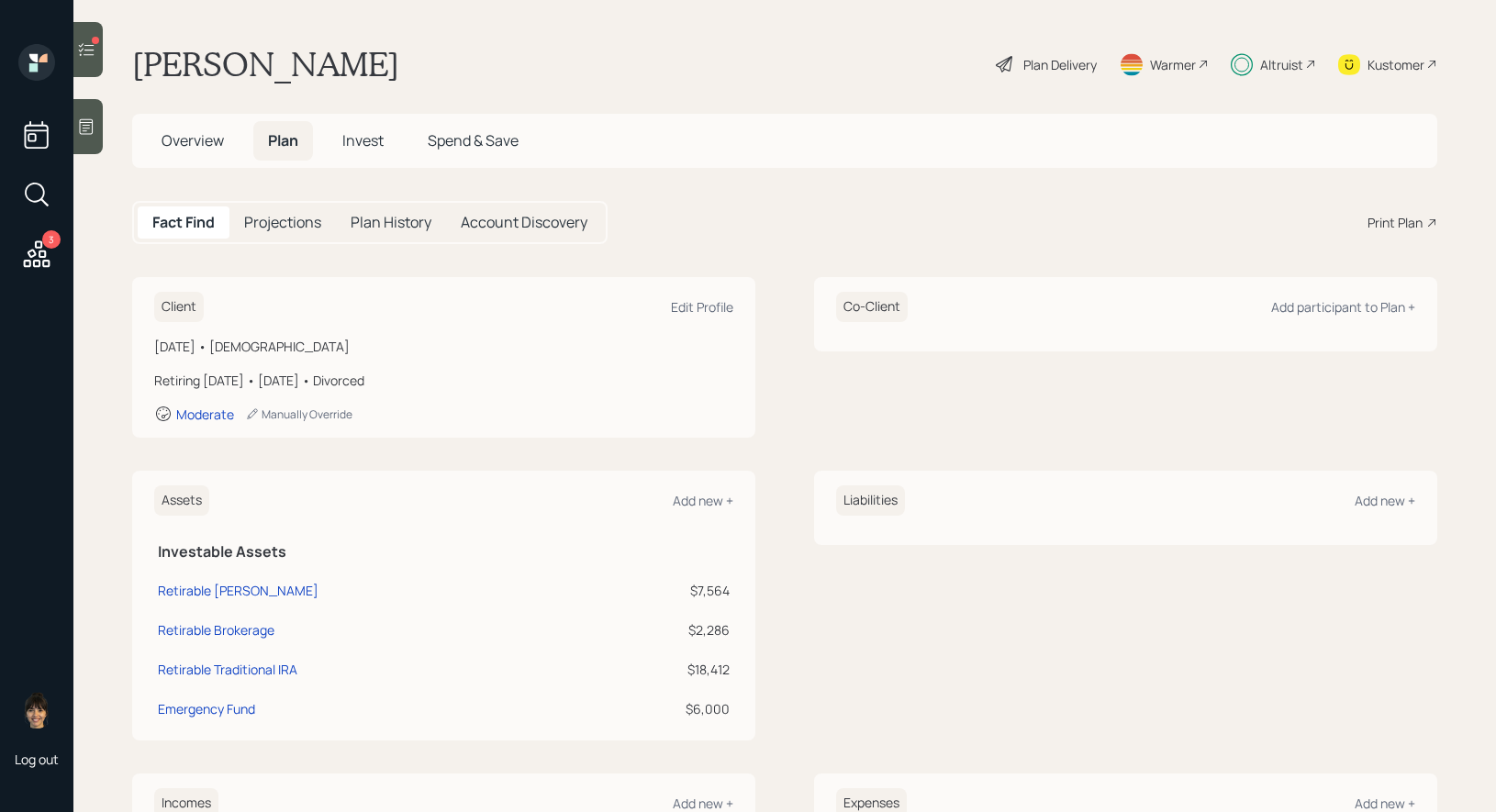
scroll to position [354, 0]
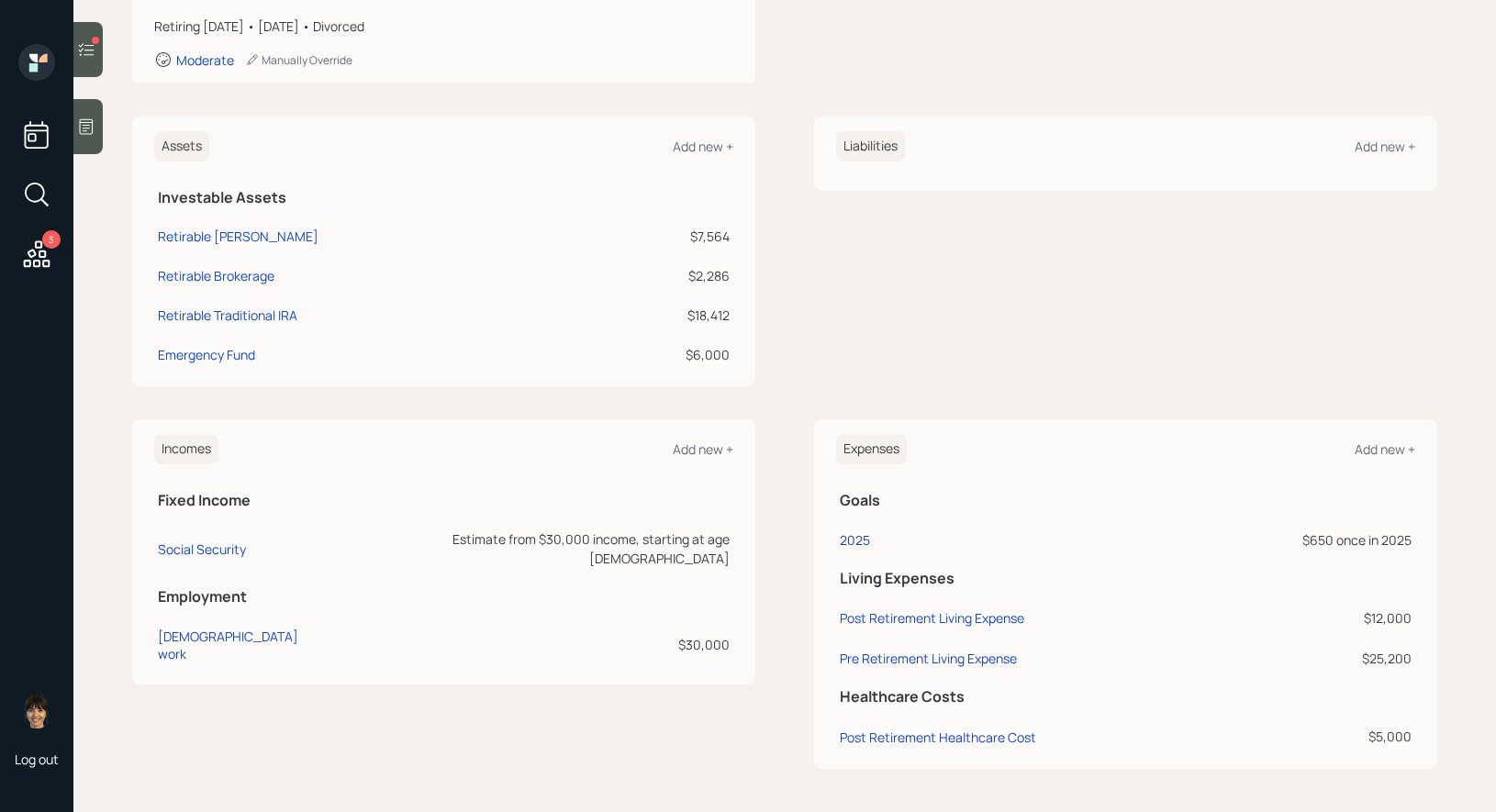
click at [853, 539] on div "2025" at bounding box center [854, 540] width 30 height 18
select select "0"
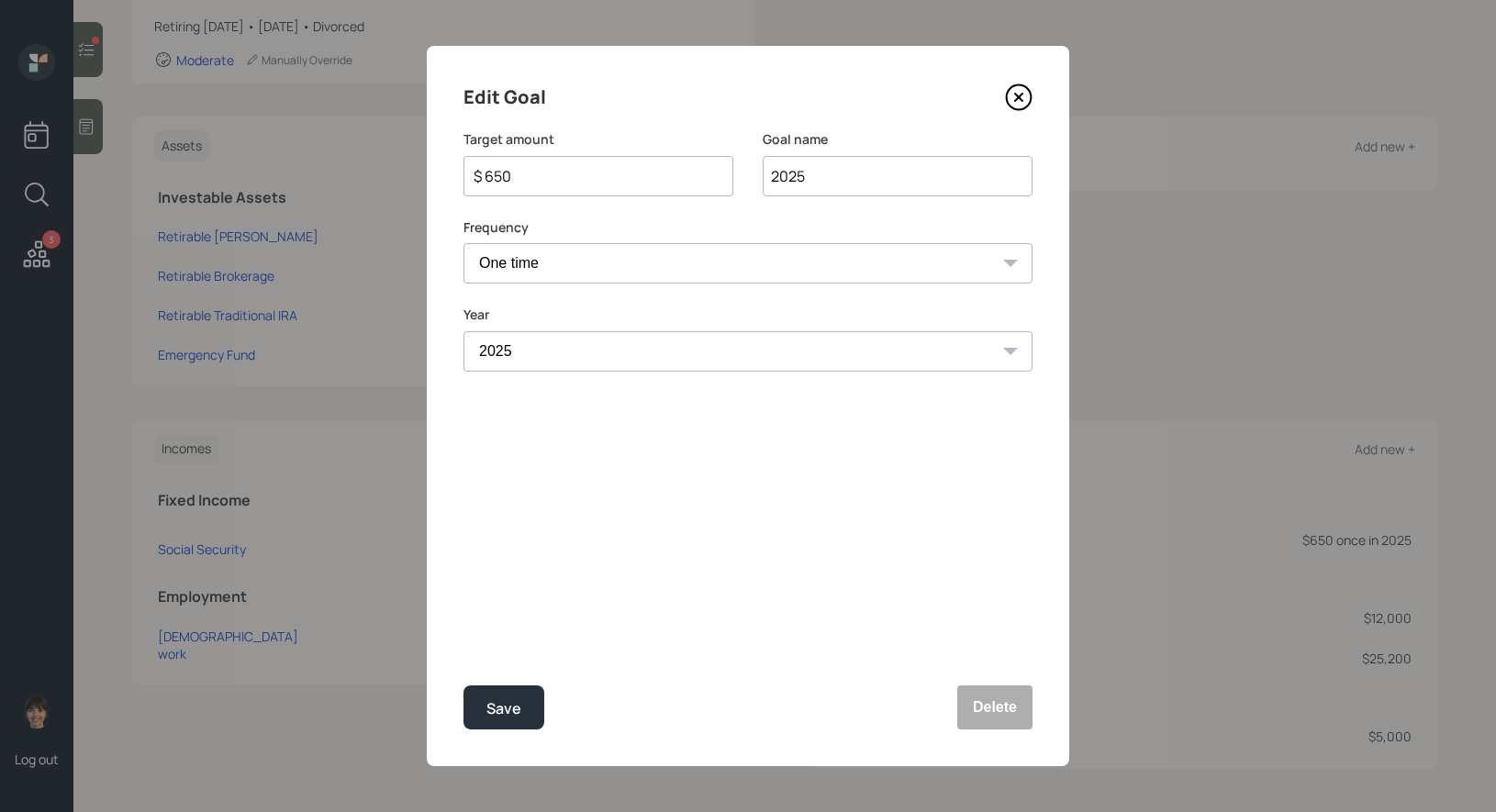
click at [1022, 89] on icon at bounding box center [1018, 98] width 28 height 28
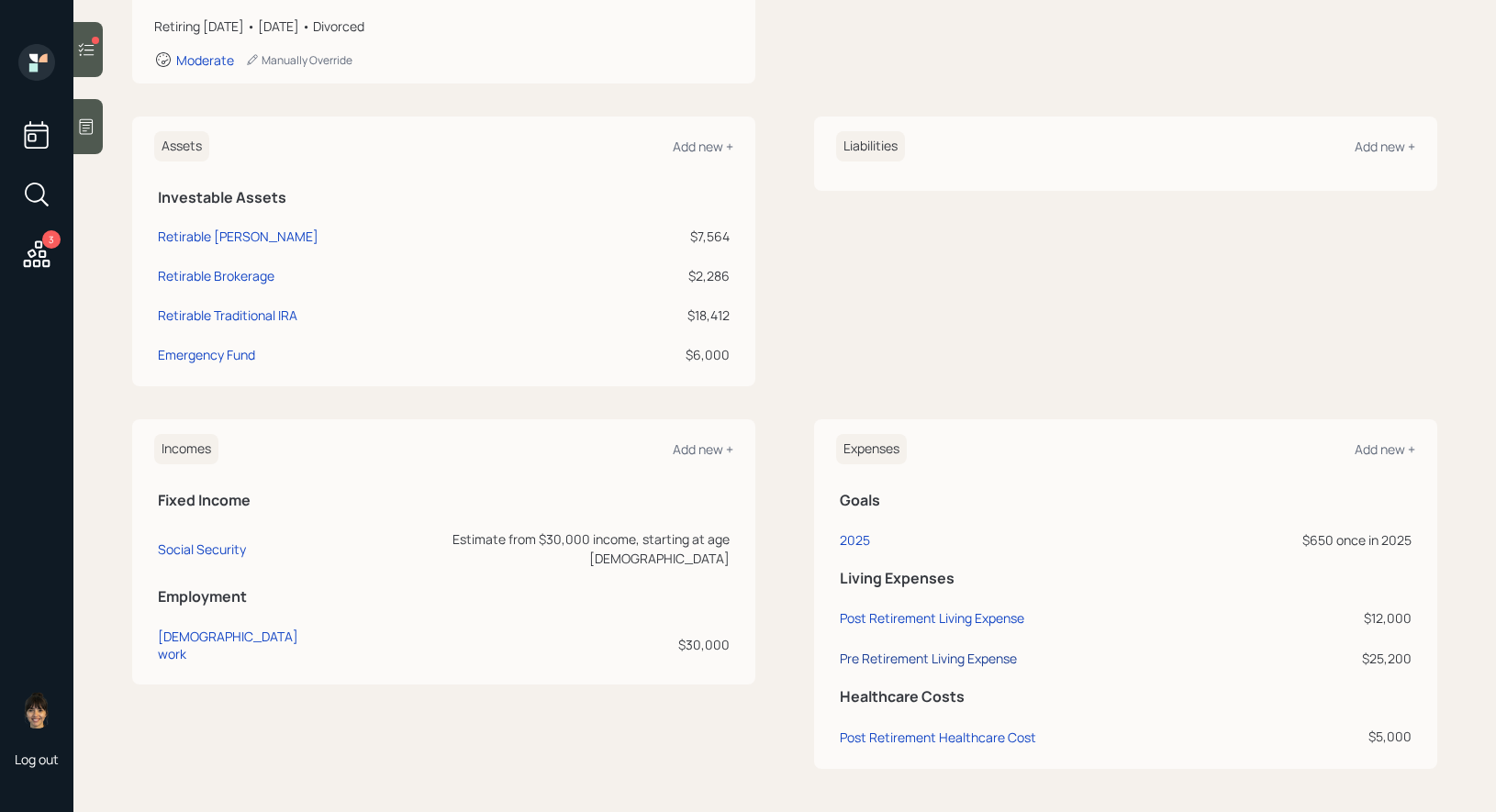
click at [903, 659] on div "Pre Retirement Living Expense" at bounding box center [928, 658] width 177 height 18
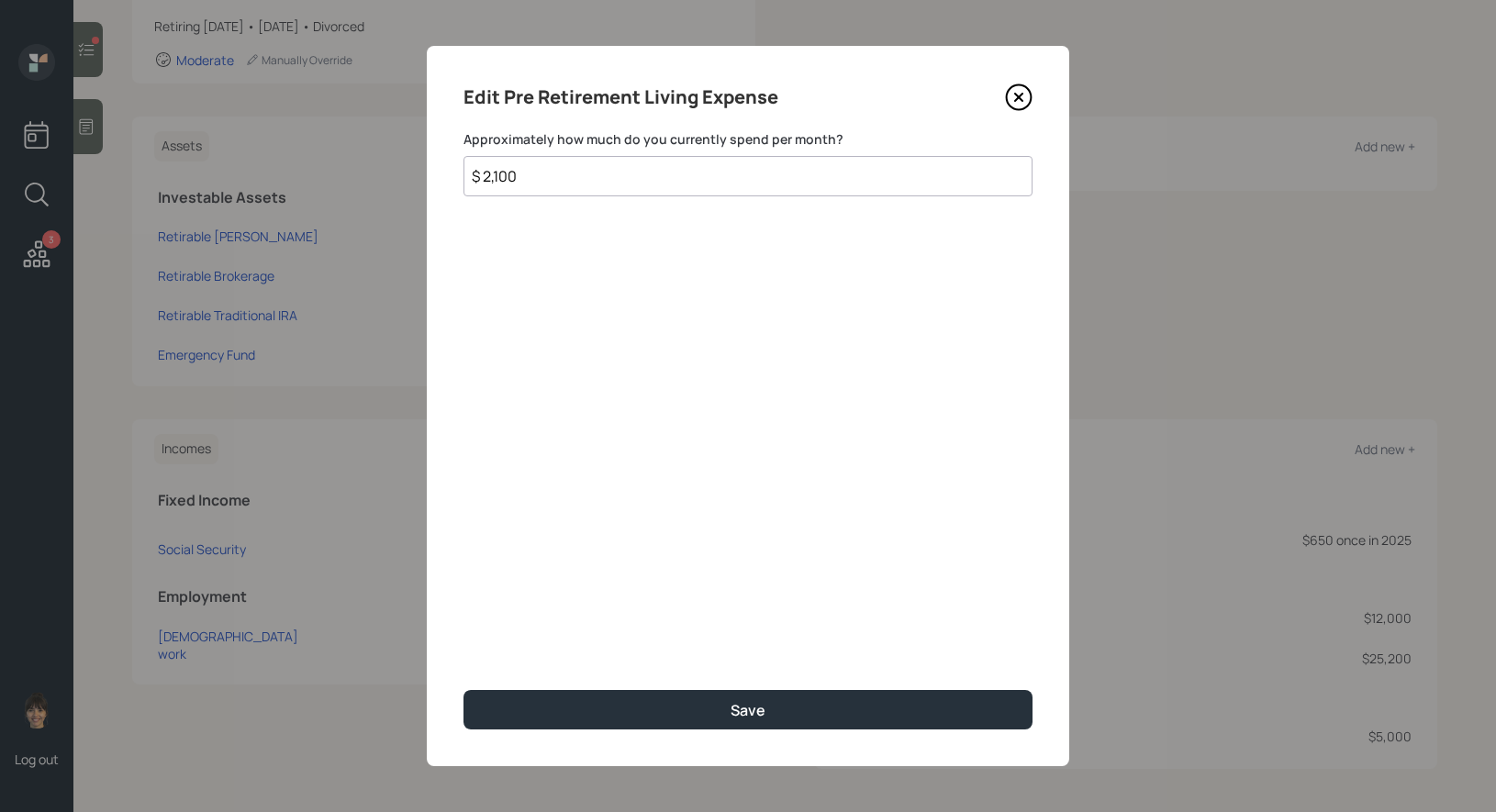
click at [556, 177] on input "$ 2,100" at bounding box center [748, 175] width 569 height 40
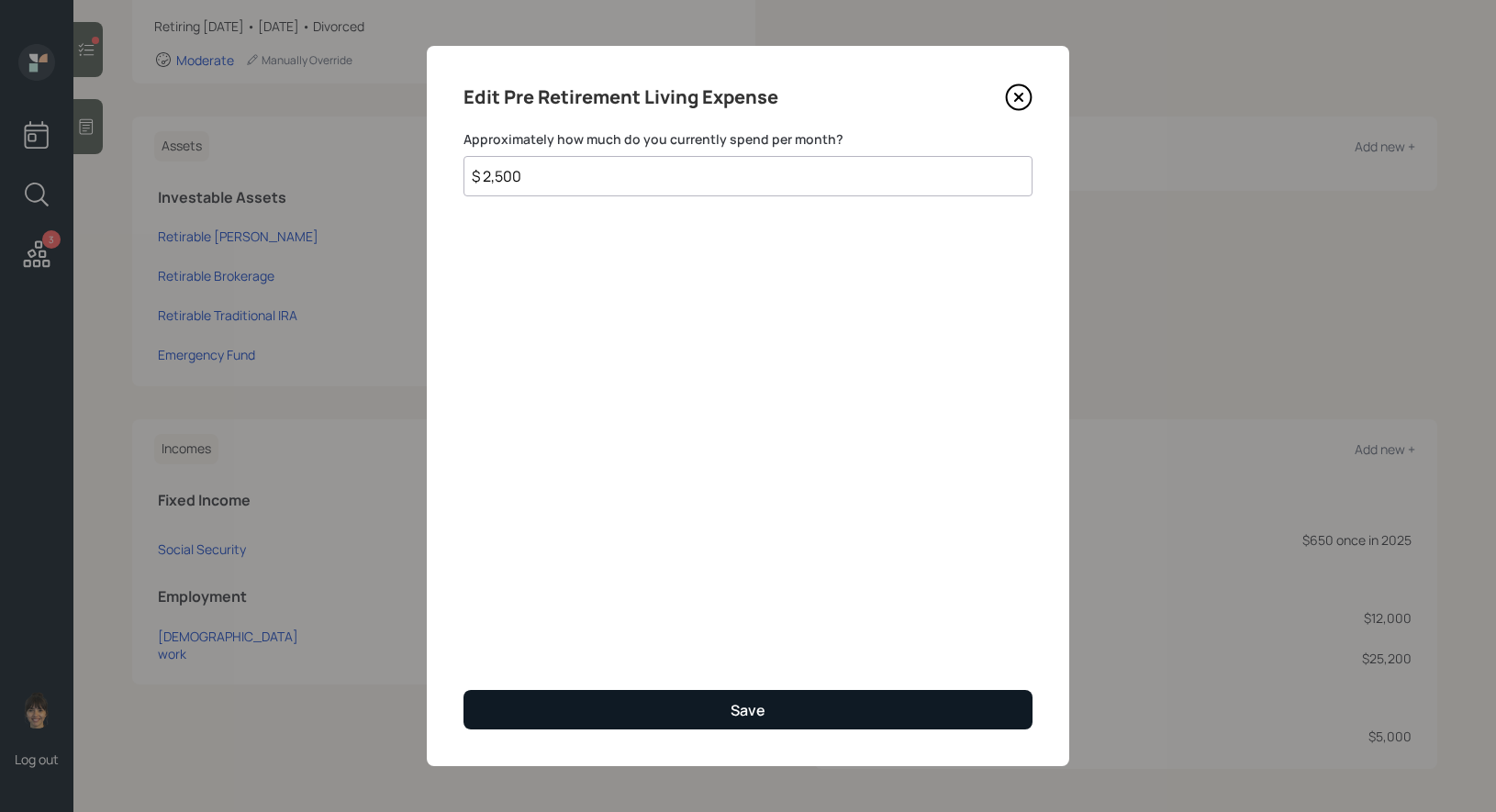
type input "$ 2,500"
click at [614, 710] on button "Save" at bounding box center [748, 709] width 569 height 39
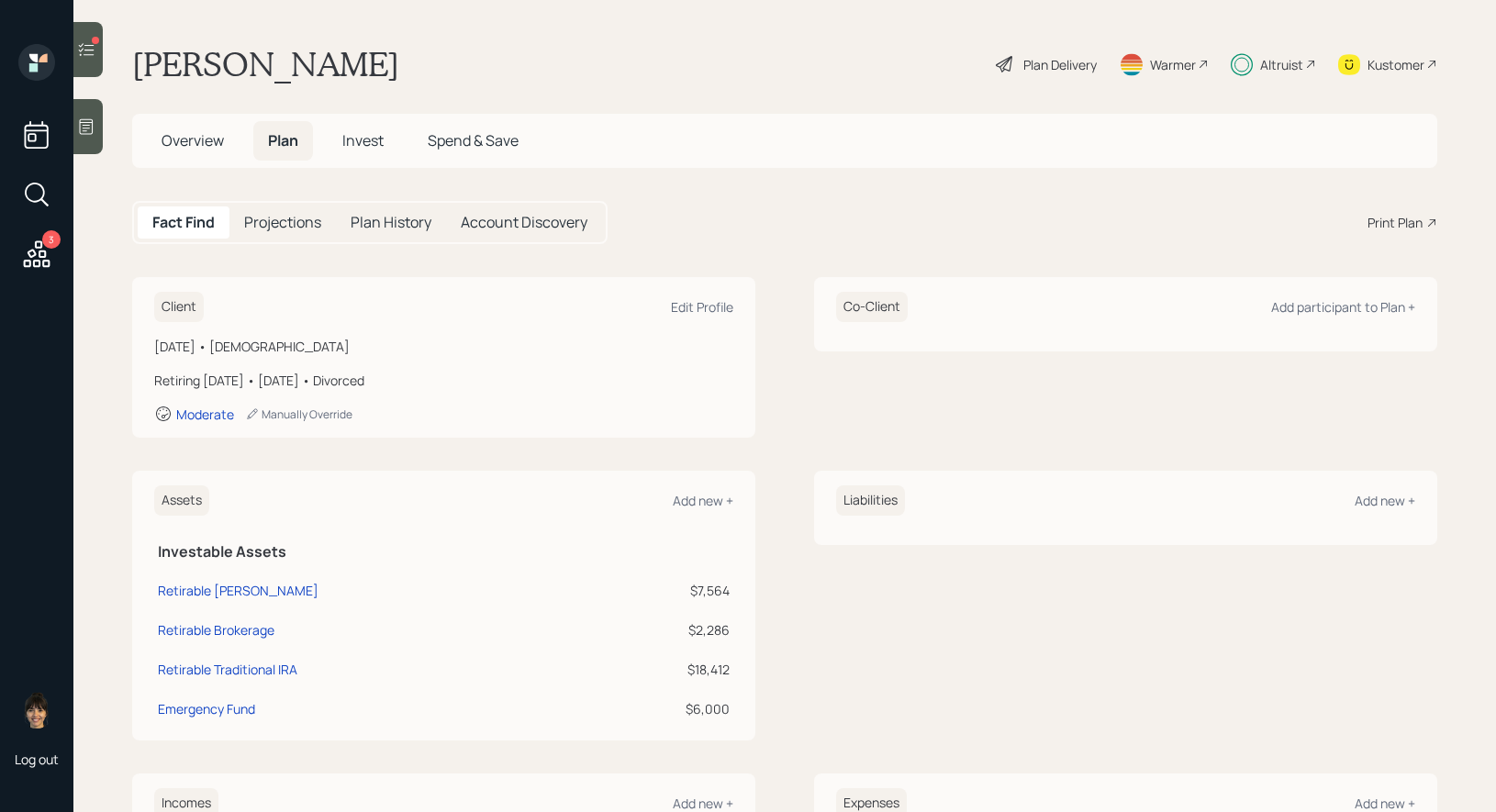
click at [461, 133] on span "Spend & Save" at bounding box center [472, 141] width 90 height 21
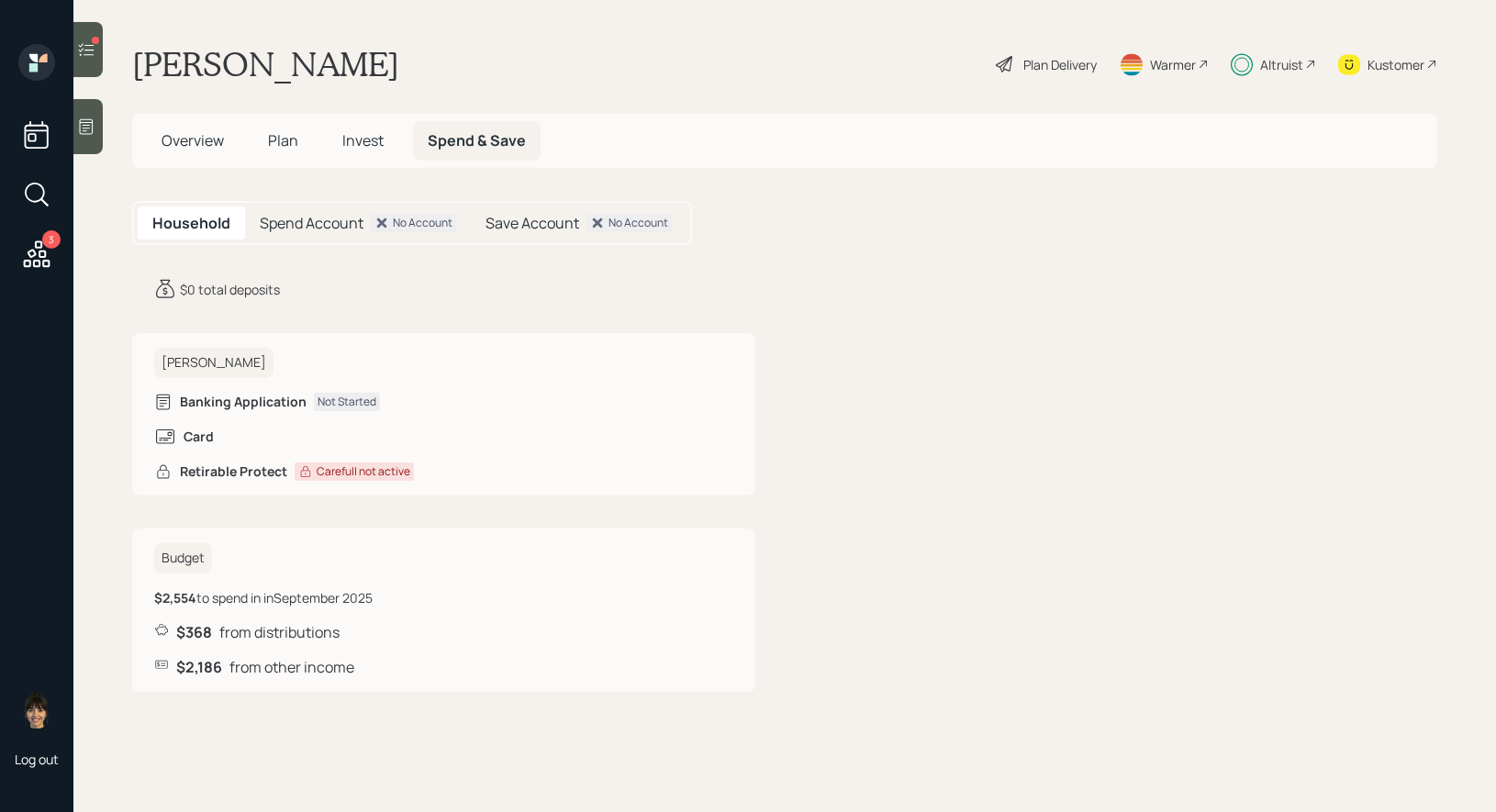
click at [361, 144] on span "Invest" at bounding box center [363, 141] width 41 height 21
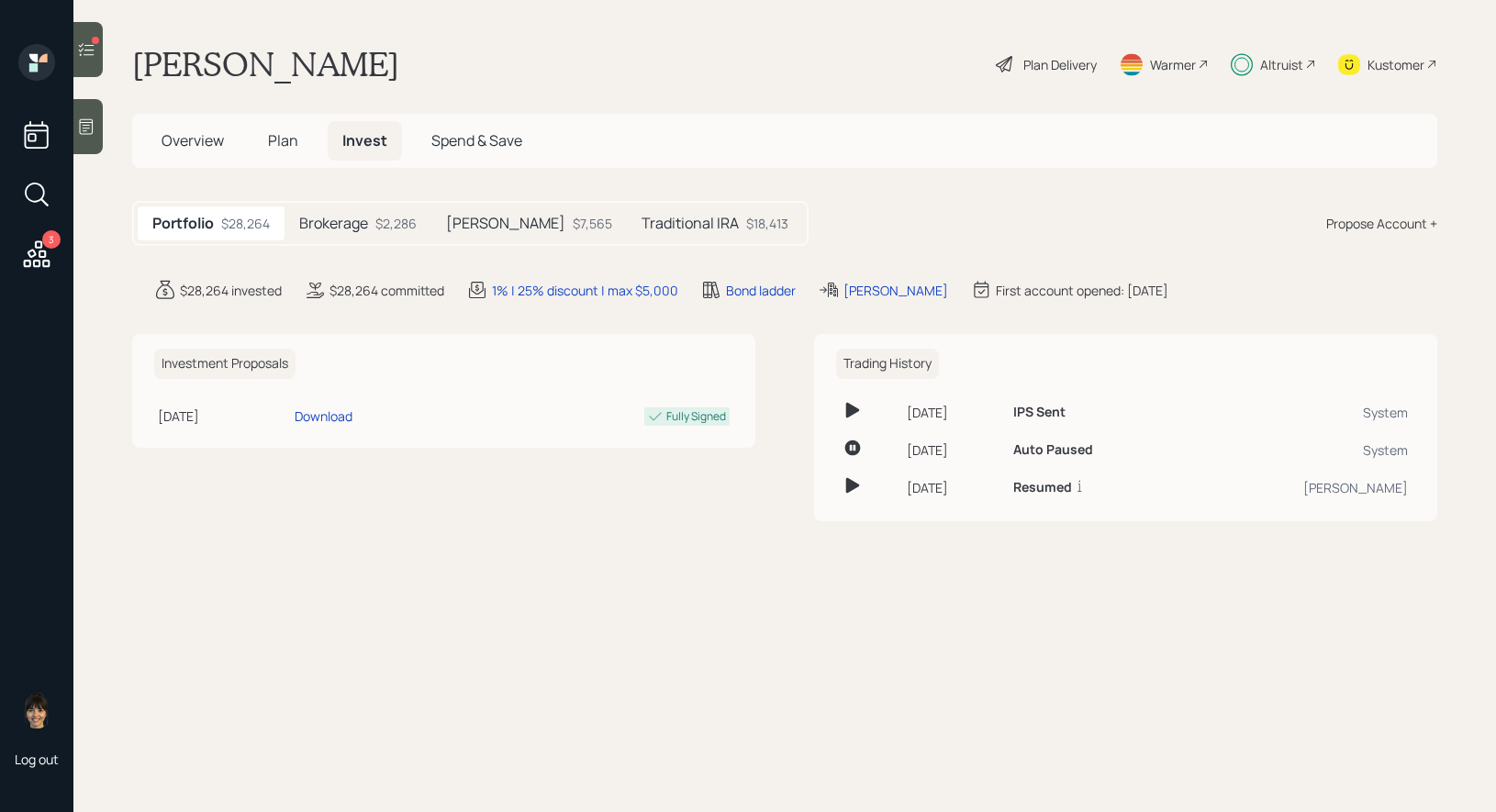
click at [355, 222] on h5 "Brokerage" at bounding box center [334, 223] width 69 height 18
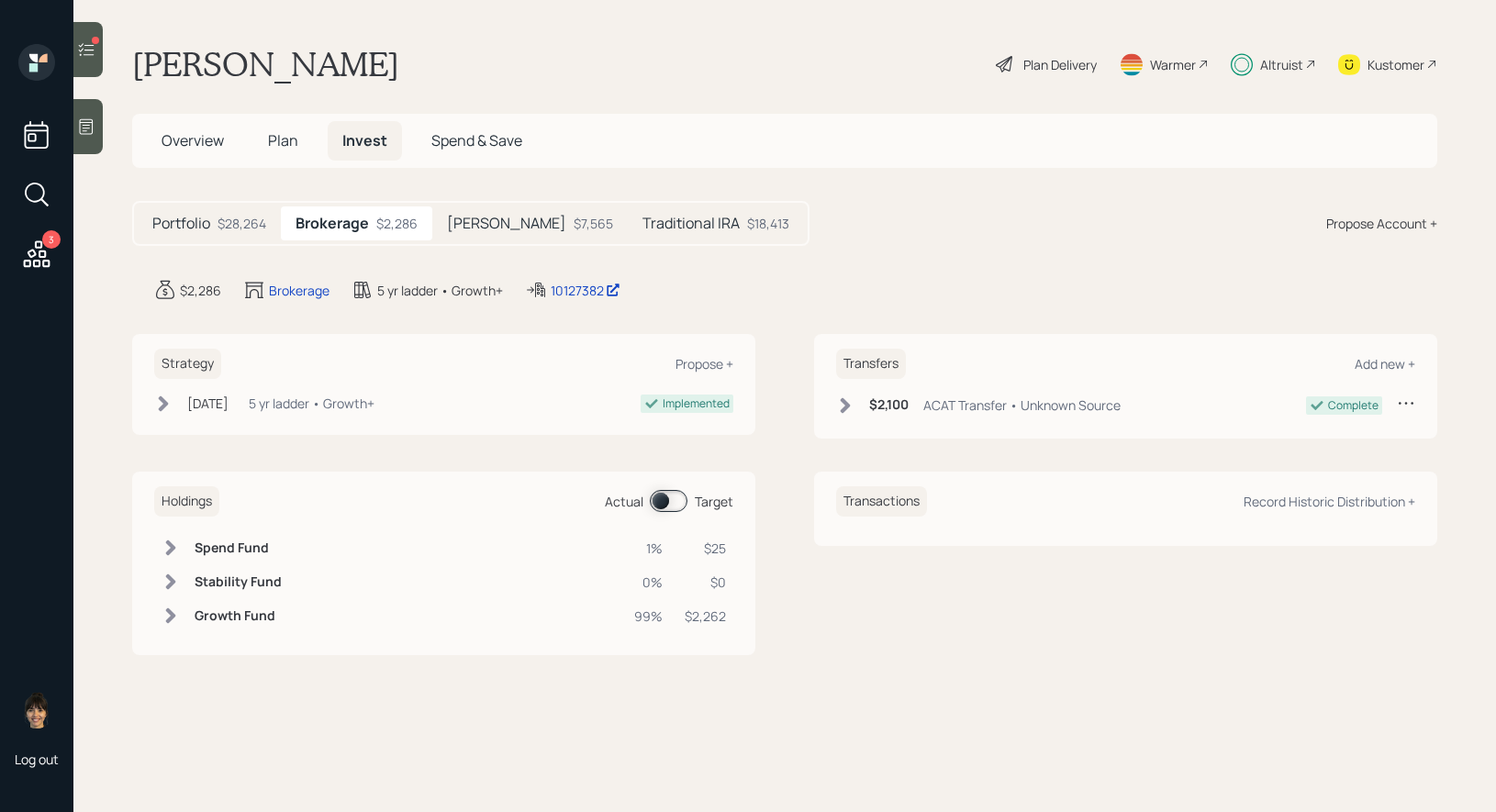
click at [664, 493] on span at bounding box center [669, 501] width 37 height 22
click at [670, 497] on span at bounding box center [669, 501] width 37 height 22
click at [286, 141] on span "Plan" at bounding box center [283, 141] width 30 height 21
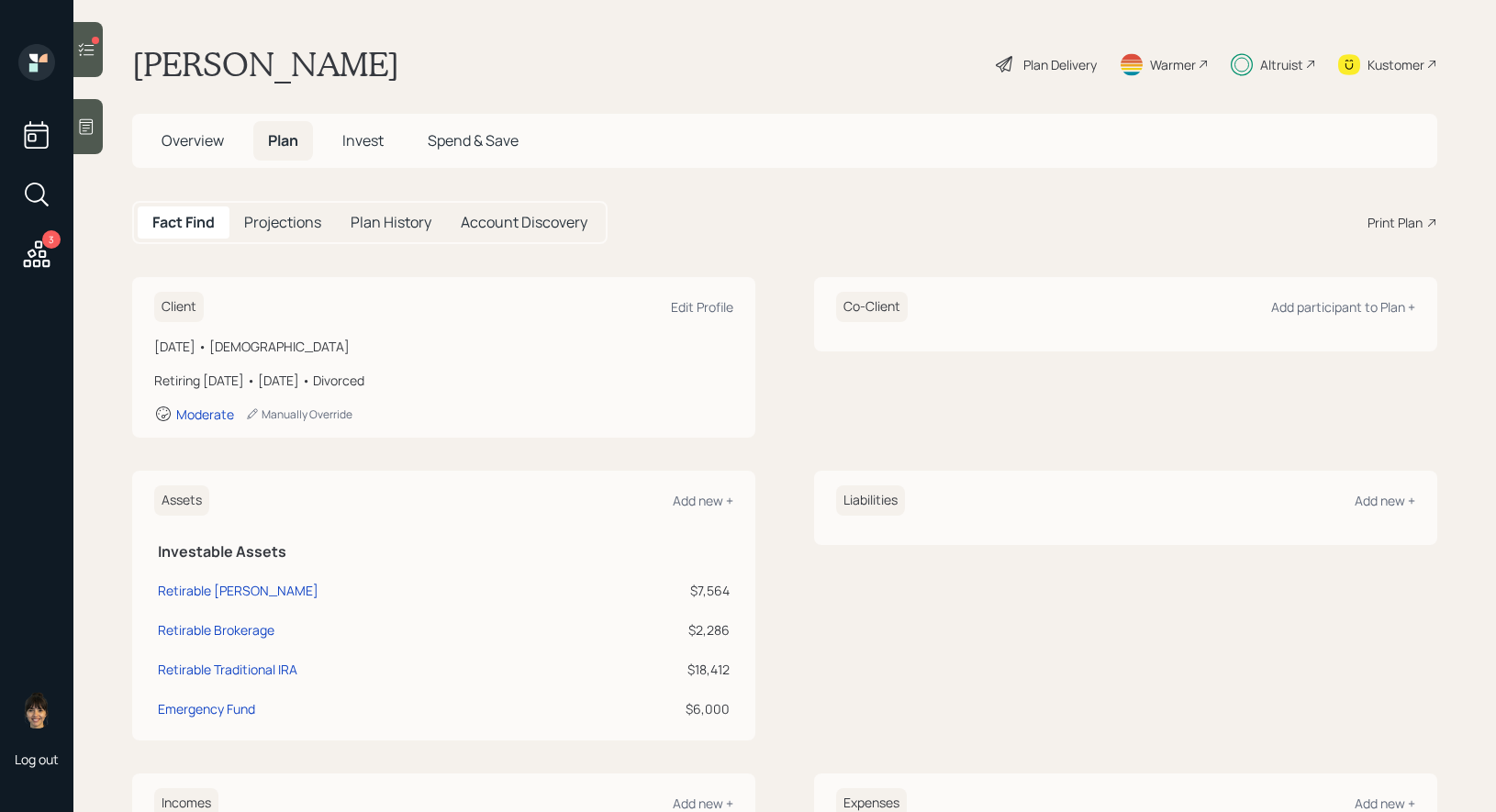
click at [182, 136] on span "Overview" at bounding box center [192, 141] width 62 height 21
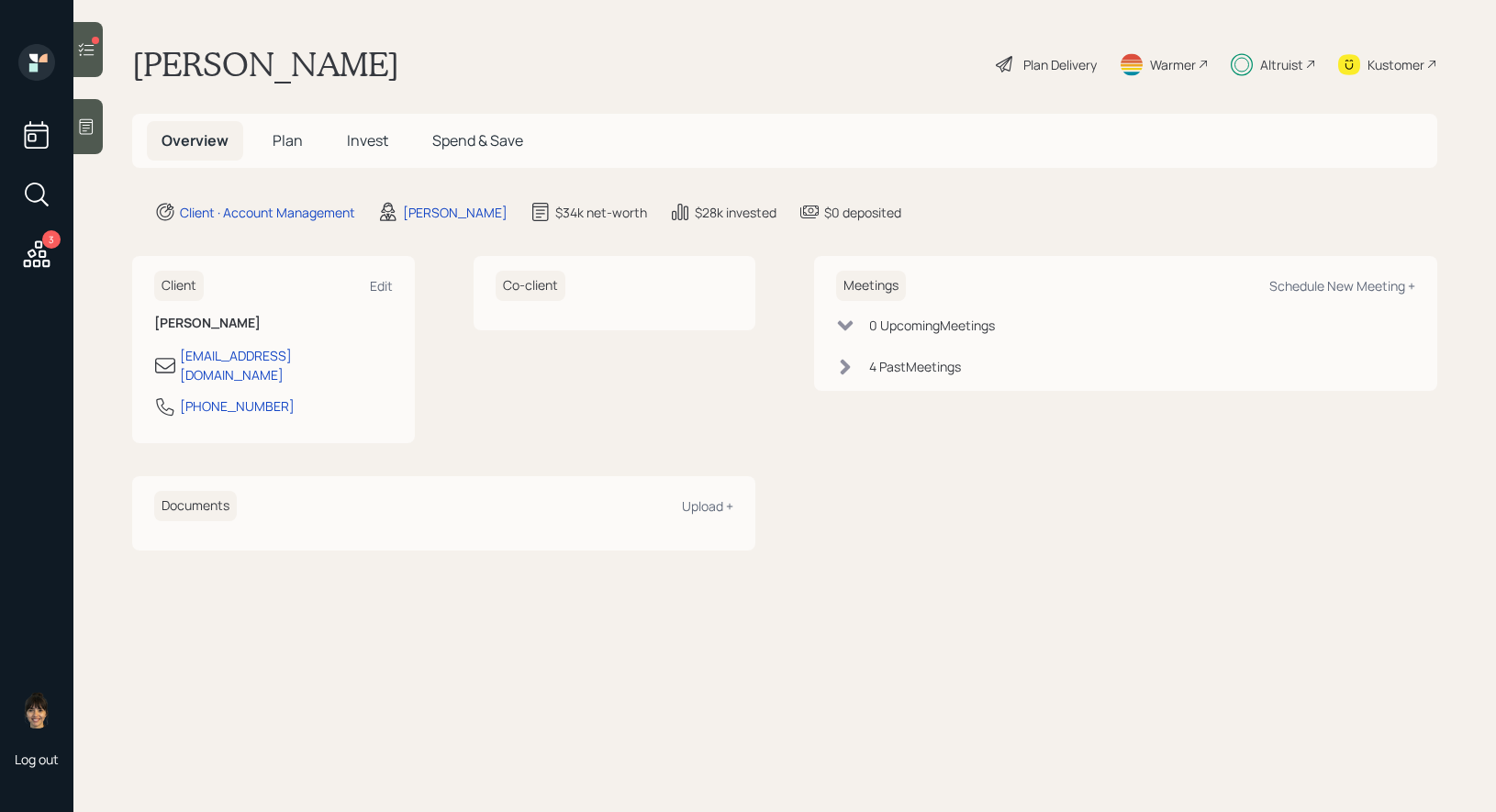
click at [294, 137] on span "Plan" at bounding box center [287, 141] width 30 height 21
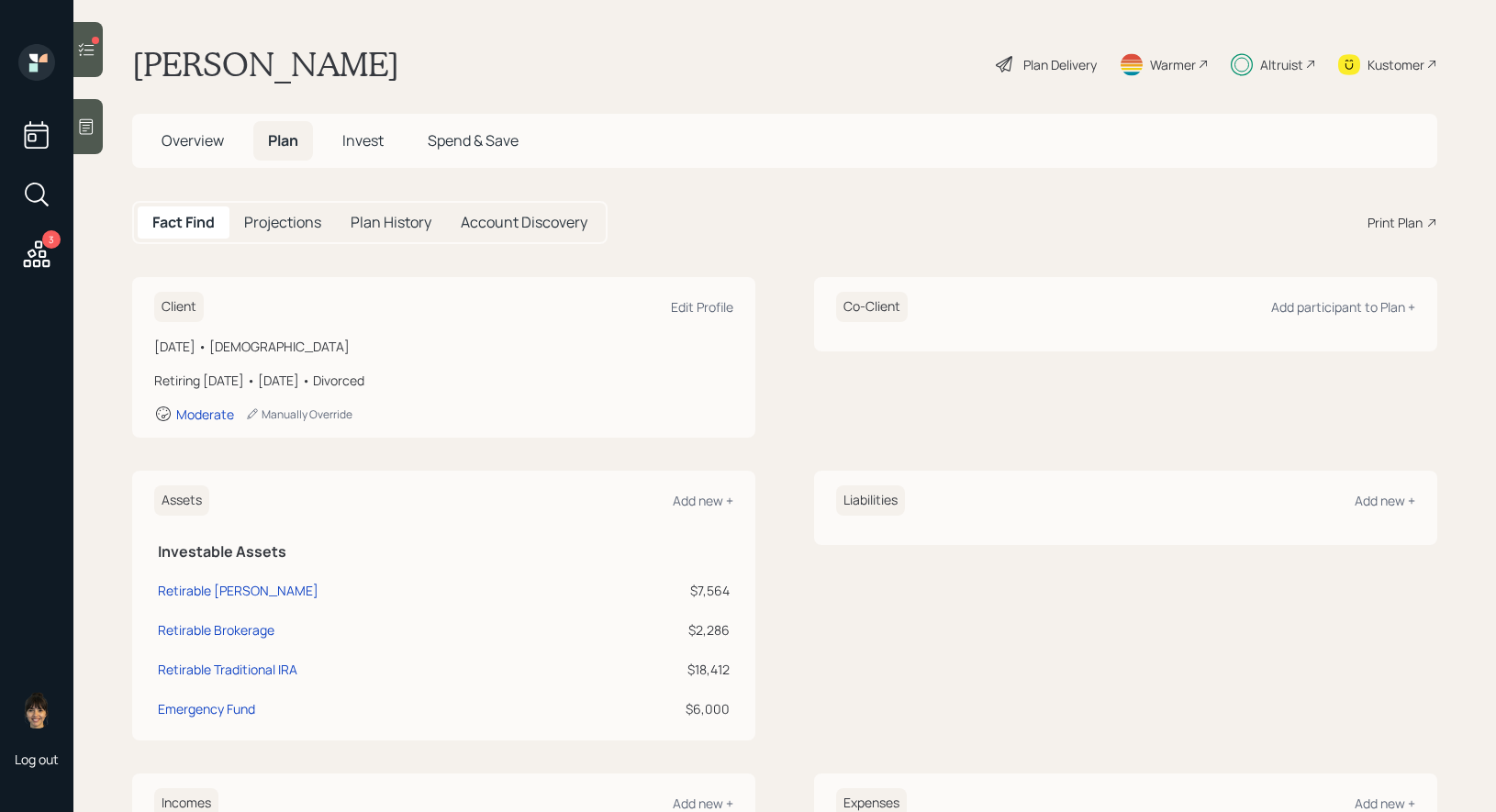
scroll to position [354, 0]
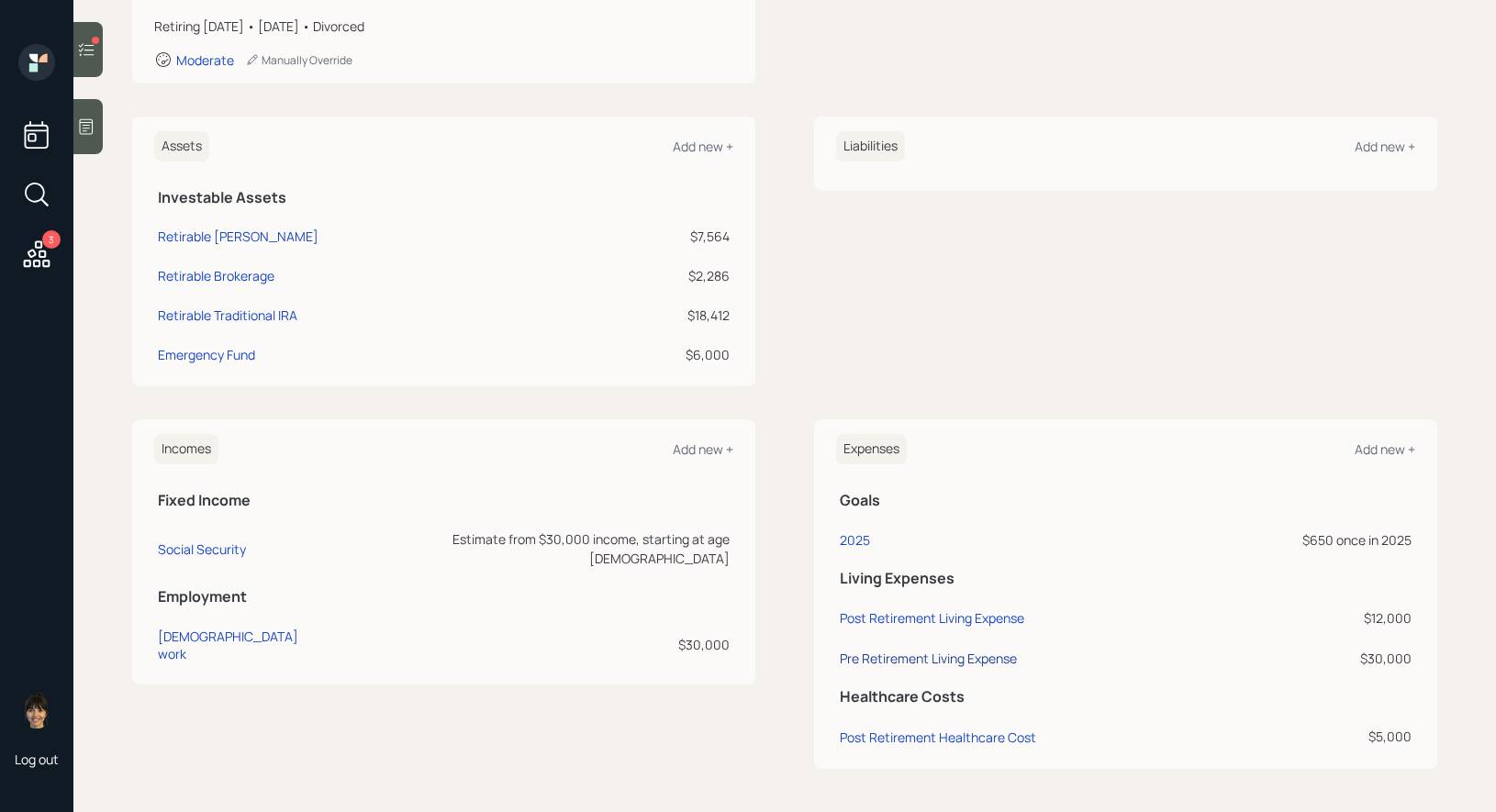
click at [940, 652] on div "Pre Retirement Living Expense" at bounding box center [928, 658] width 177 height 18
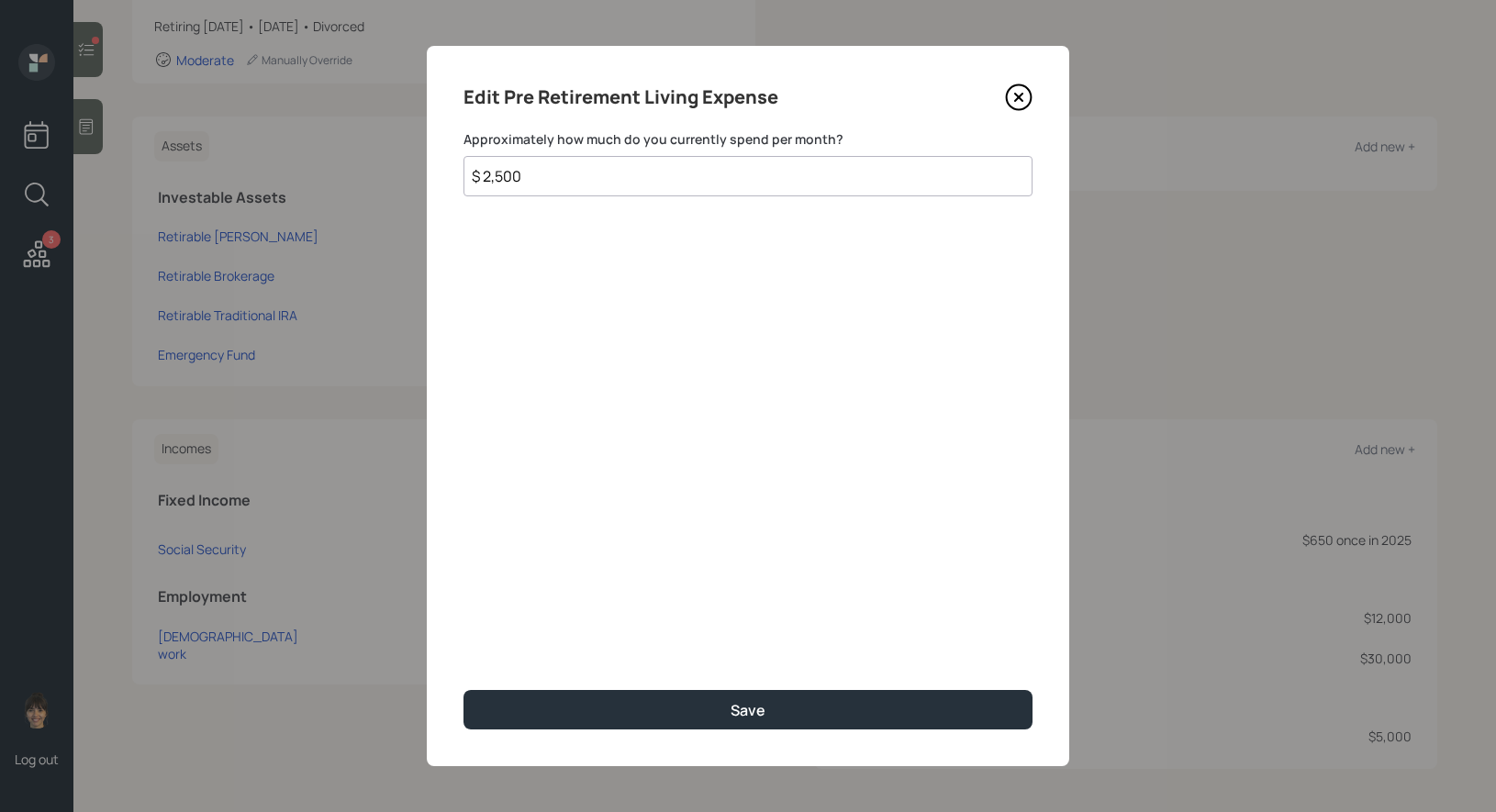
click at [672, 178] on input "$ 2,500" at bounding box center [748, 175] width 569 height 40
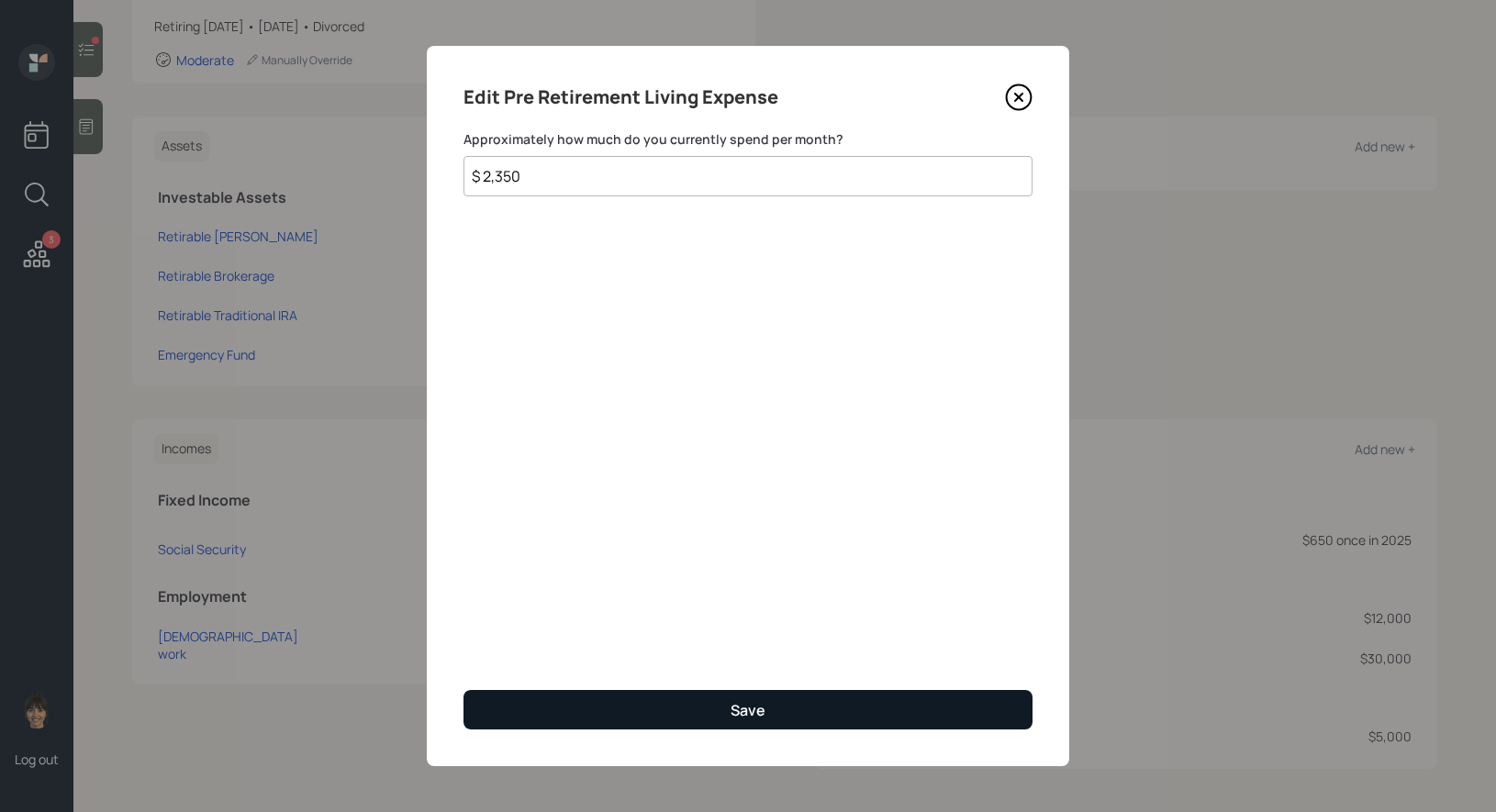
type input "$ 2,350"
click at [725, 704] on button "Save" at bounding box center [748, 709] width 569 height 39
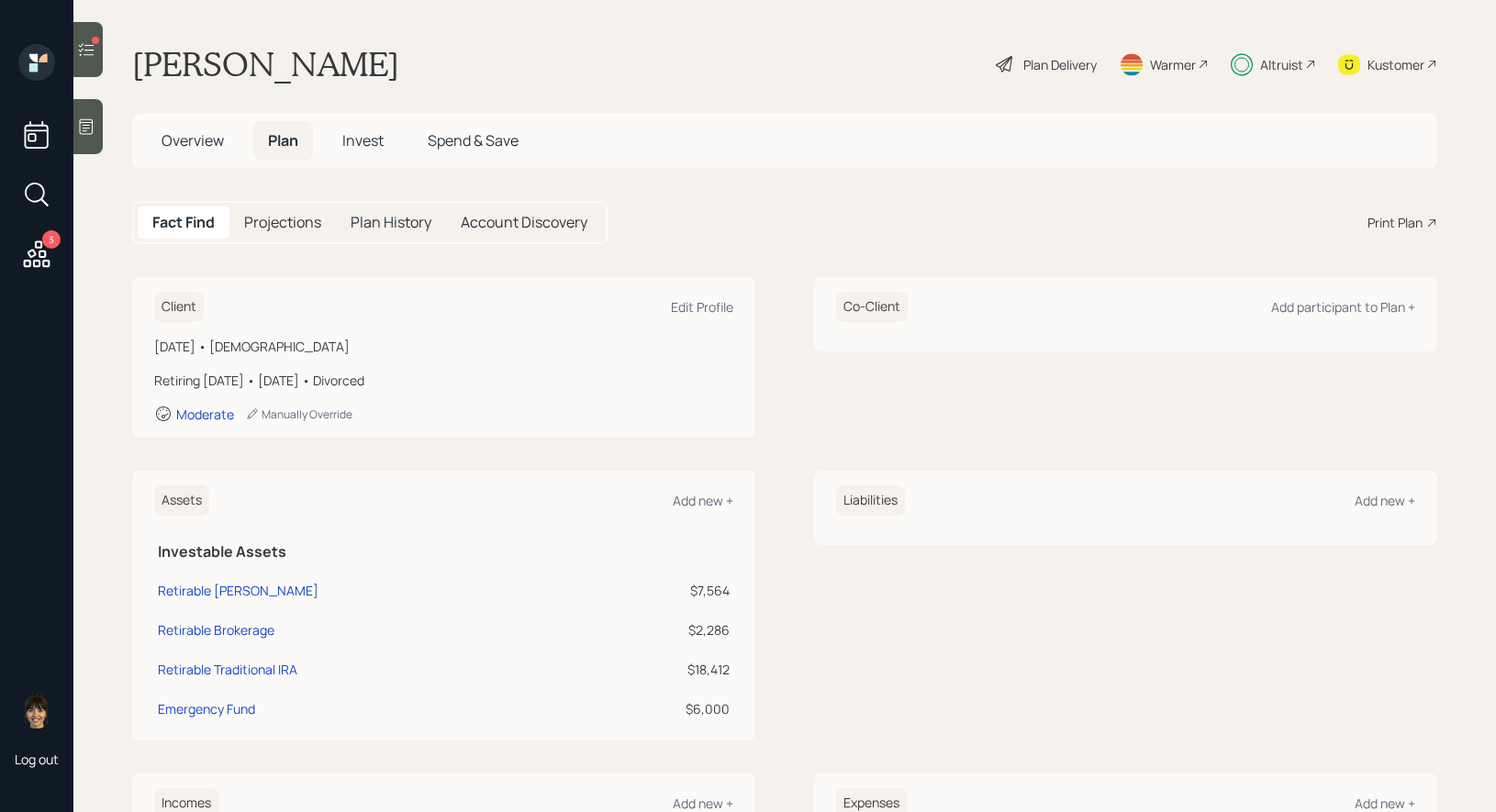
click at [366, 126] on h5 "Invest" at bounding box center [363, 141] width 71 height 39
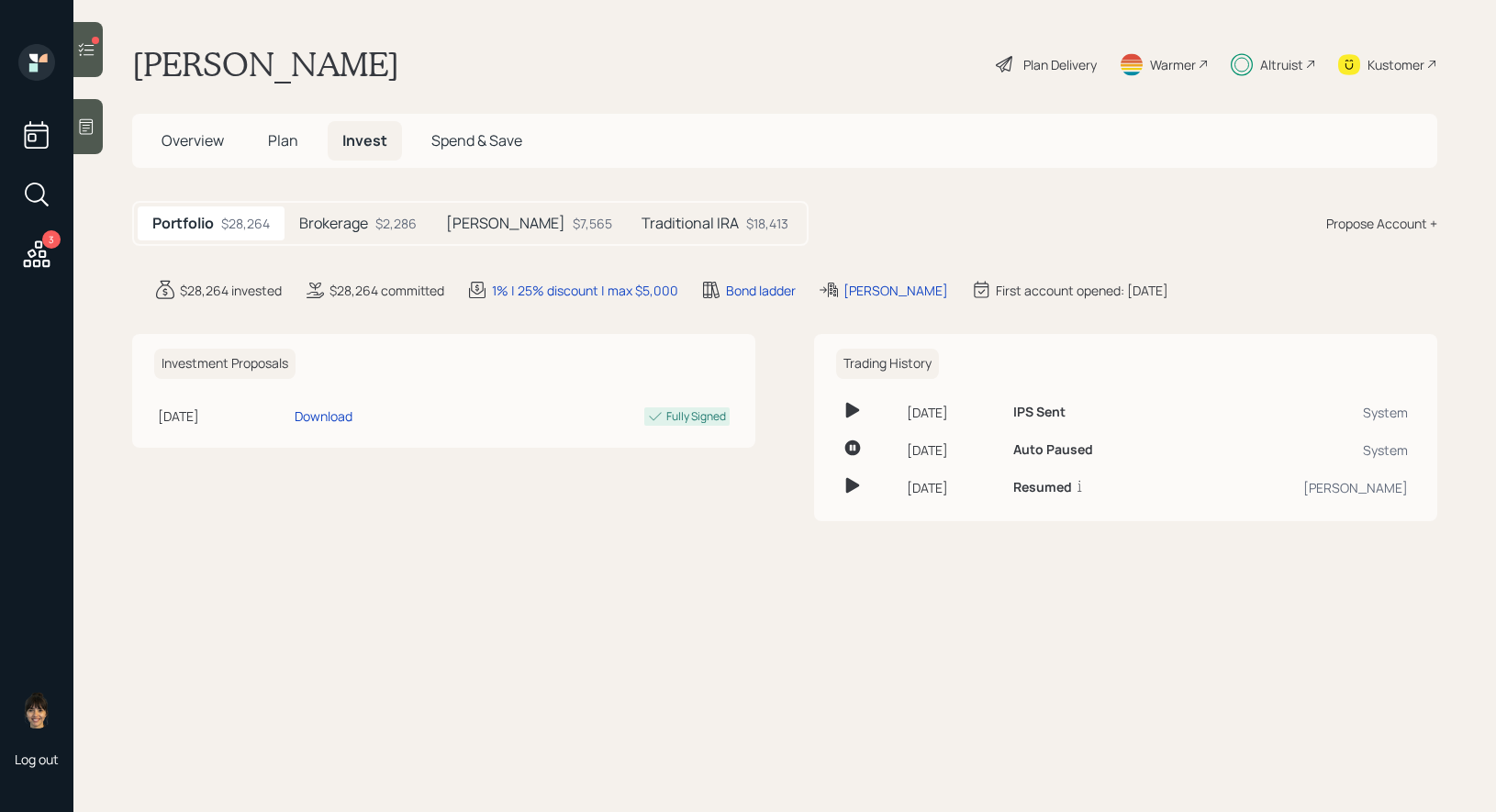
click at [353, 234] on div "Brokerage $2,286" at bounding box center [357, 223] width 146 height 34
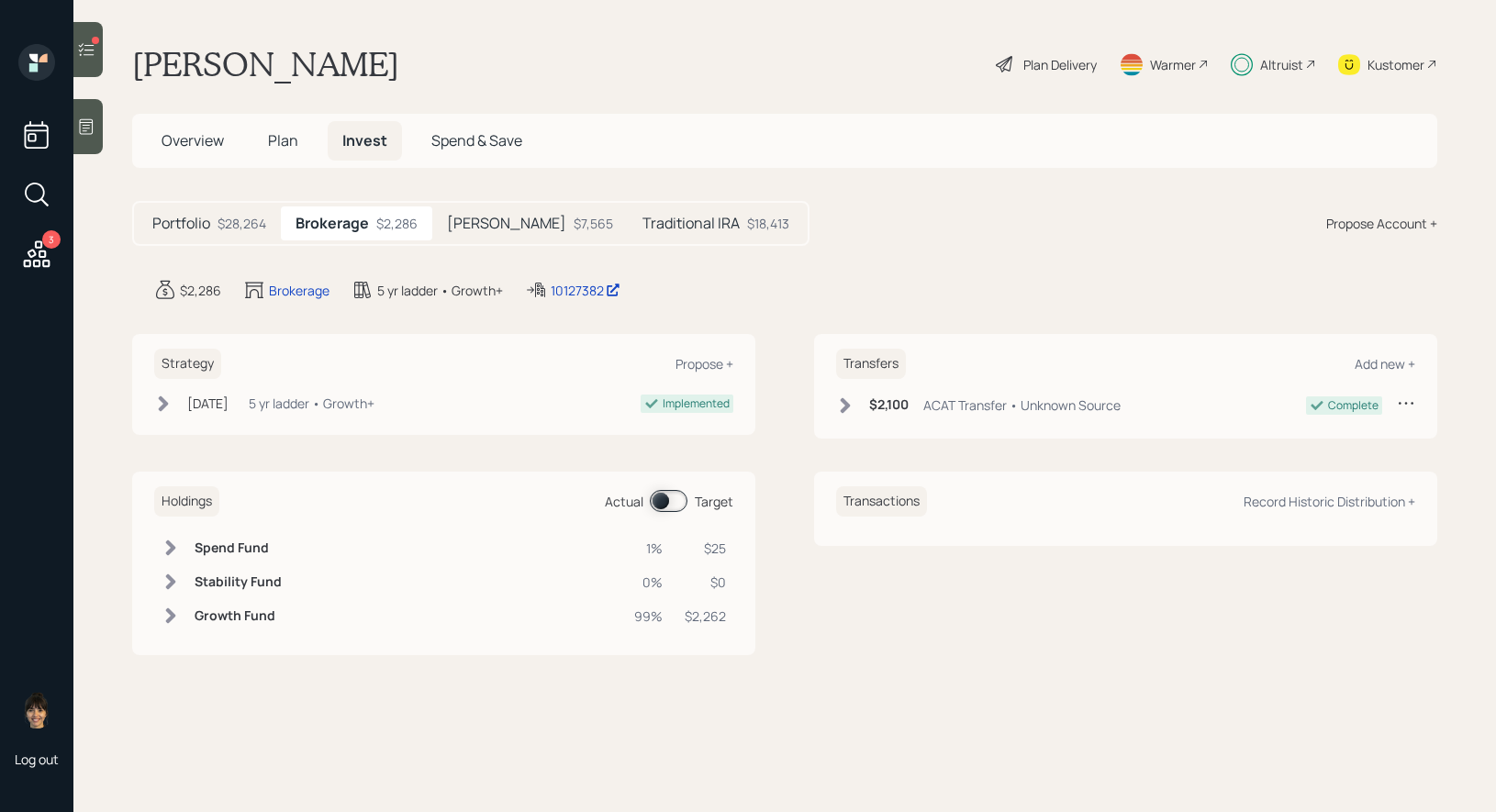
click at [656, 502] on span at bounding box center [669, 501] width 37 height 22
click at [666, 500] on span at bounding box center [669, 501] width 37 height 22
click at [194, 220] on h5 "Portfolio" at bounding box center [181, 223] width 58 height 18
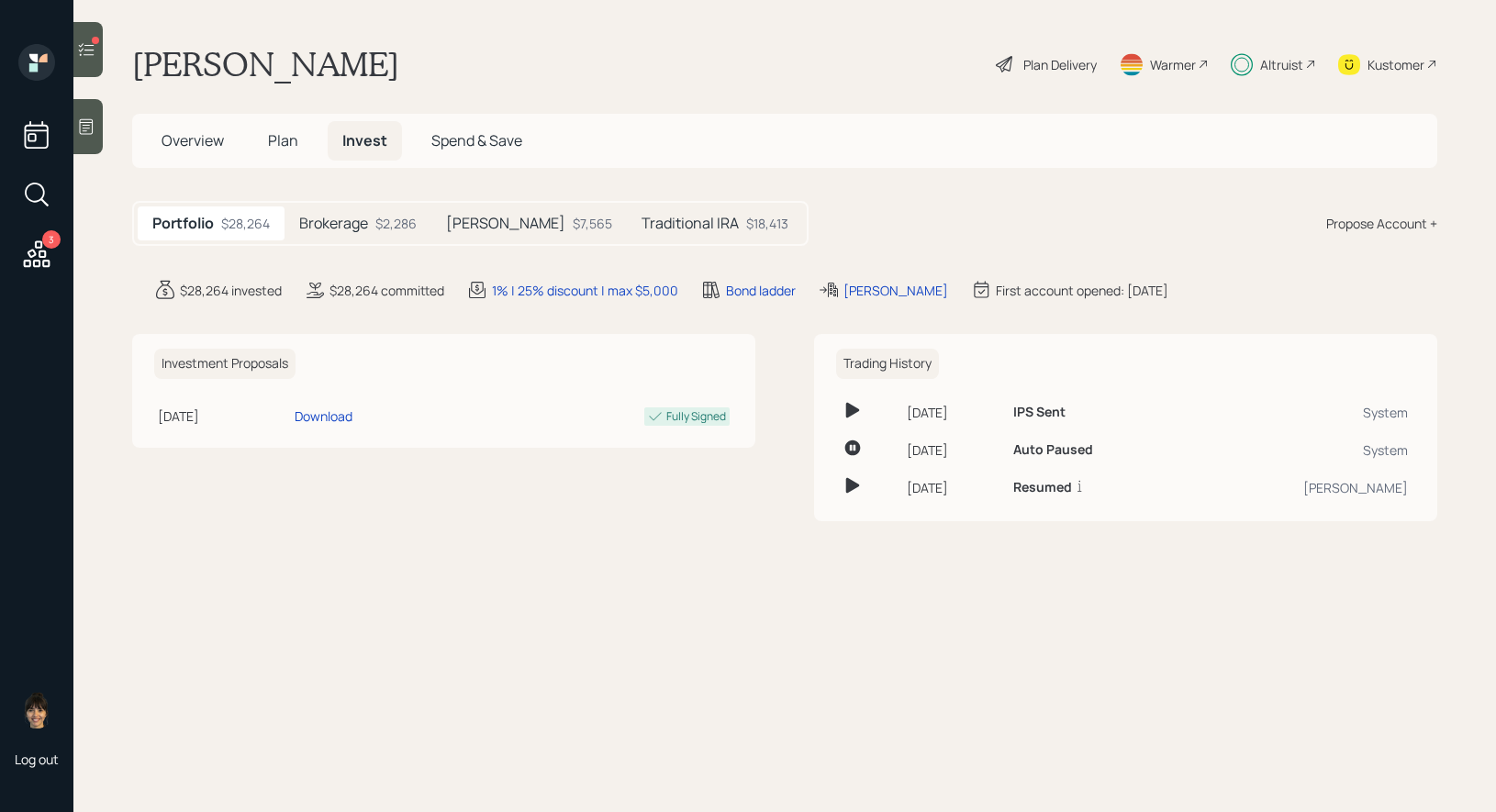
click at [278, 137] on span "Plan" at bounding box center [283, 141] width 30 height 21
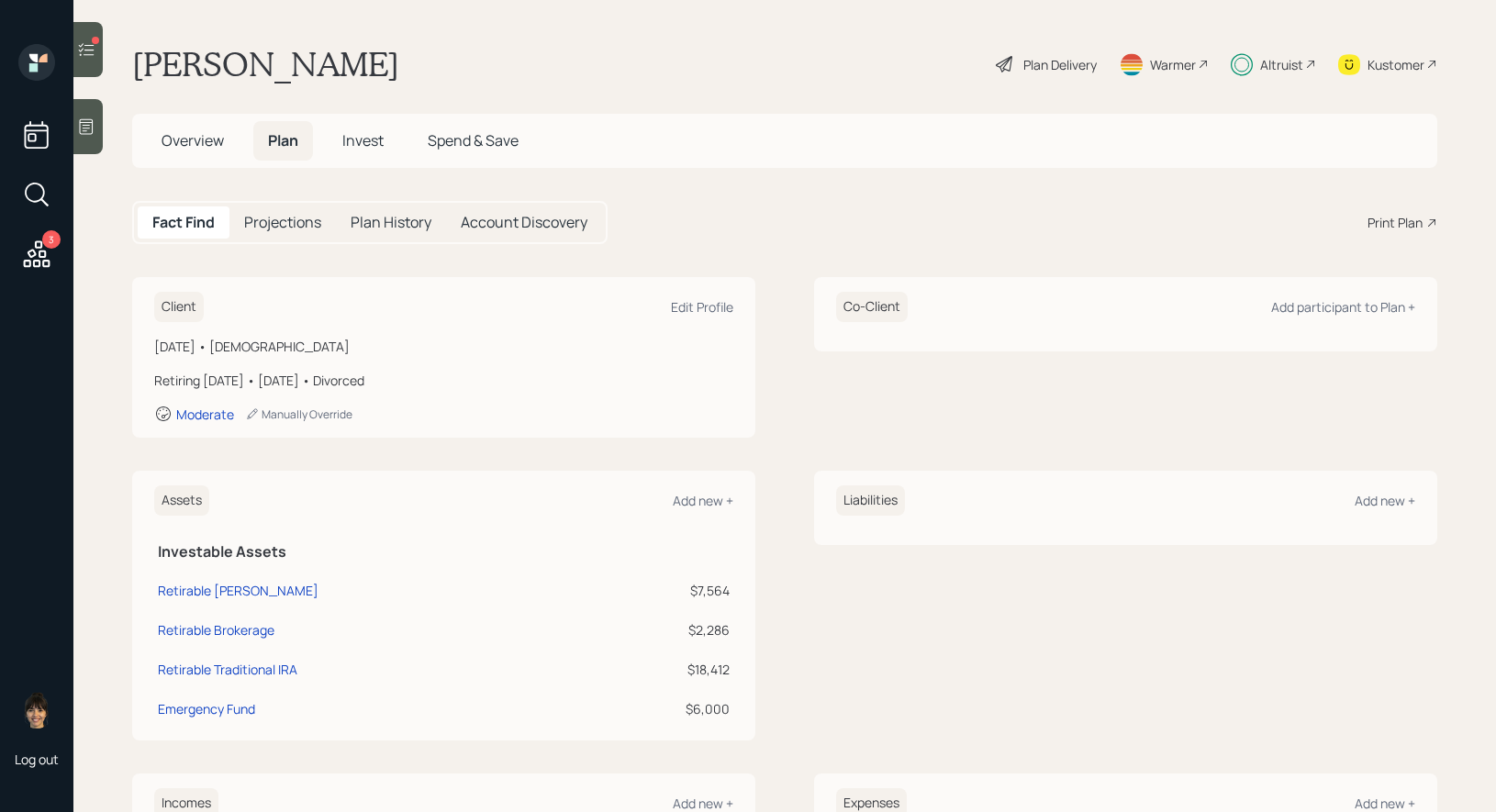
click at [367, 136] on span "Invest" at bounding box center [363, 141] width 41 height 21
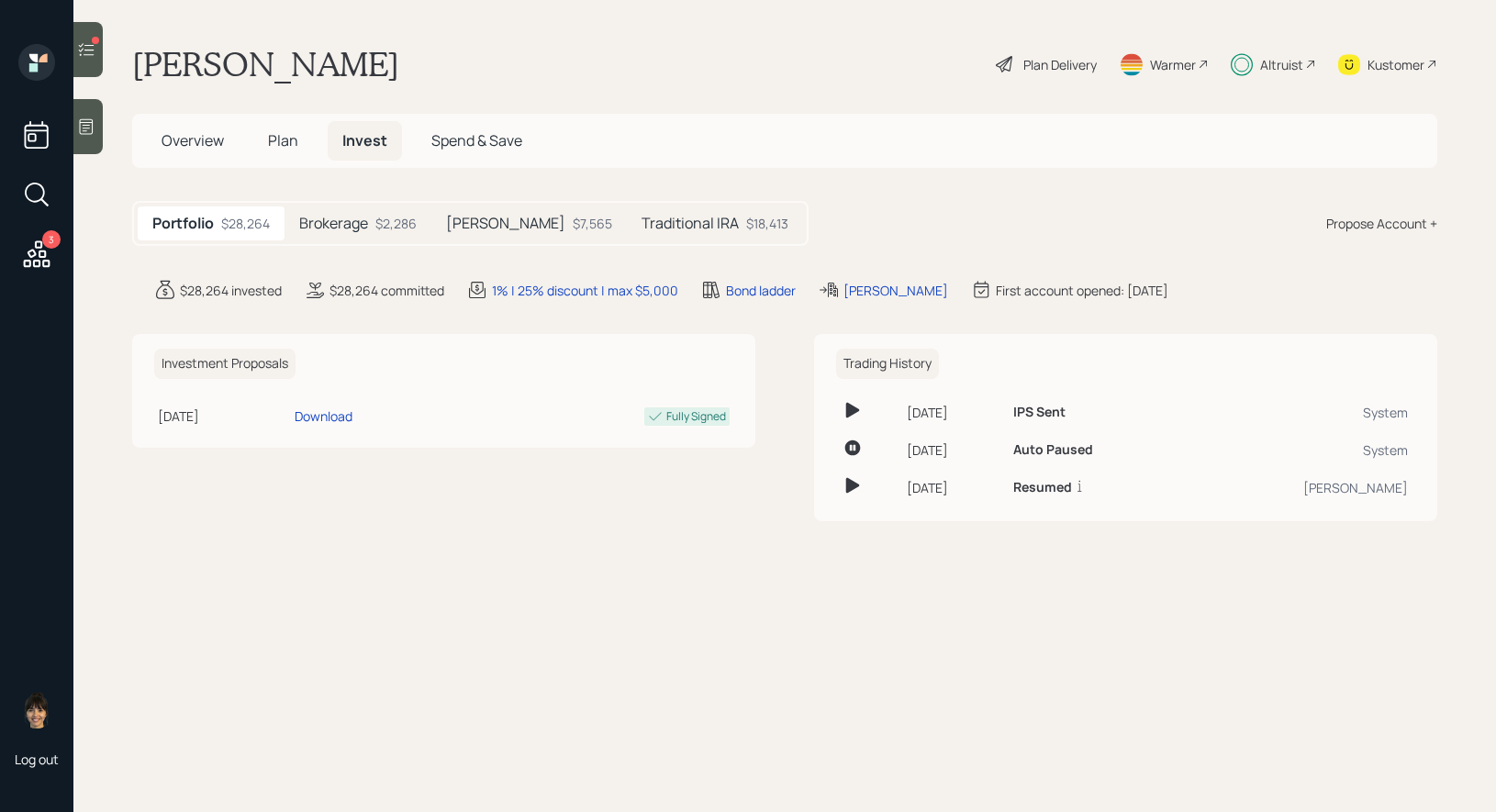
click at [179, 145] on span "Overview" at bounding box center [192, 141] width 62 height 21
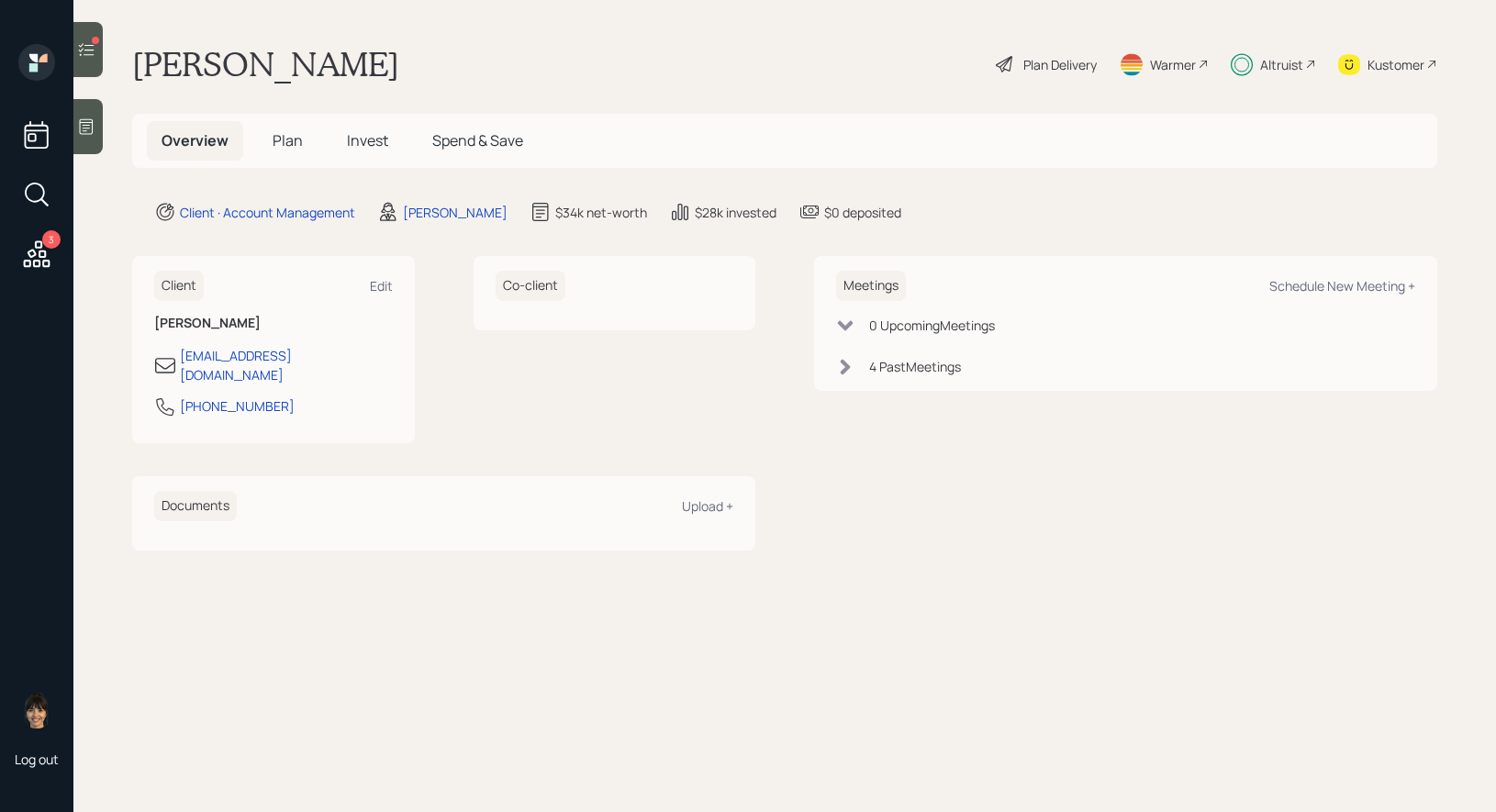
click at [373, 135] on span "Invest" at bounding box center [367, 141] width 41 height 21
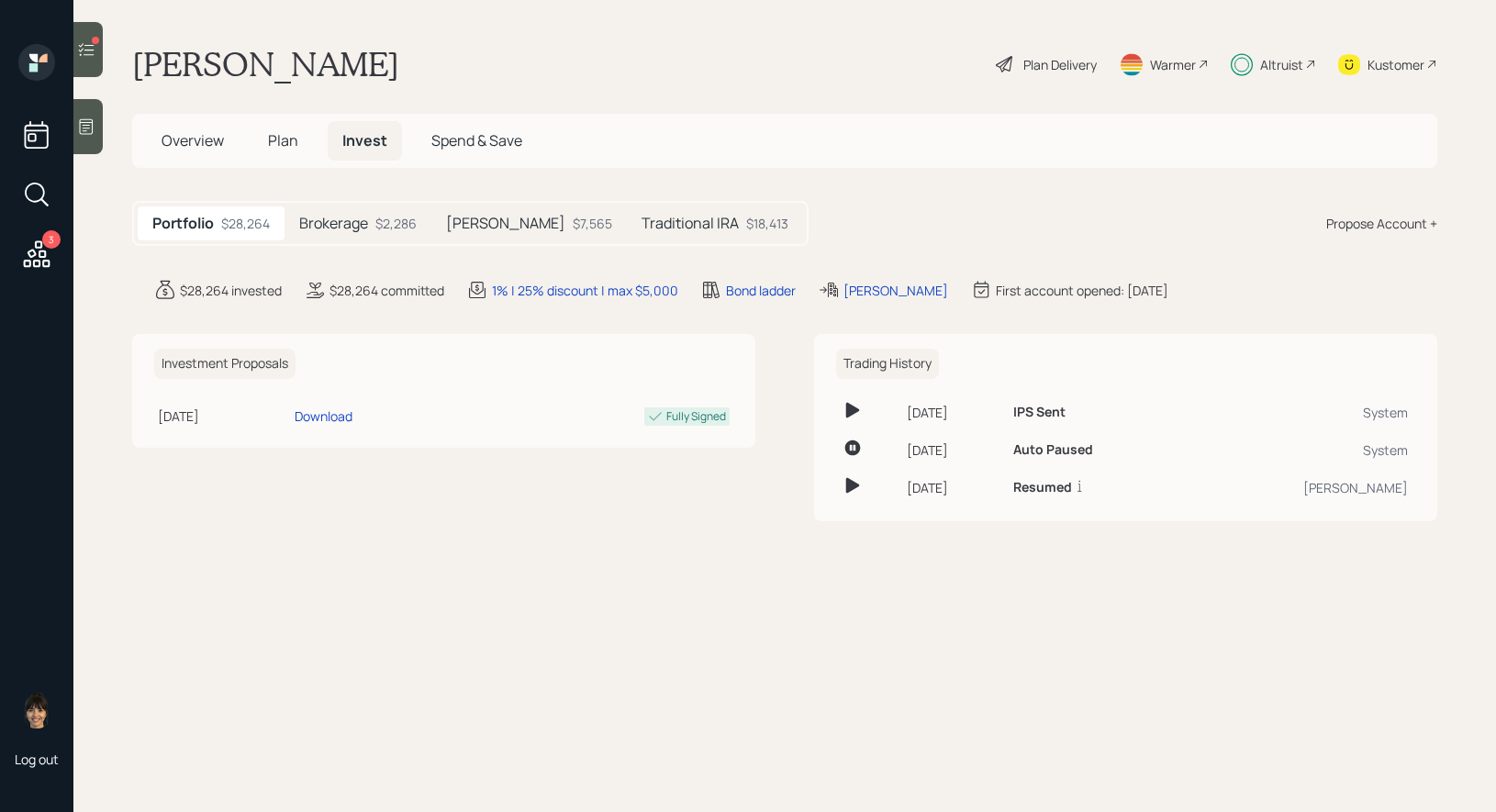
click at [282, 144] on span "Plan" at bounding box center [283, 141] width 30 height 21
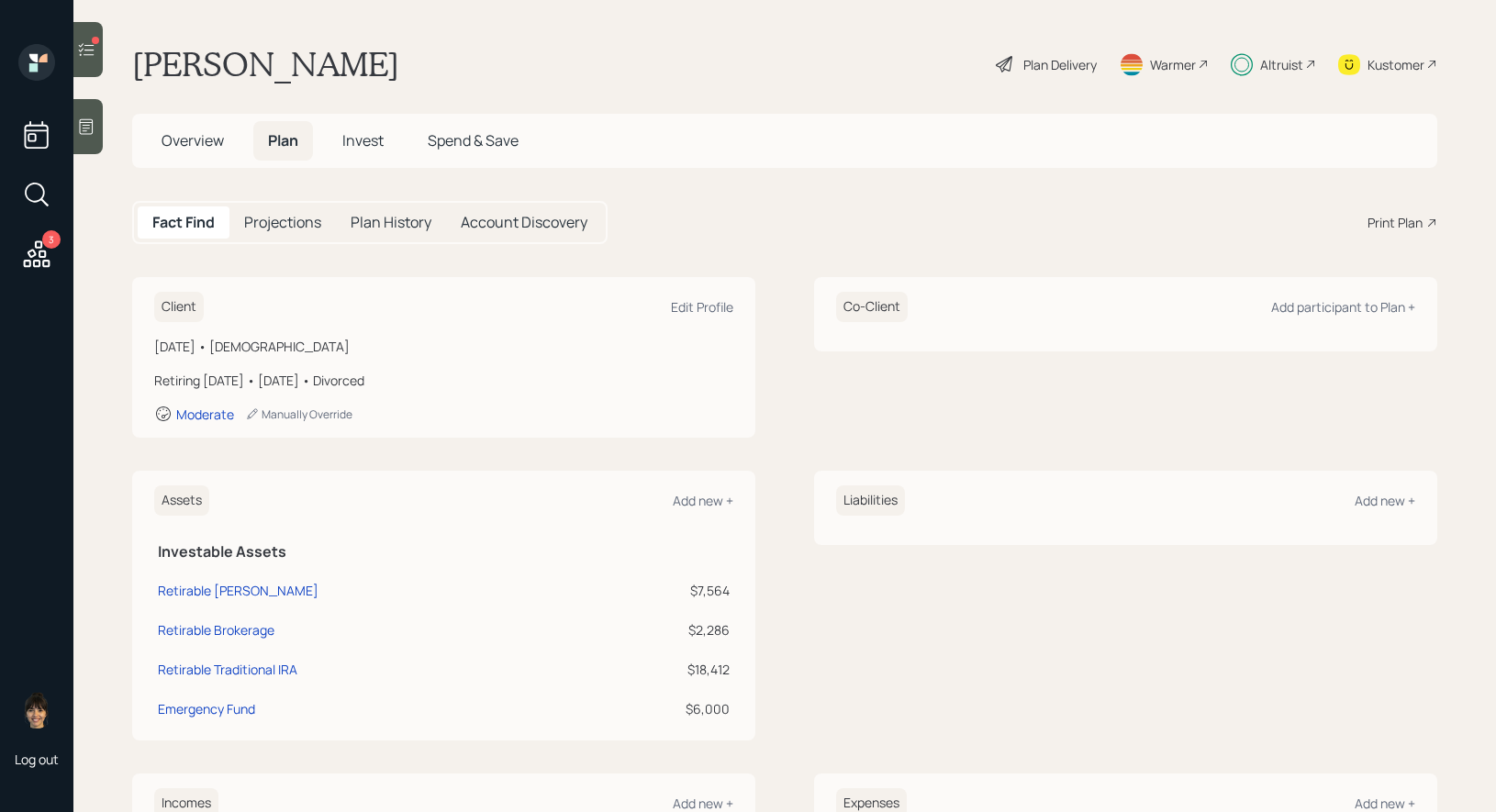
scroll to position [354, 0]
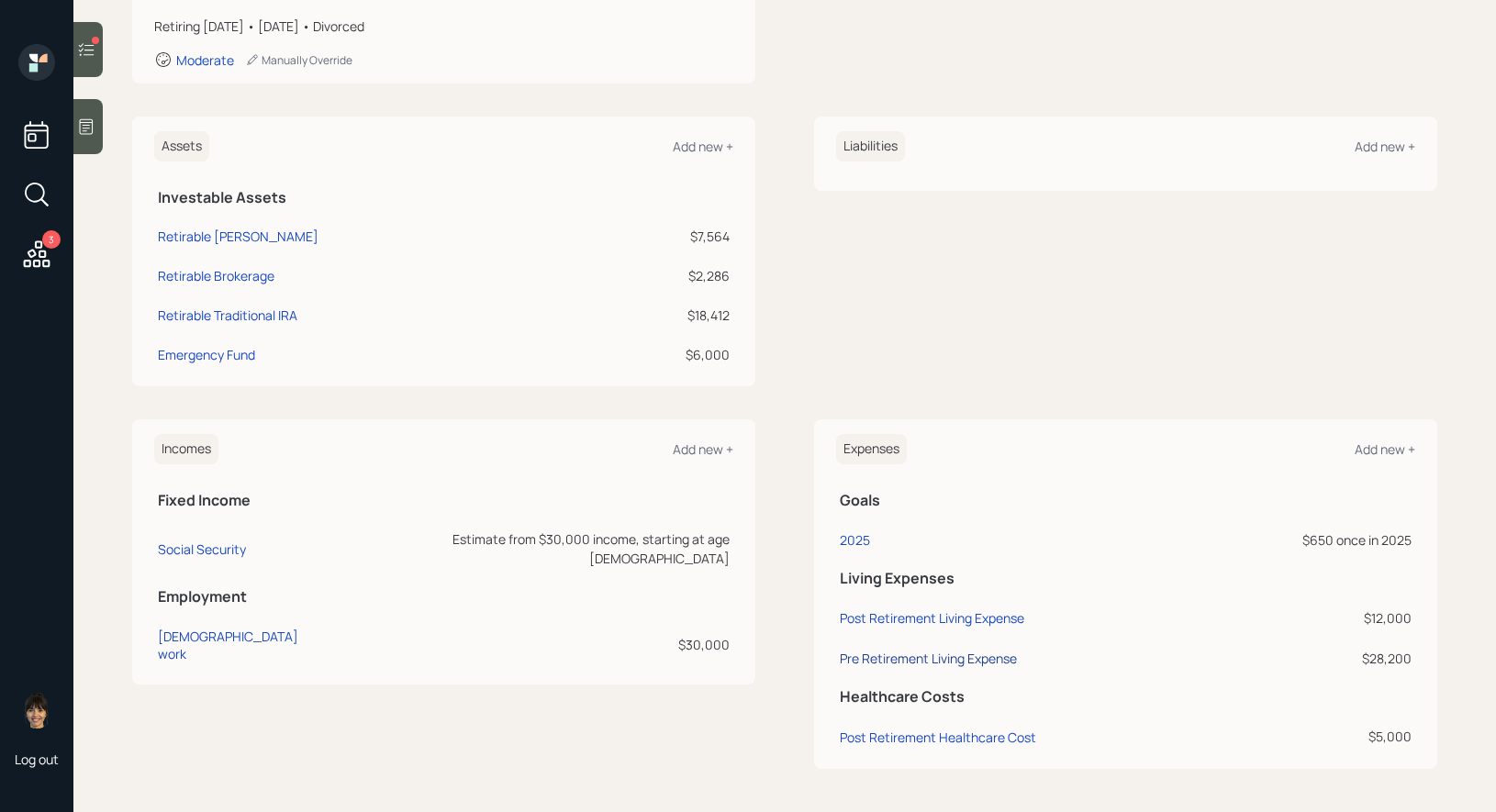
click at [871, 657] on div "Pre Retirement Living Expense" at bounding box center [928, 658] width 177 height 18
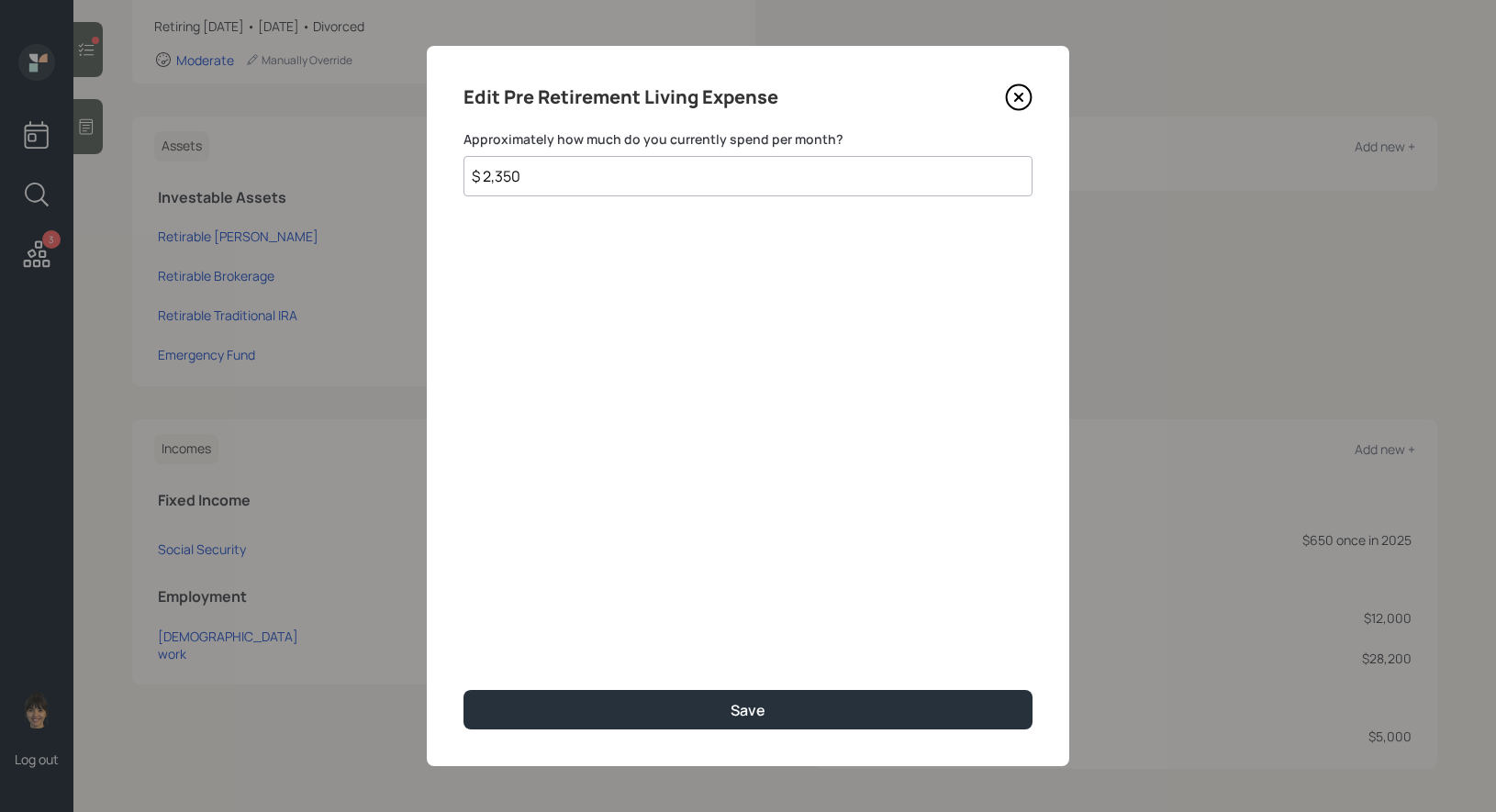
click at [538, 180] on input "$ 2,350" at bounding box center [748, 175] width 569 height 40
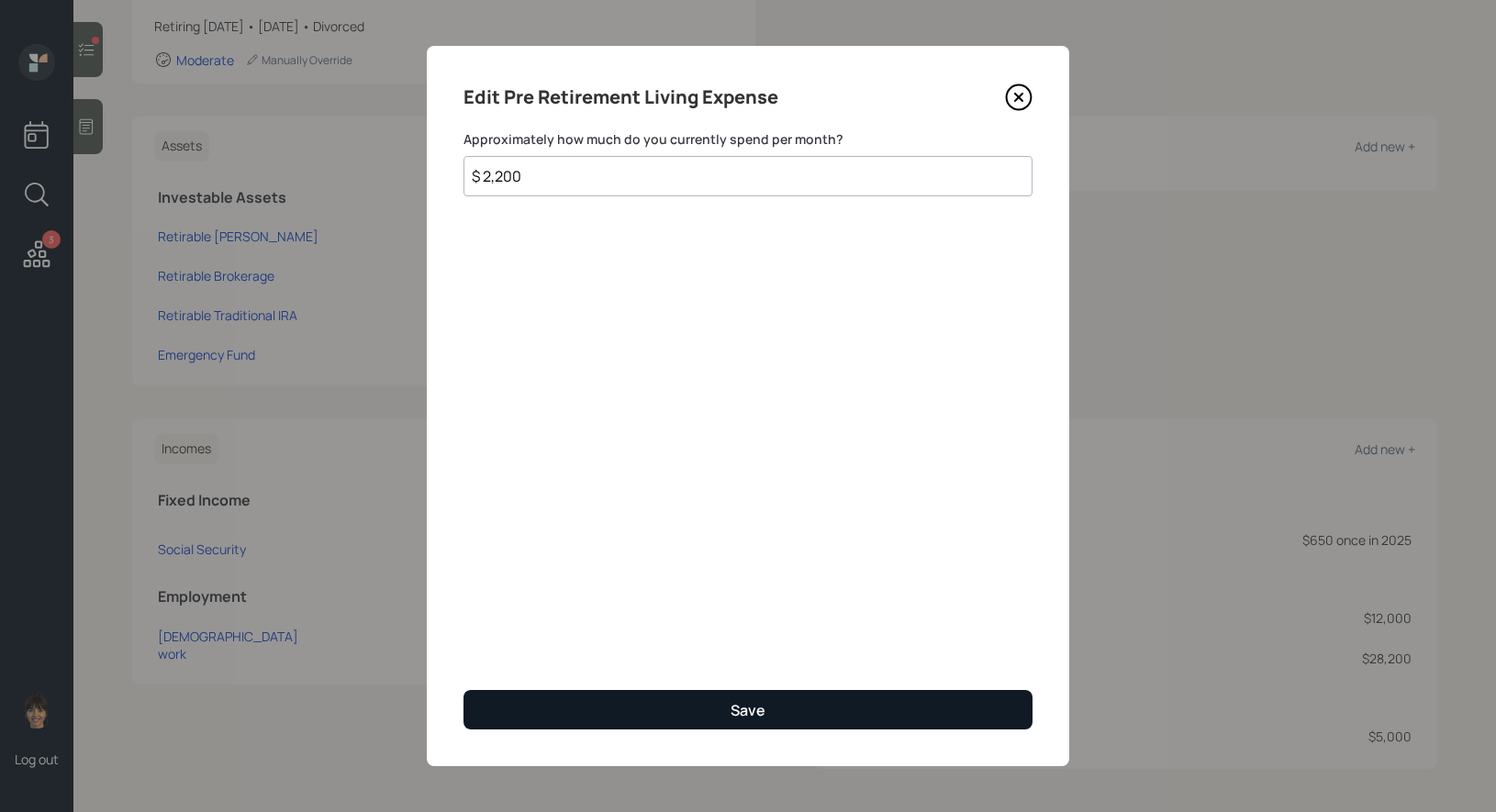
type input "$ 2,200"
click at [549, 708] on button "Save" at bounding box center [748, 709] width 569 height 39
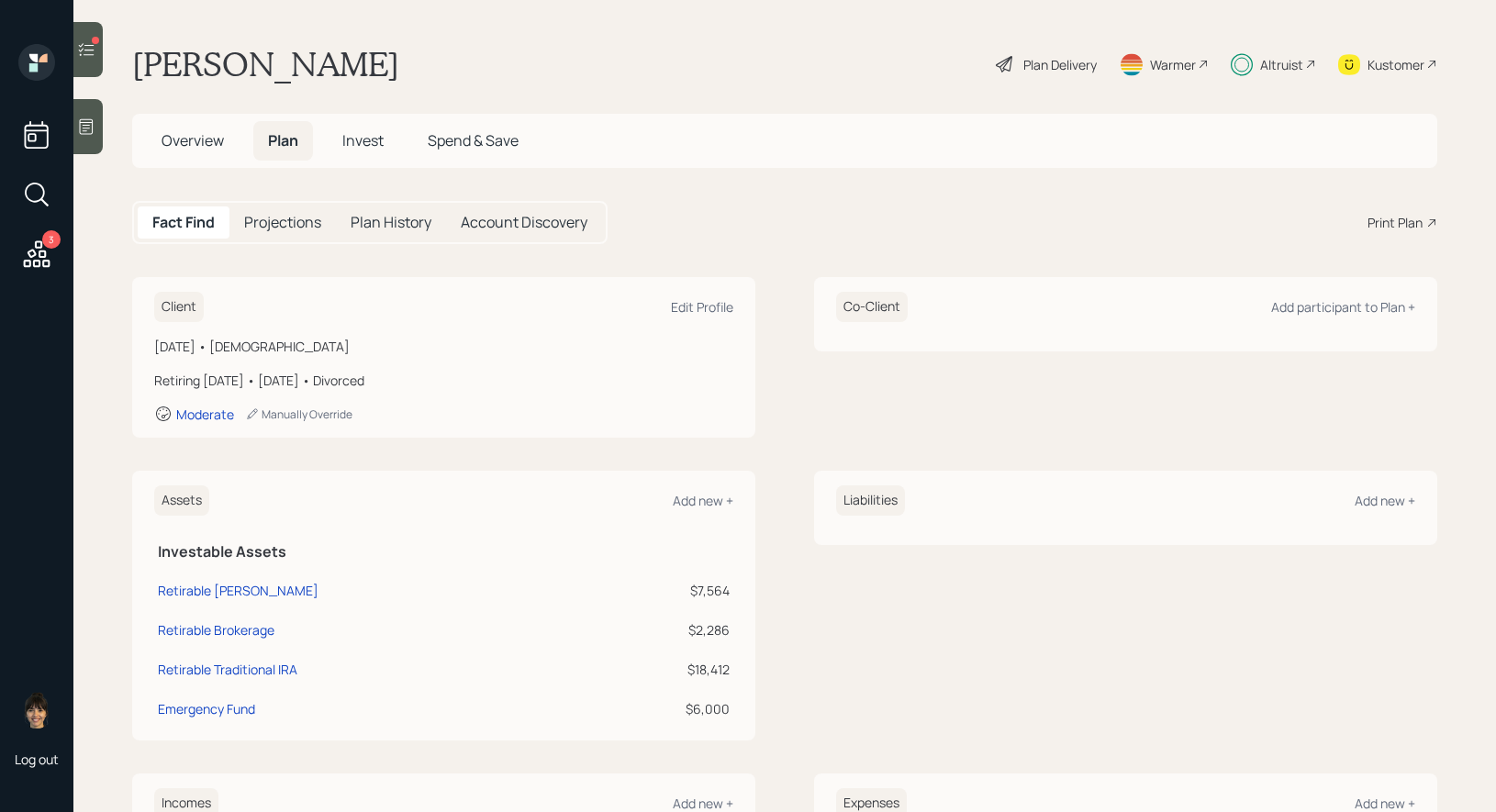
click at [364, 138] on span "Invest" at bounding box center [363, 141] width 41 height 21
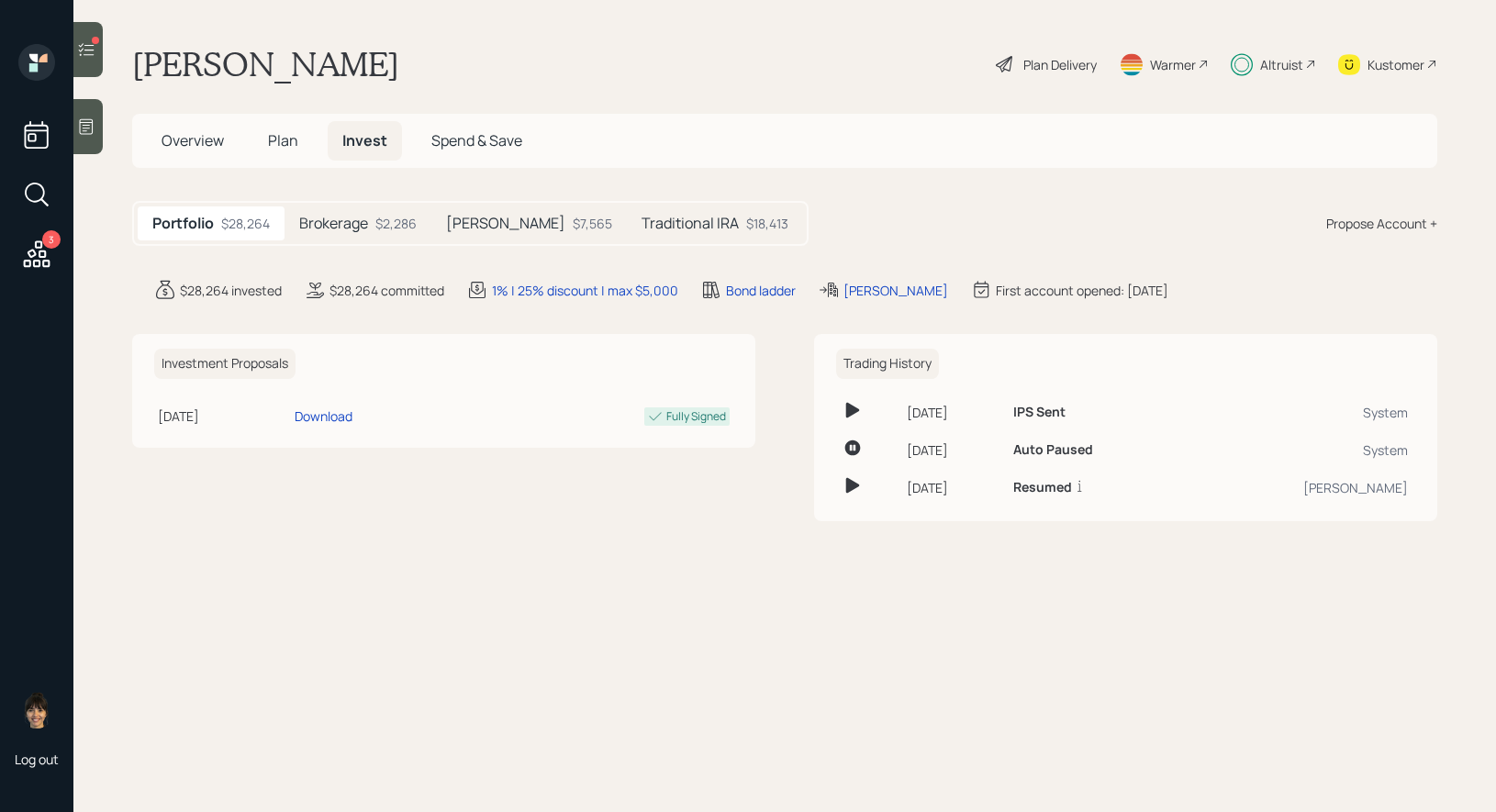
click at [355, 217] on h5 "Brokerage" at bounding box center [334, 223] width 69 height 18
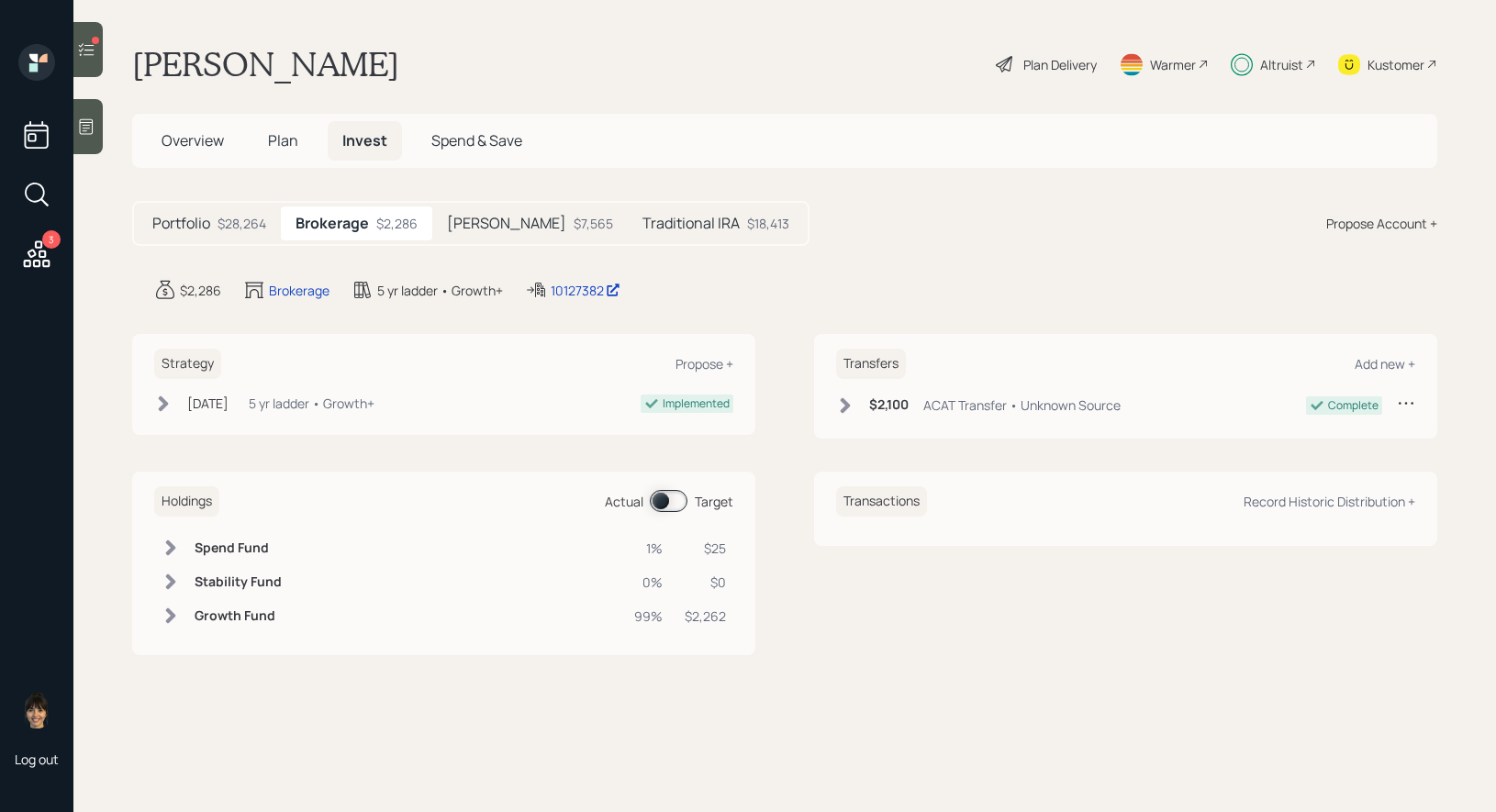
click at [657, 503] on span at bounding box center [669, 501] width 37 height 22
click at [672, 500] on span at bounding box center [669, 501] width 37 height 22
click at [288, 140] on span "Plan" at bounding box center [283, 141] width 30 height 21
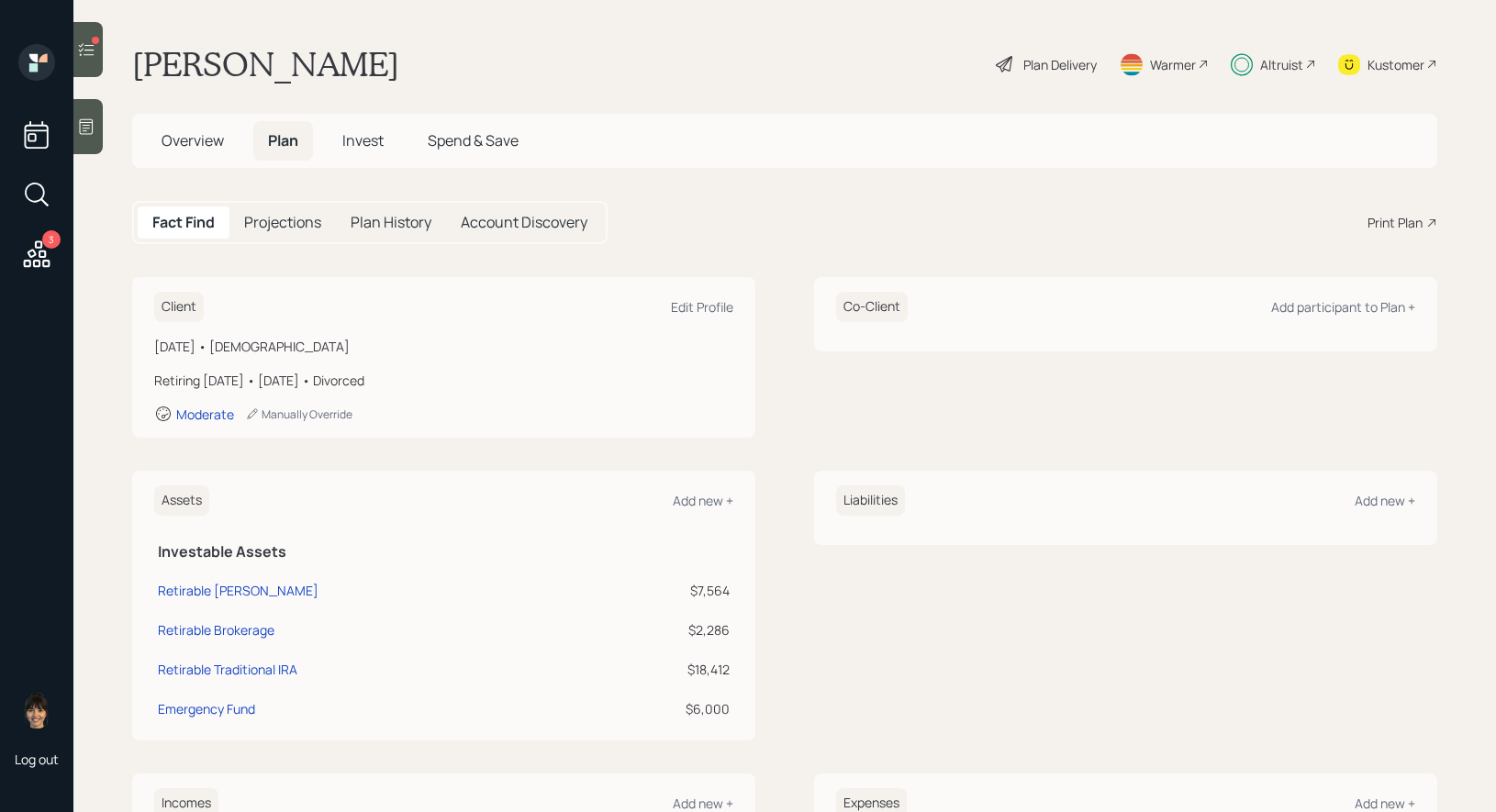
click at [183, 136] on span "Overview" at bounding box center [192, 141] width 62 height 21
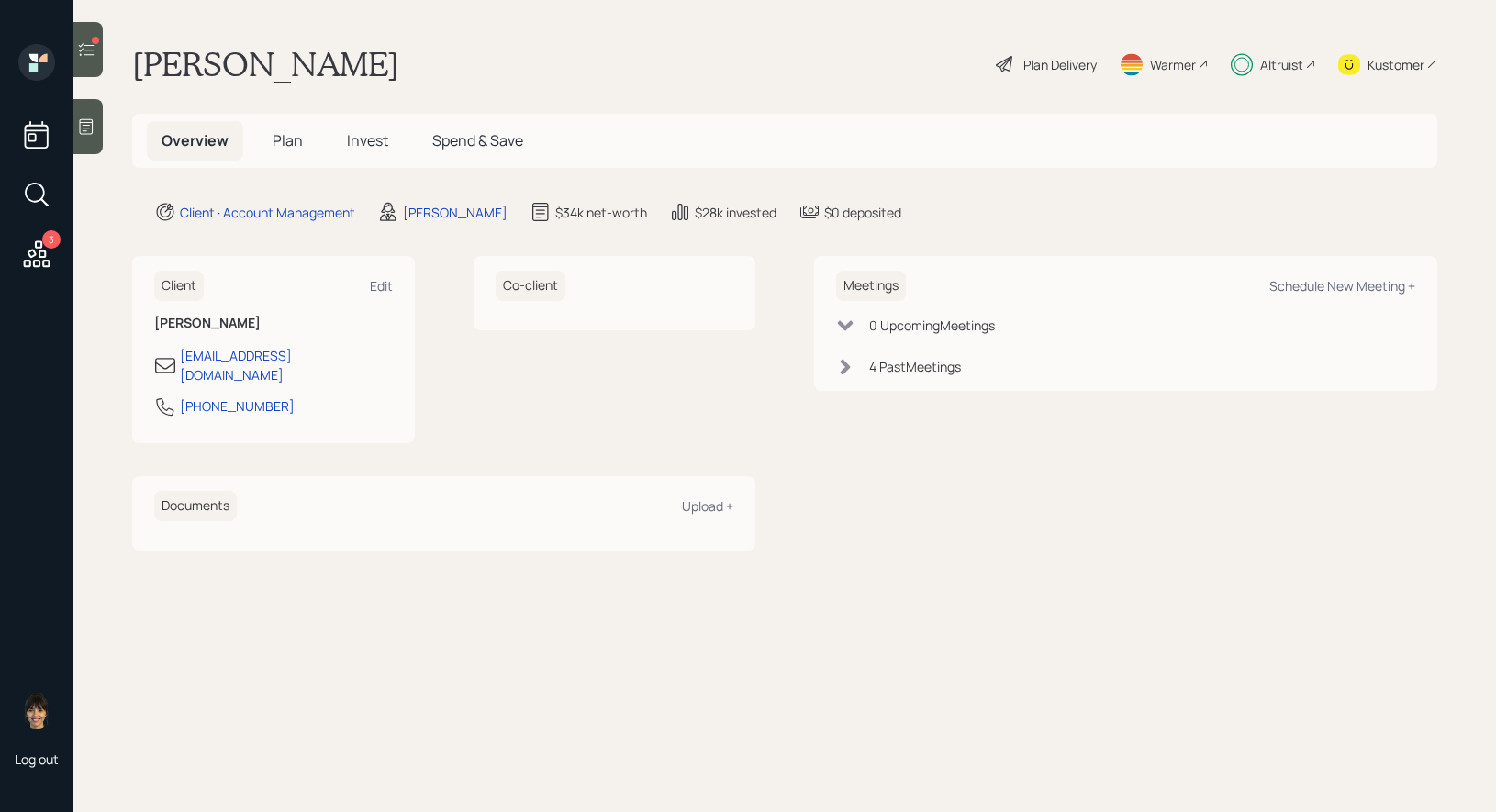
click at [268, 138] on h5 "Plan" at bounding box center [287, 141] width 60 height 39
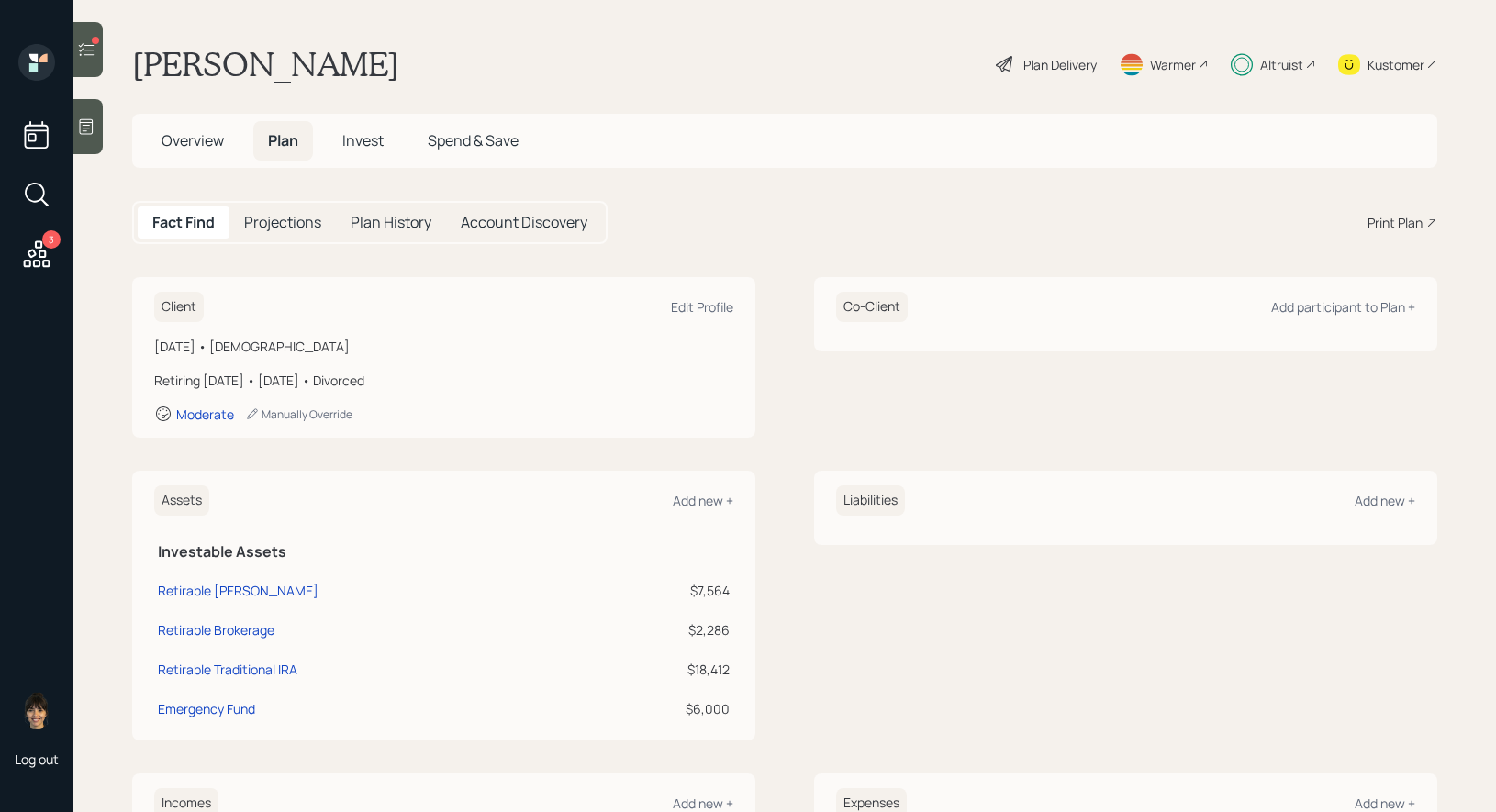
scroll to position [354, 0]
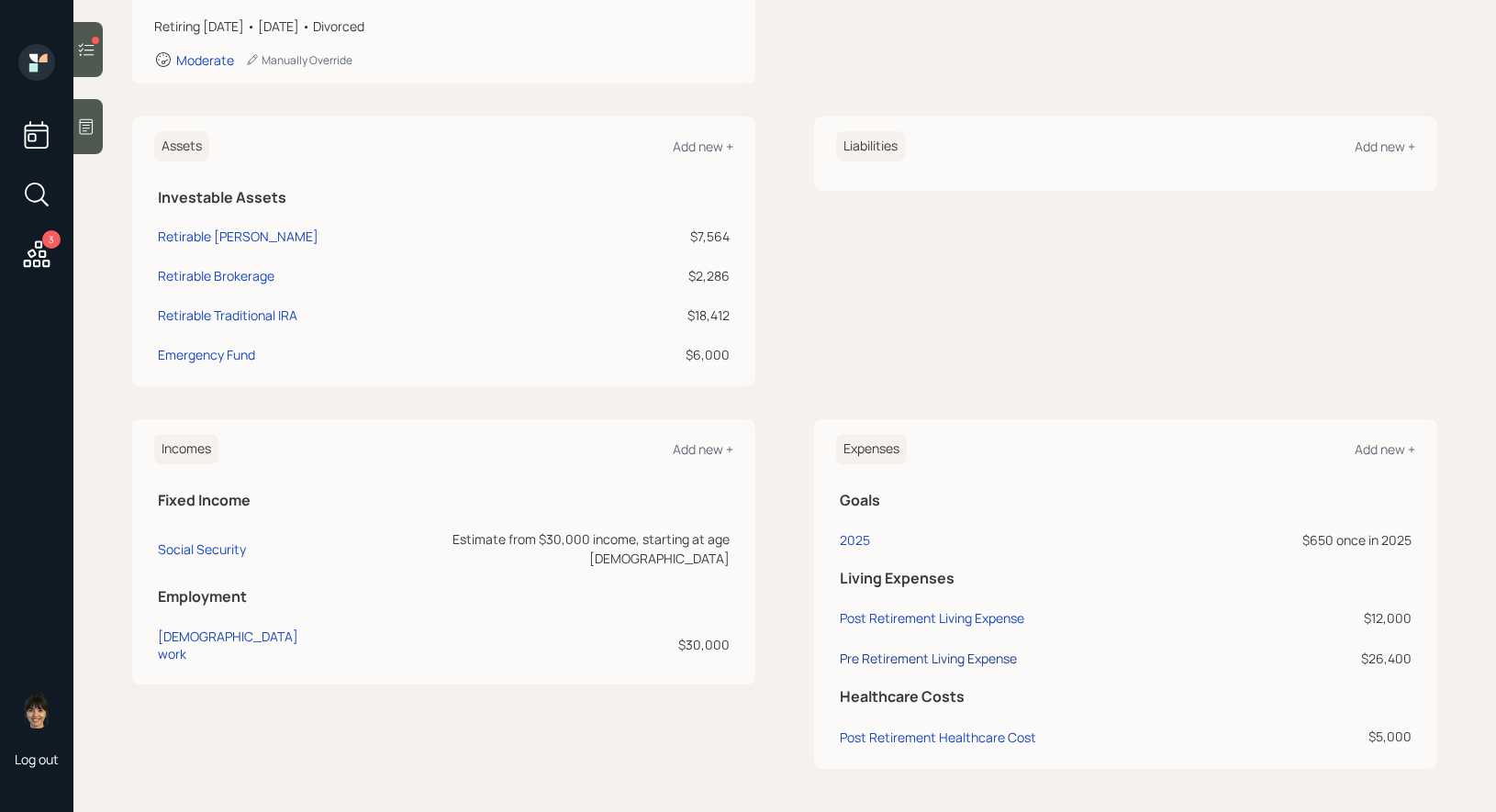
click at [944, 657] on div "Pre Retirement Living Expense" at bounding box center [928, 658] width 177 height 18
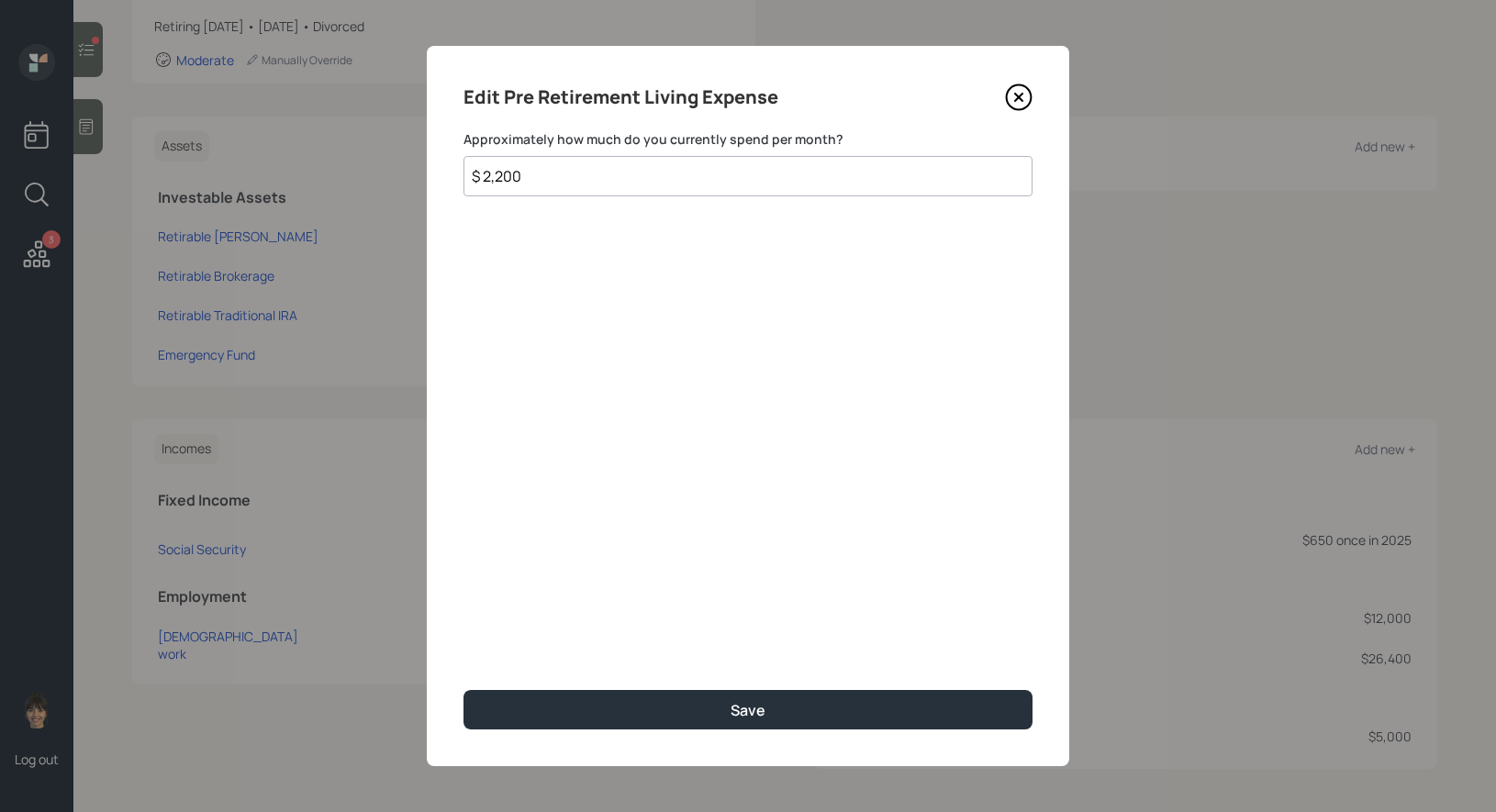
click at [579, 182] on input "$ 2,200" at bounding box center [748, 175] width 569 height 40
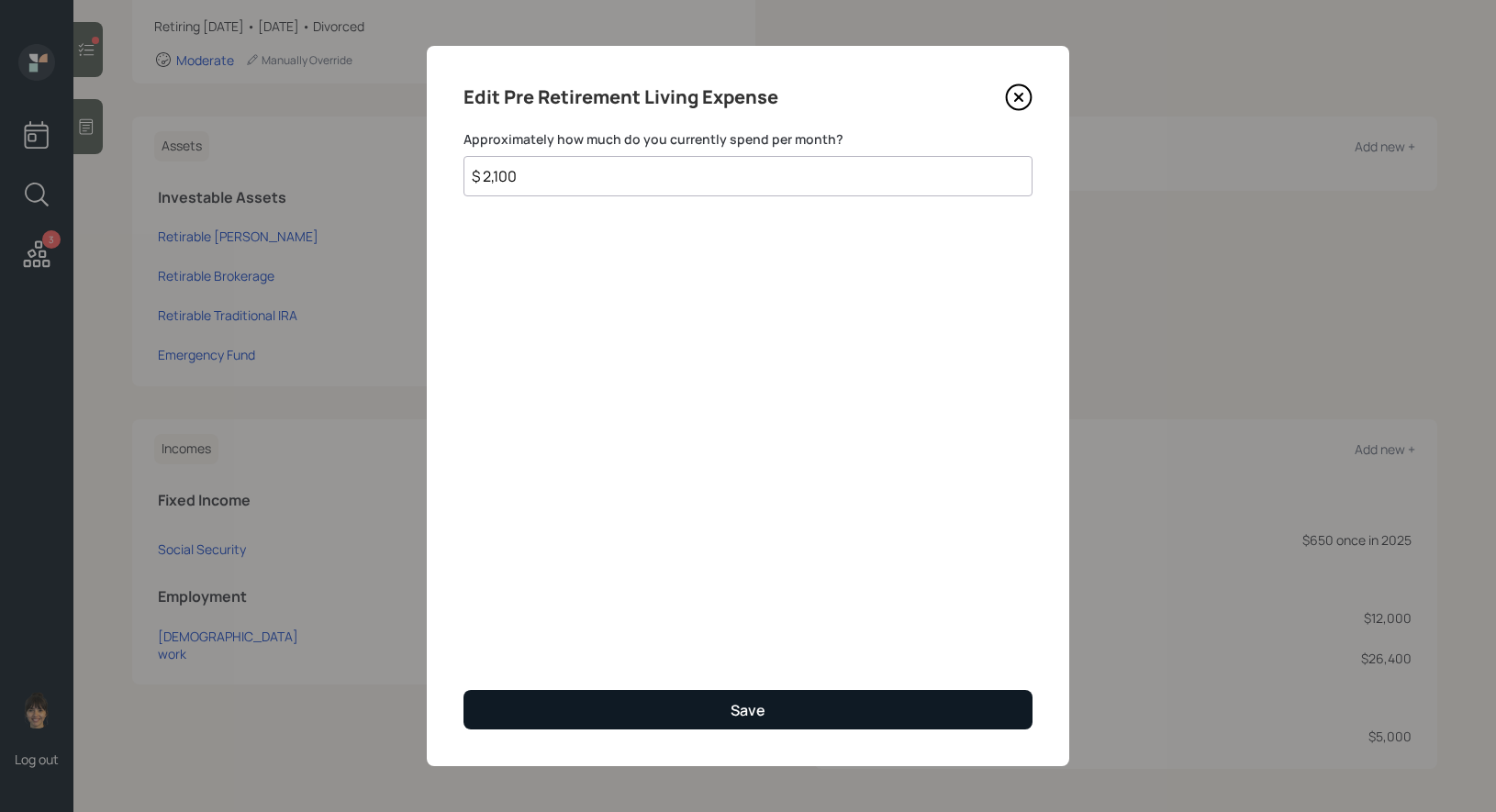
type input "$ 2,100"
click at [589, 701] on button "Save" at bounding box center [748, 709] width 569 height 39
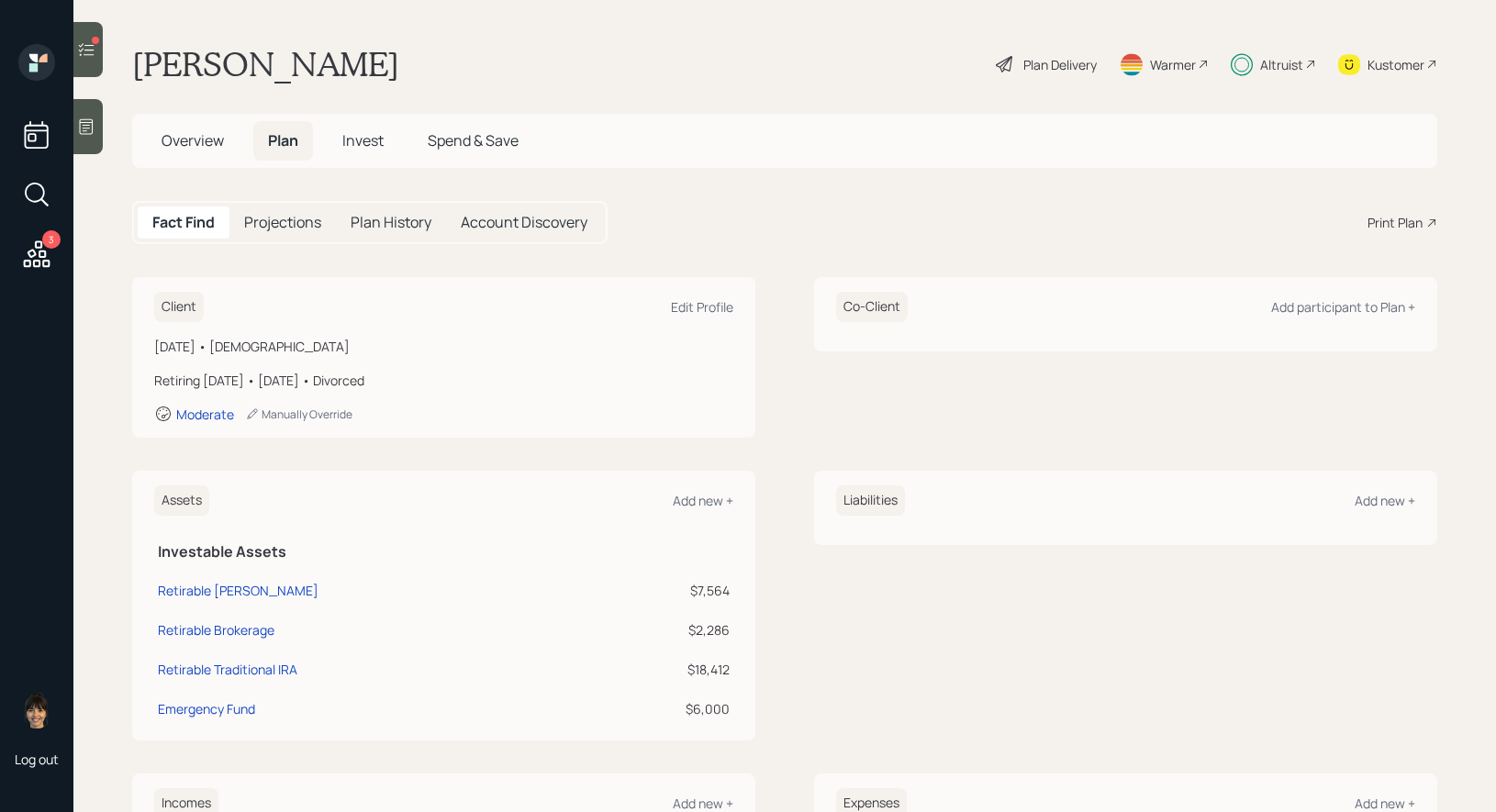
click at [367, 141] on span "Invest" at bounding box center [363, 141] width 41 height 21
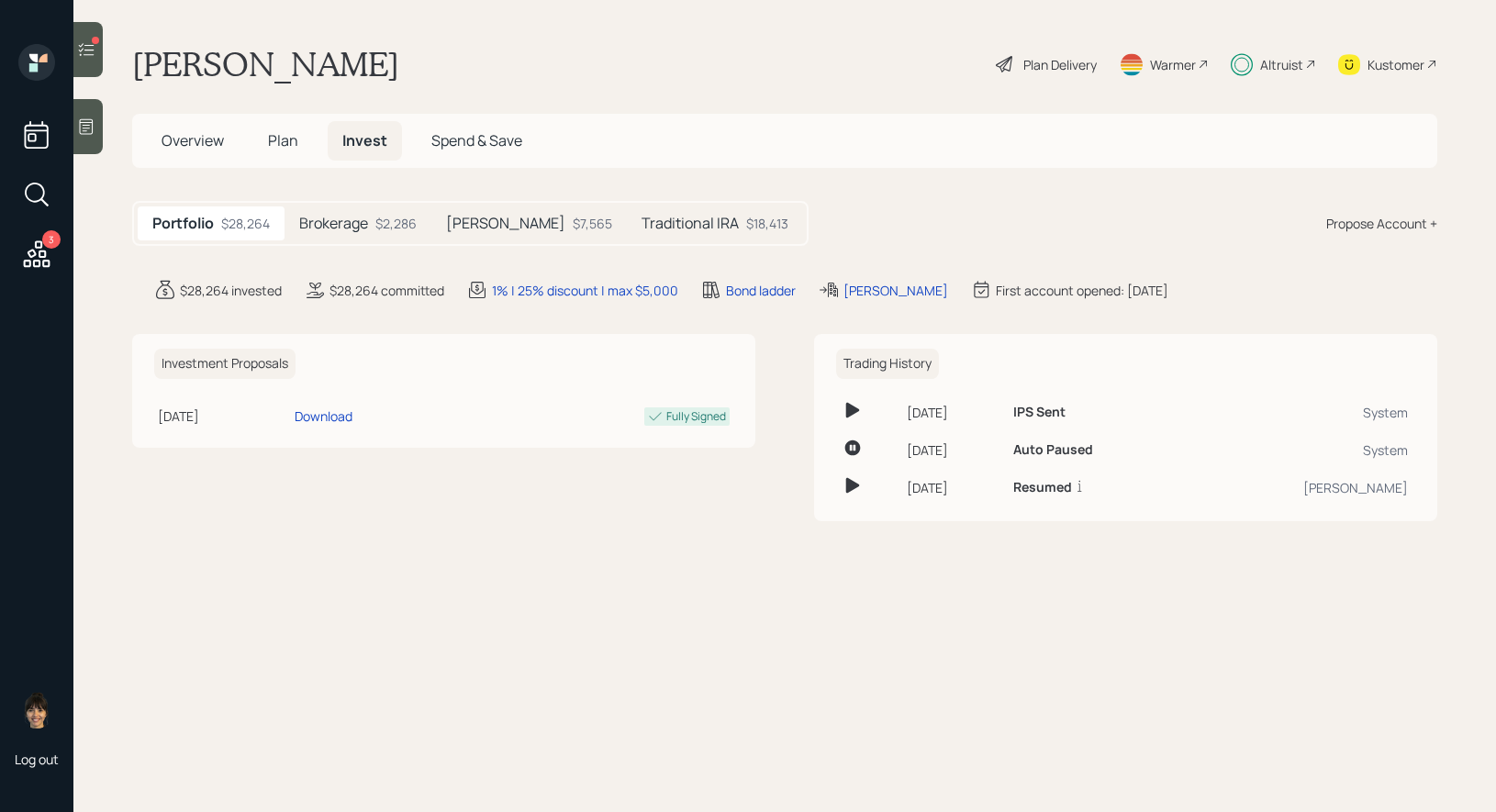
click at [368, 226] on div "Brokerage $2,286" at bounding box center [357, 223] width 146 height 34
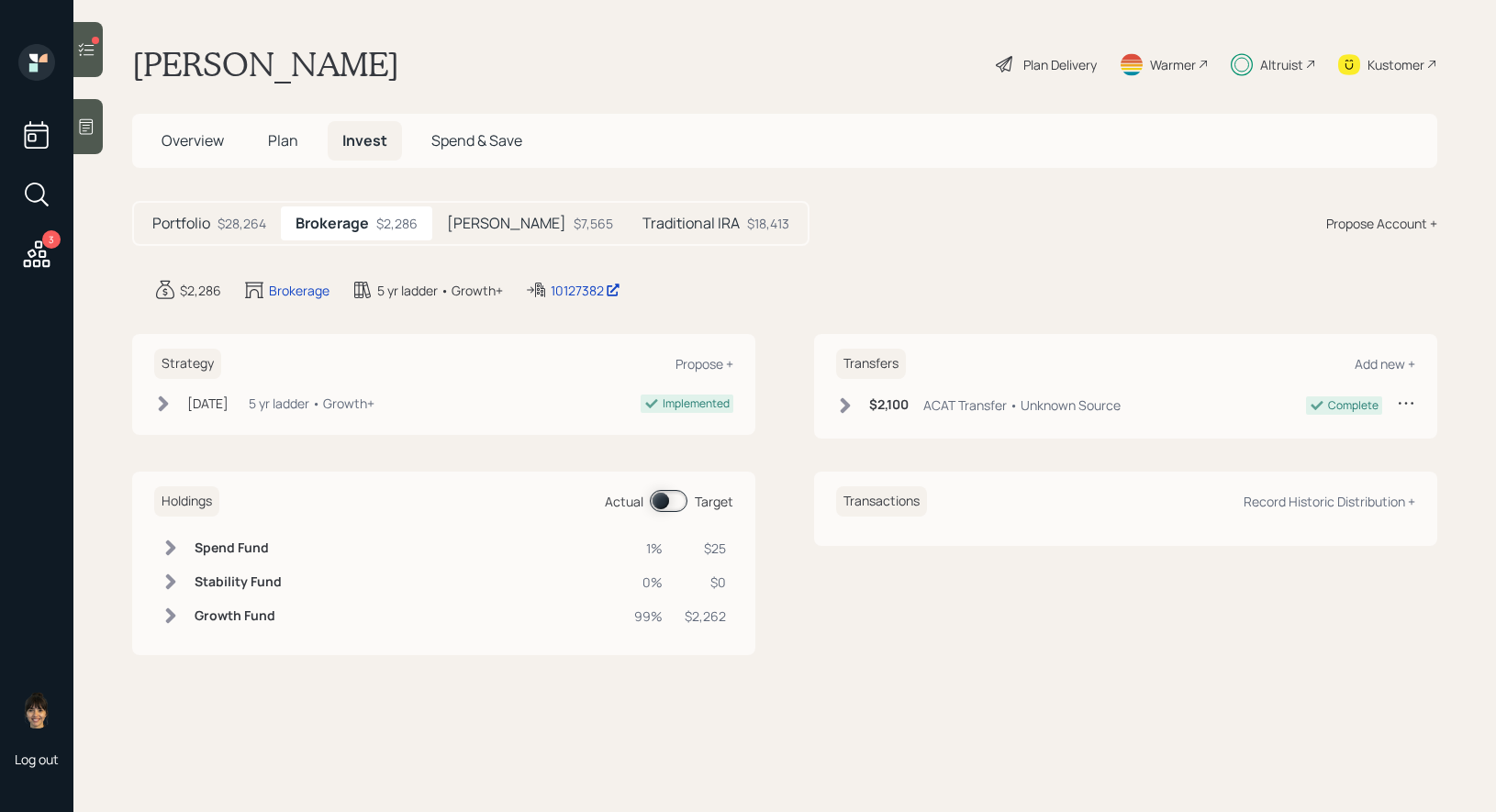
click at [665, 497] on span at bounding box center [669, 501] width 37 height 22
click at [284, 140] on span "Plan" at bounding box center [283, 141] width 30 height 21
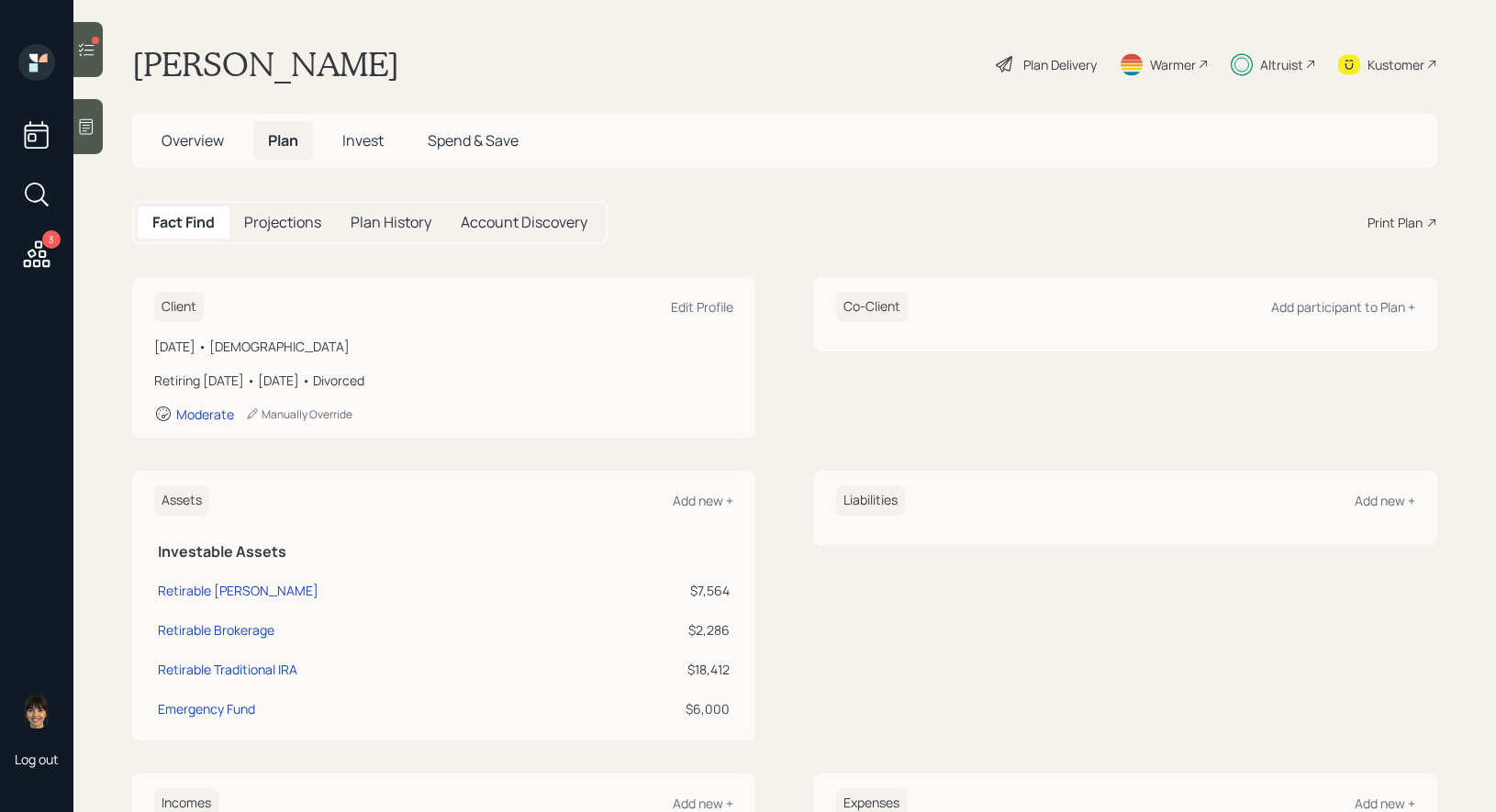
scroll to position [354, 0]
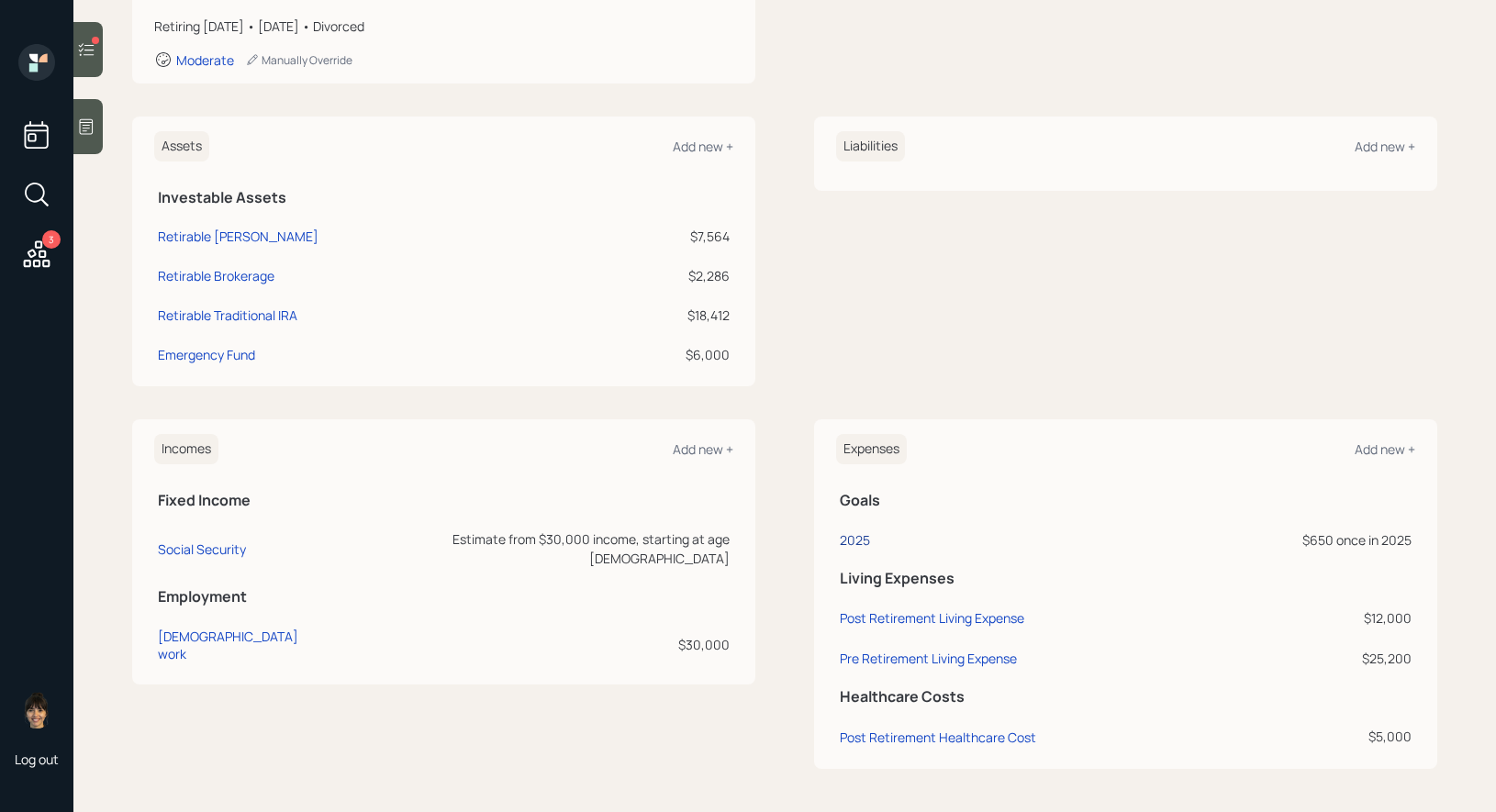
click at [850, 539] on div "2025" at bounding box center [854, 540] width 30 height 18
select select "0"
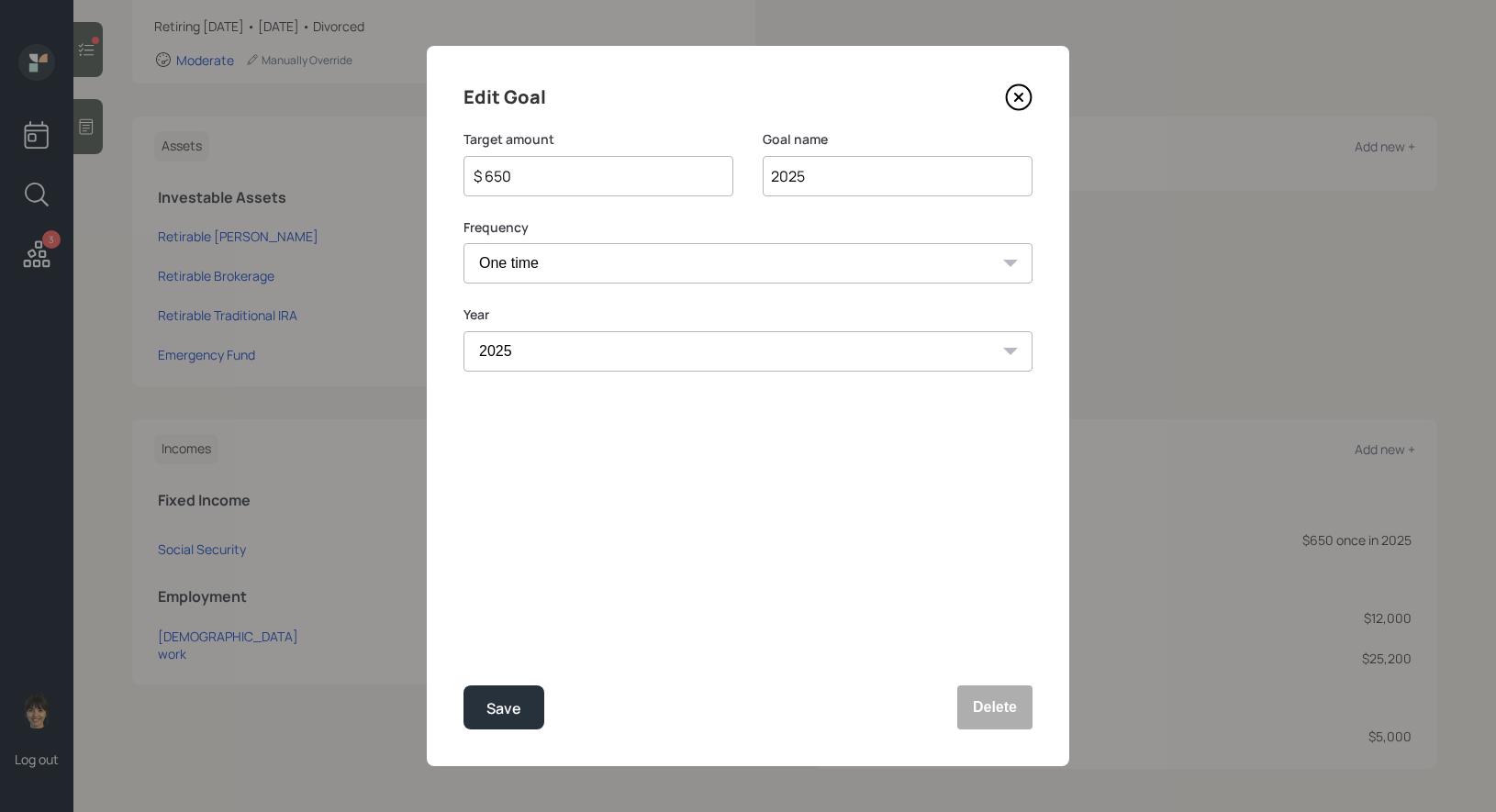
click at [584, 178] on input "$ 650" at bounding box center [591, 176] width 239 height 22
click at [512, 715] on div "Save" at bounding box center [503, 709] width 35 height 25
type input "$ 650"
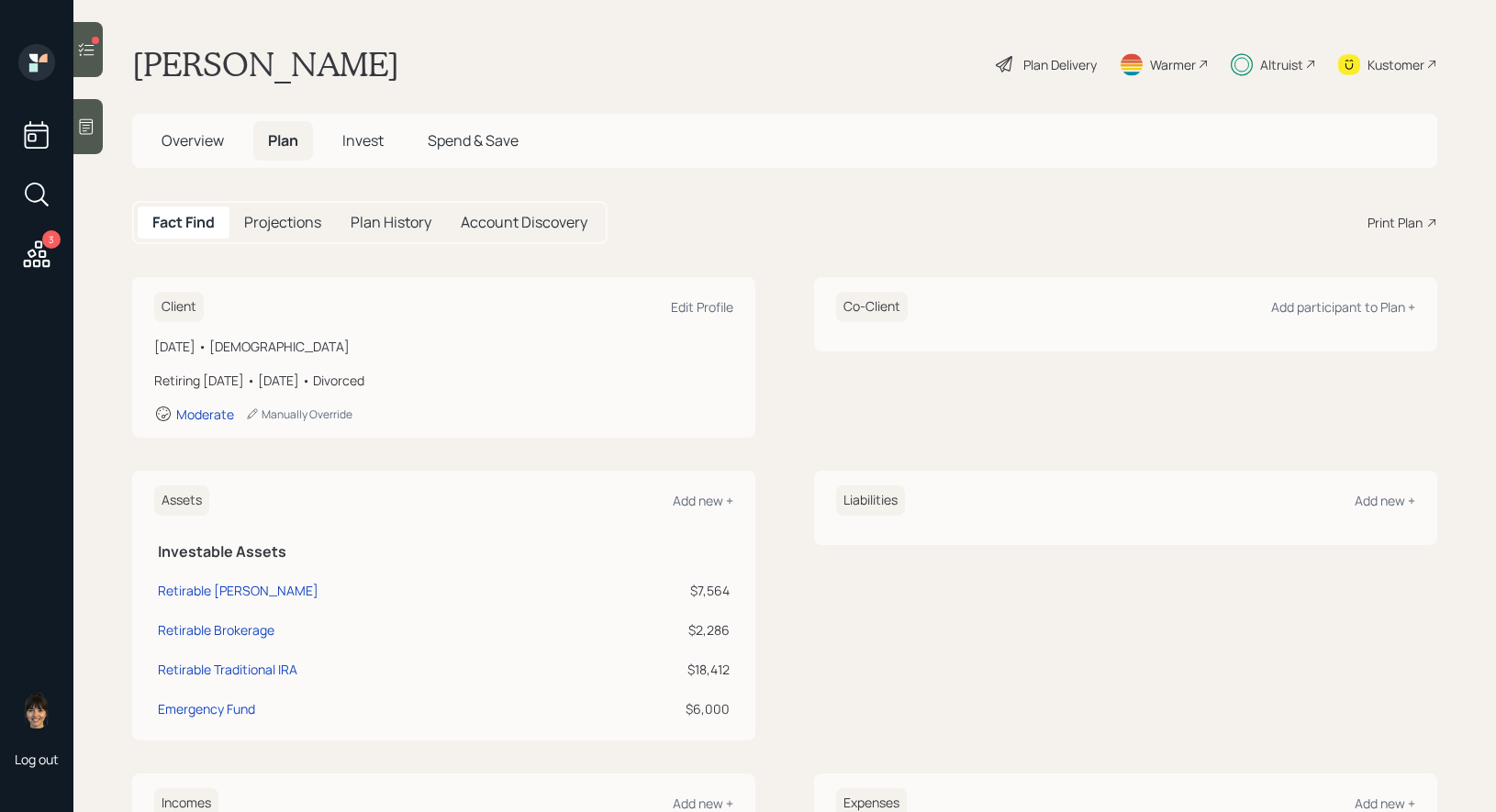
click at [365, 138] on span "Invest" at bounding box center [363, 141] width 41 height 21
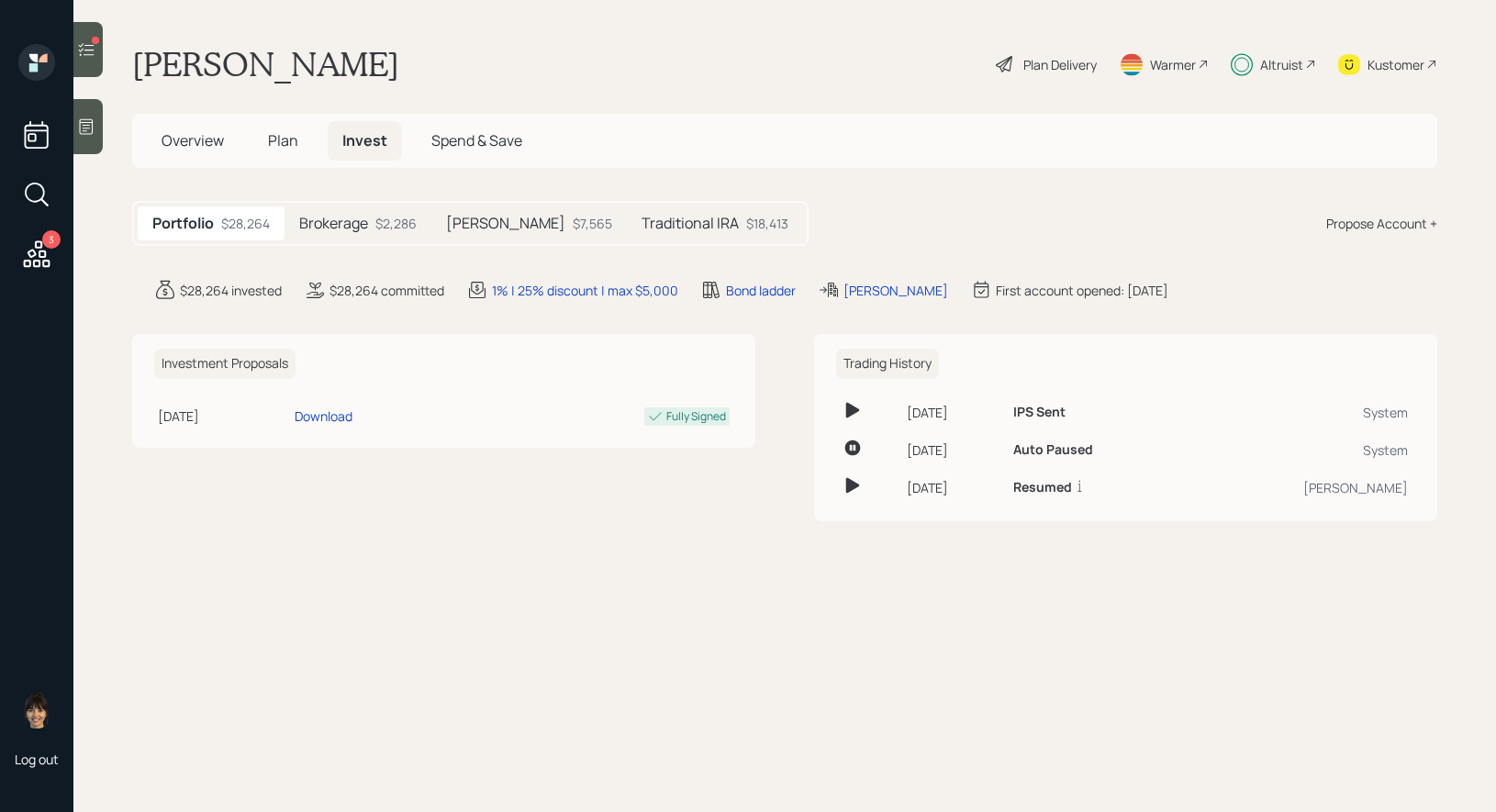
click at [372, 215] on div "Brokerage $2,286" at bounding box center [357, 223] width 146 height 34
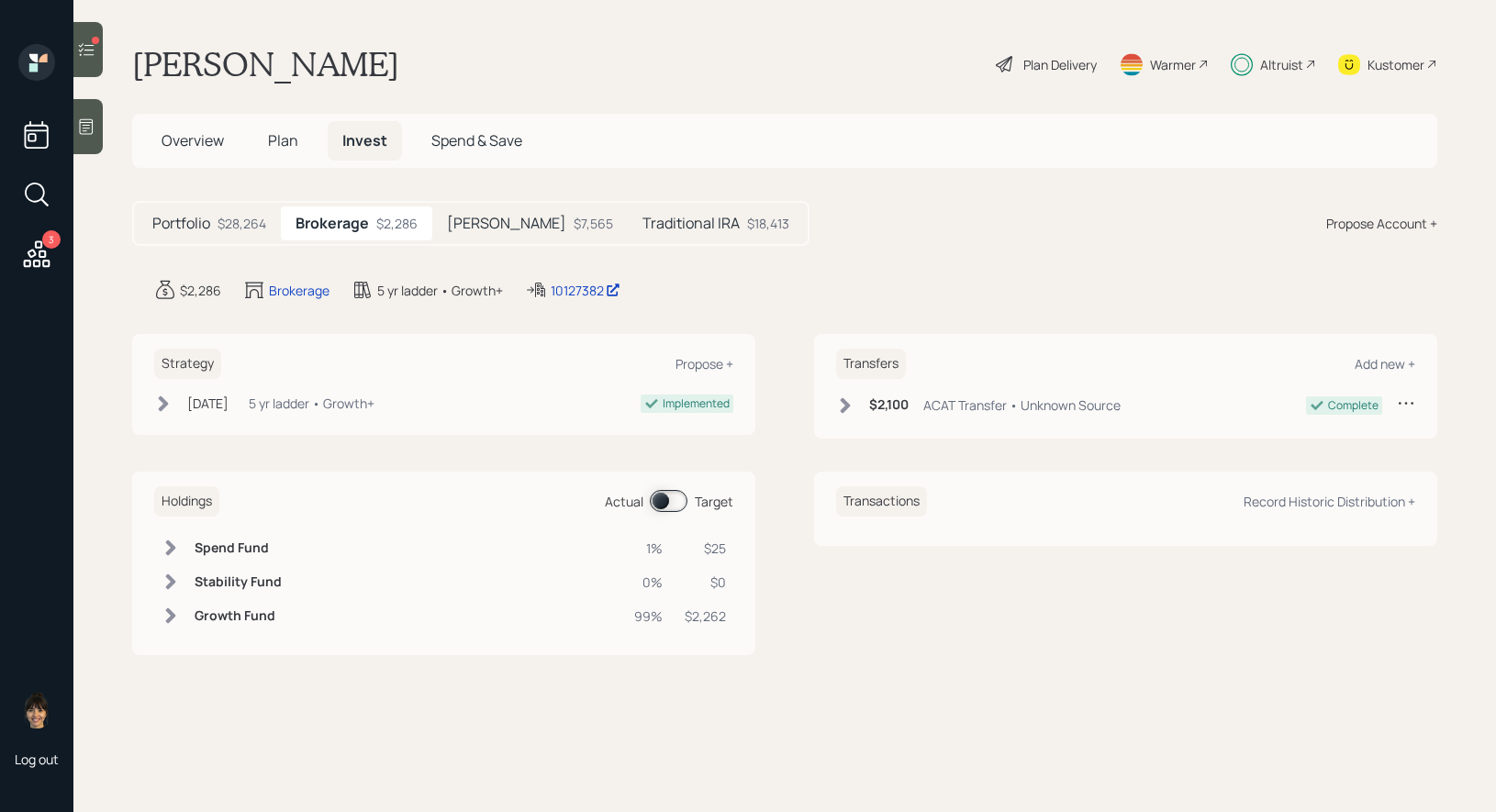
click at [658, 498] on span at bounding box center [669, 501] width 37 height 22
click at [676, 501] on span at bounding box center [669, 501] width 37 height 22
click at [285, 138] on span "Plan" at bounding box center [283, 141] width 30 height 21
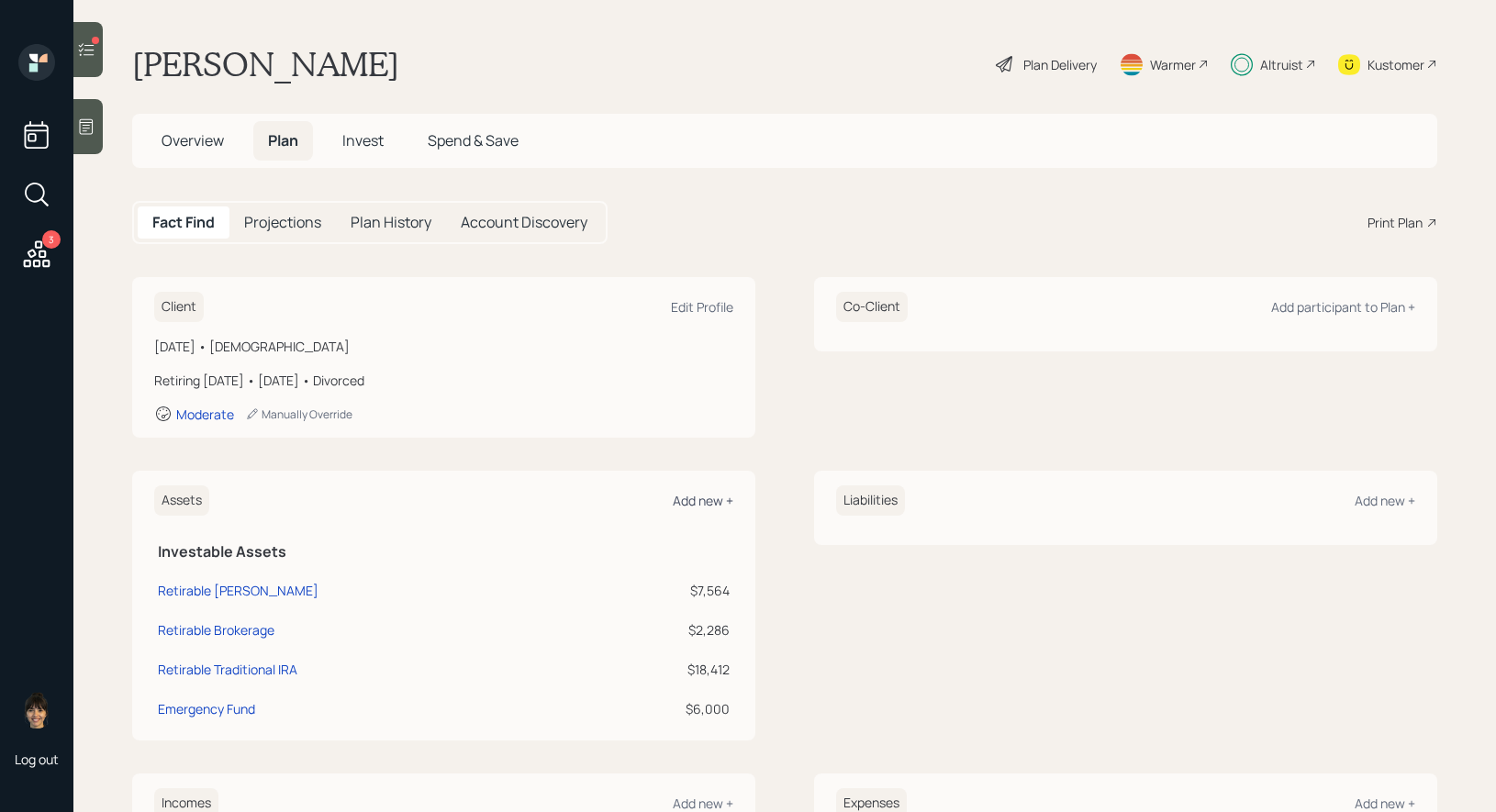
scroll to position [354, 0]
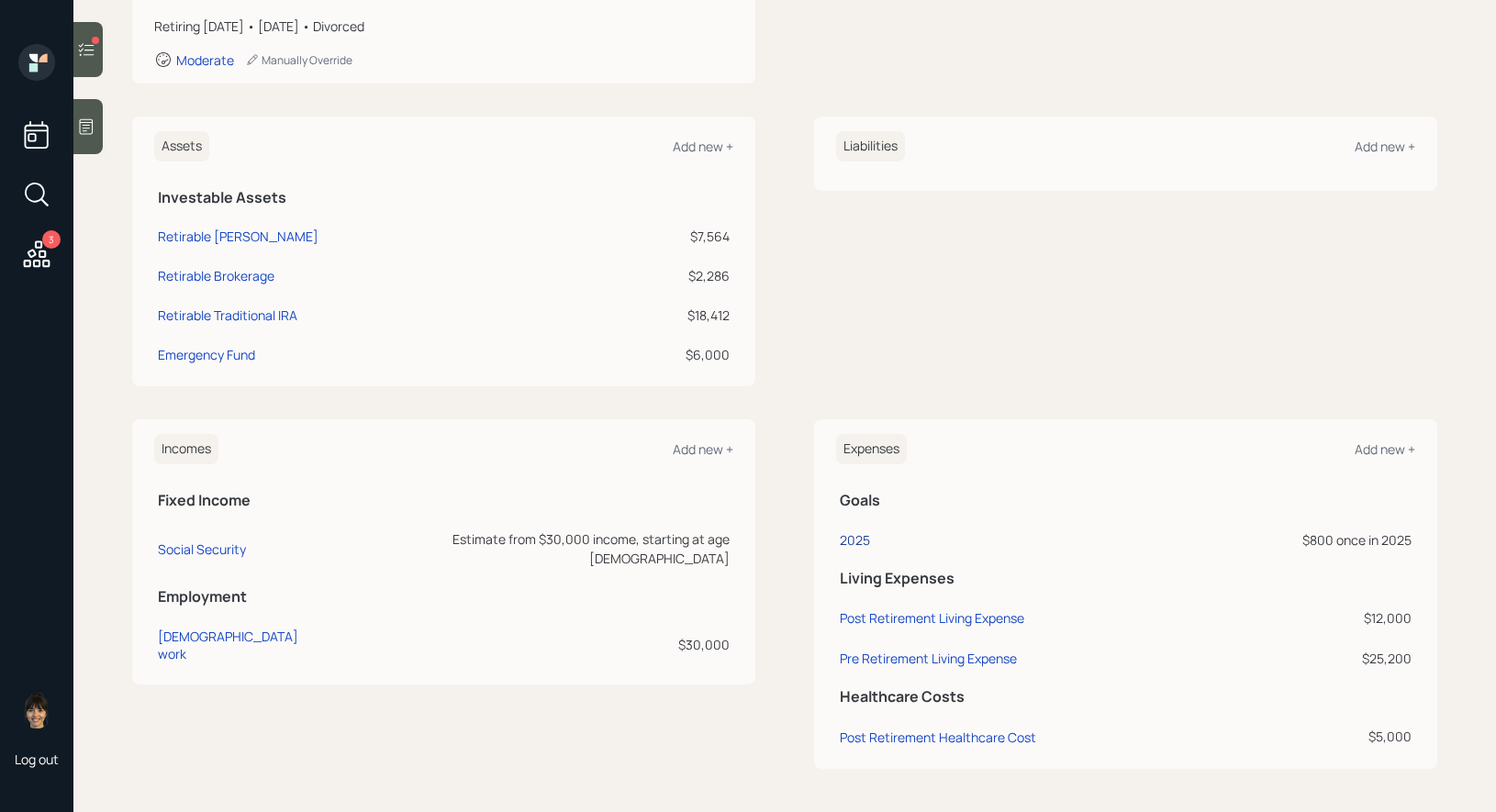
click at [853, 539] on div "2025" at bounding box center [854, 540] width 30 height 18
select select "0"
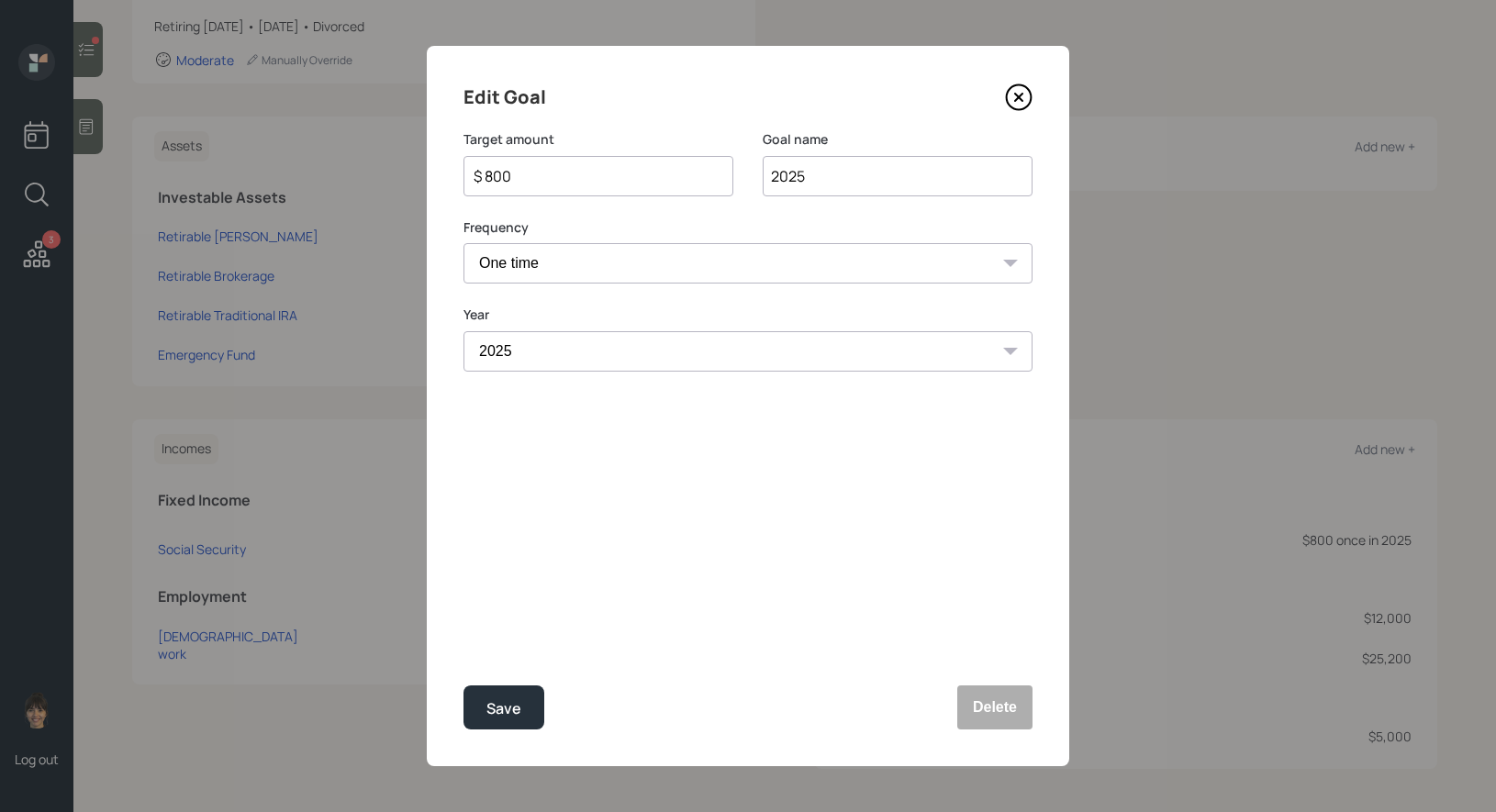
click at [546, 180] on input "$ 800" at bounding box center [591, 176] width 239 height 22
click at [498, 713] on div "Save" at bounding box center [503, 709] width 35 height 25
type input "$ 800"
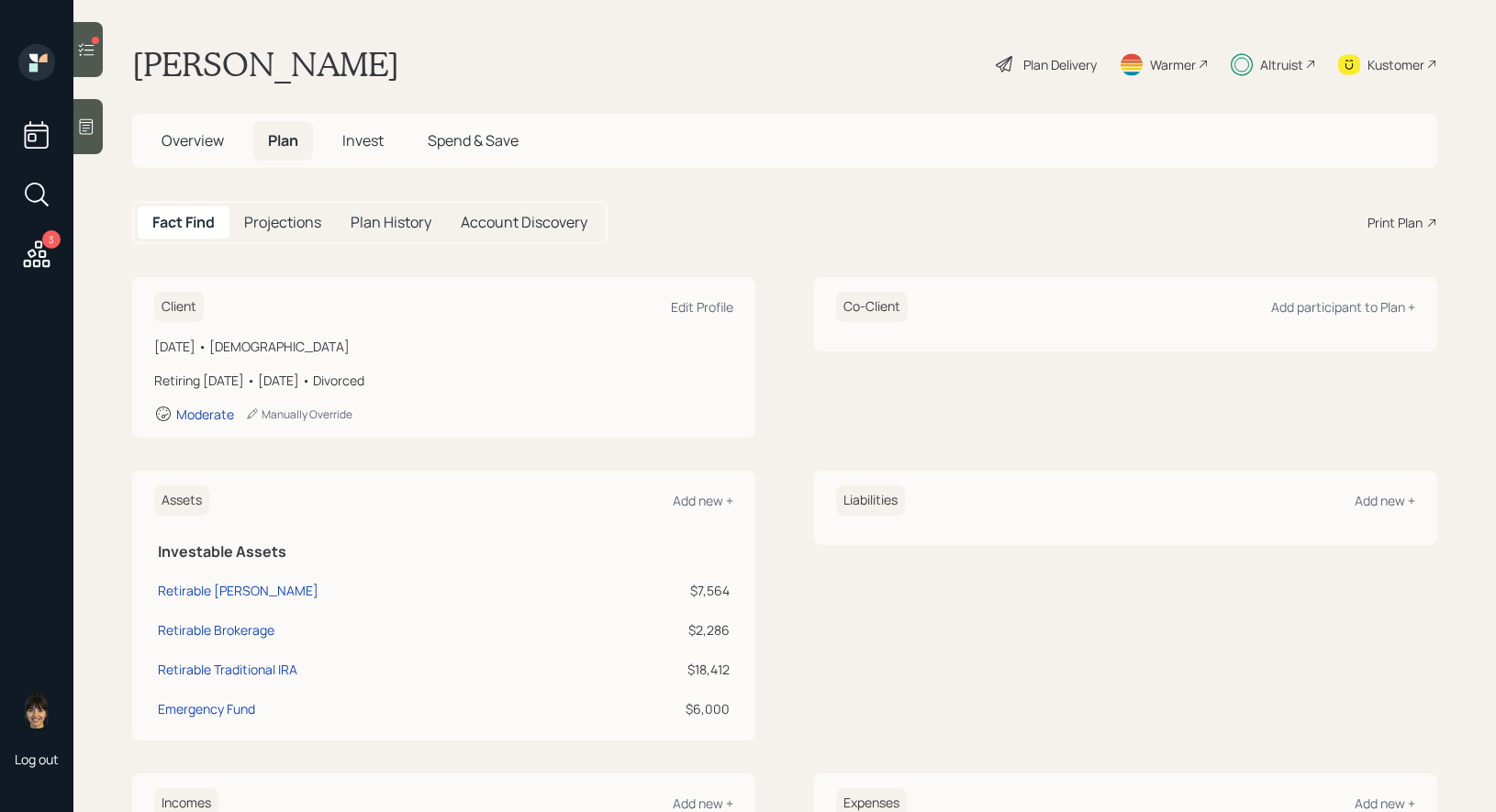
click at [368, 126] on h5 "Invest" at bounding box center [363, 141] width 71 height 39
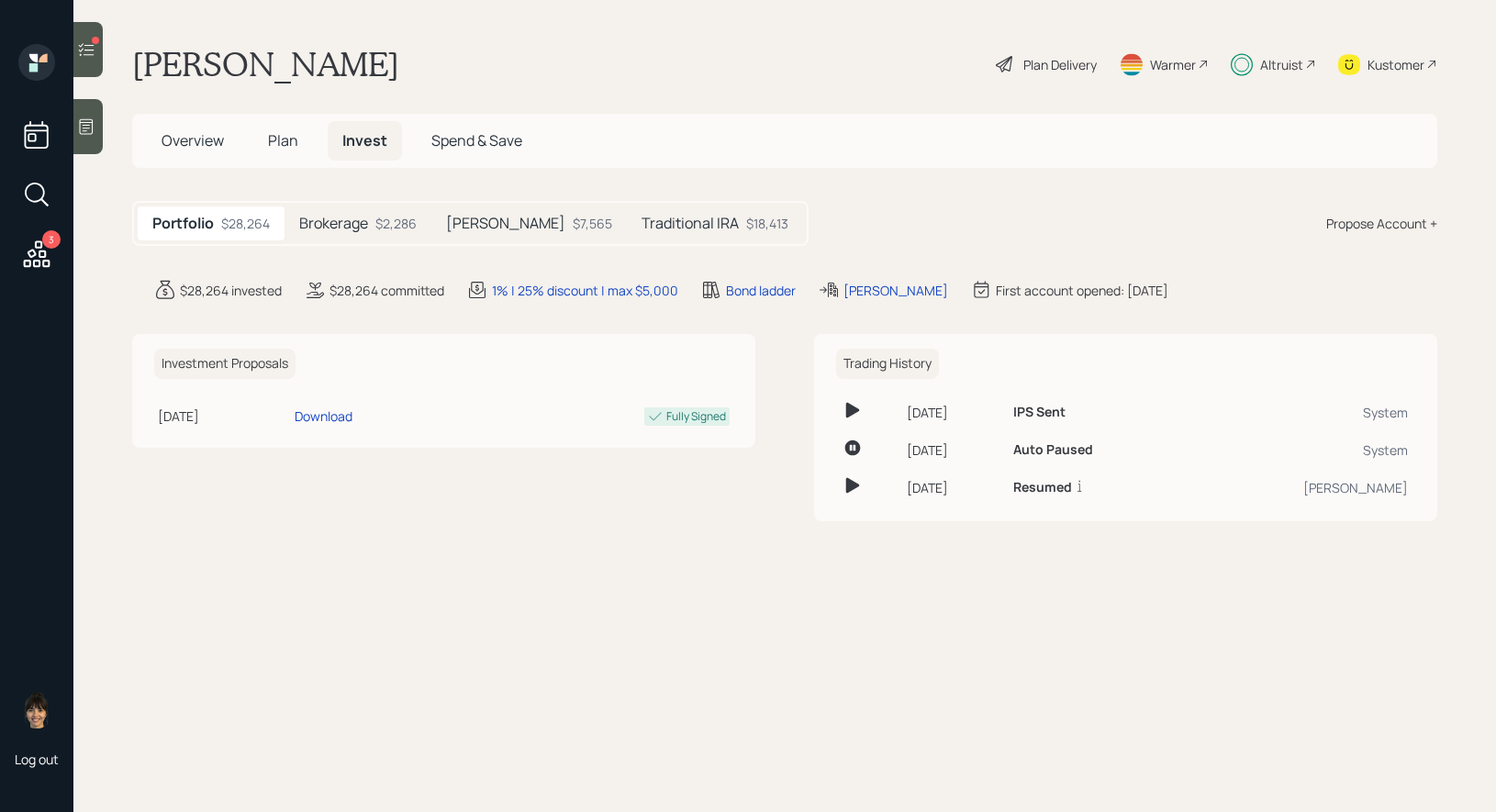
click at [385, 221] on div "$2,286" at bounding box center [395, 223] width 41 height 20
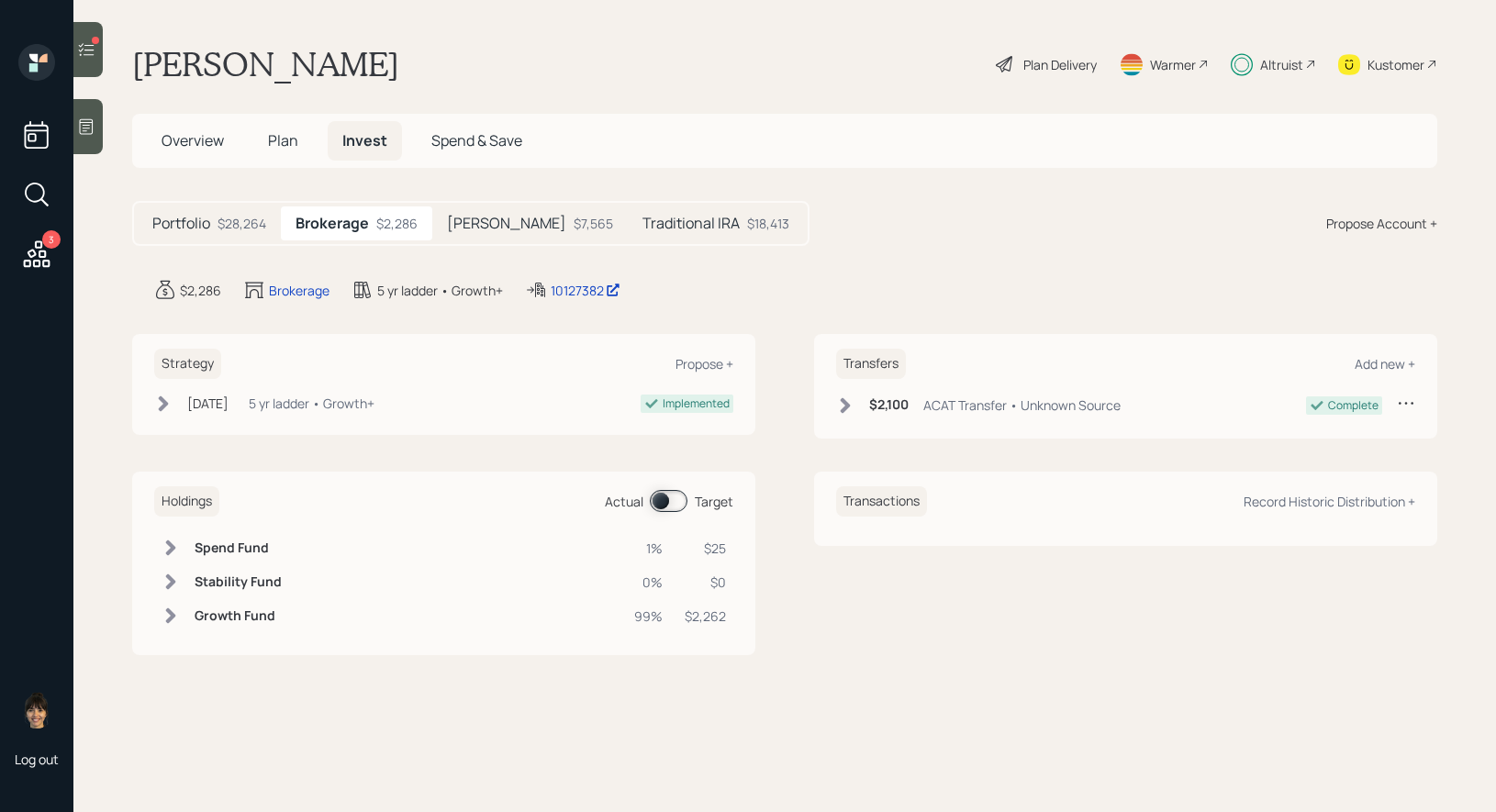
click at [663, 502] on span at bounding box center [669, 501] width 37 height 22
click at [90, 43] on icon at bounding box center [87, 49] width 19 height 19
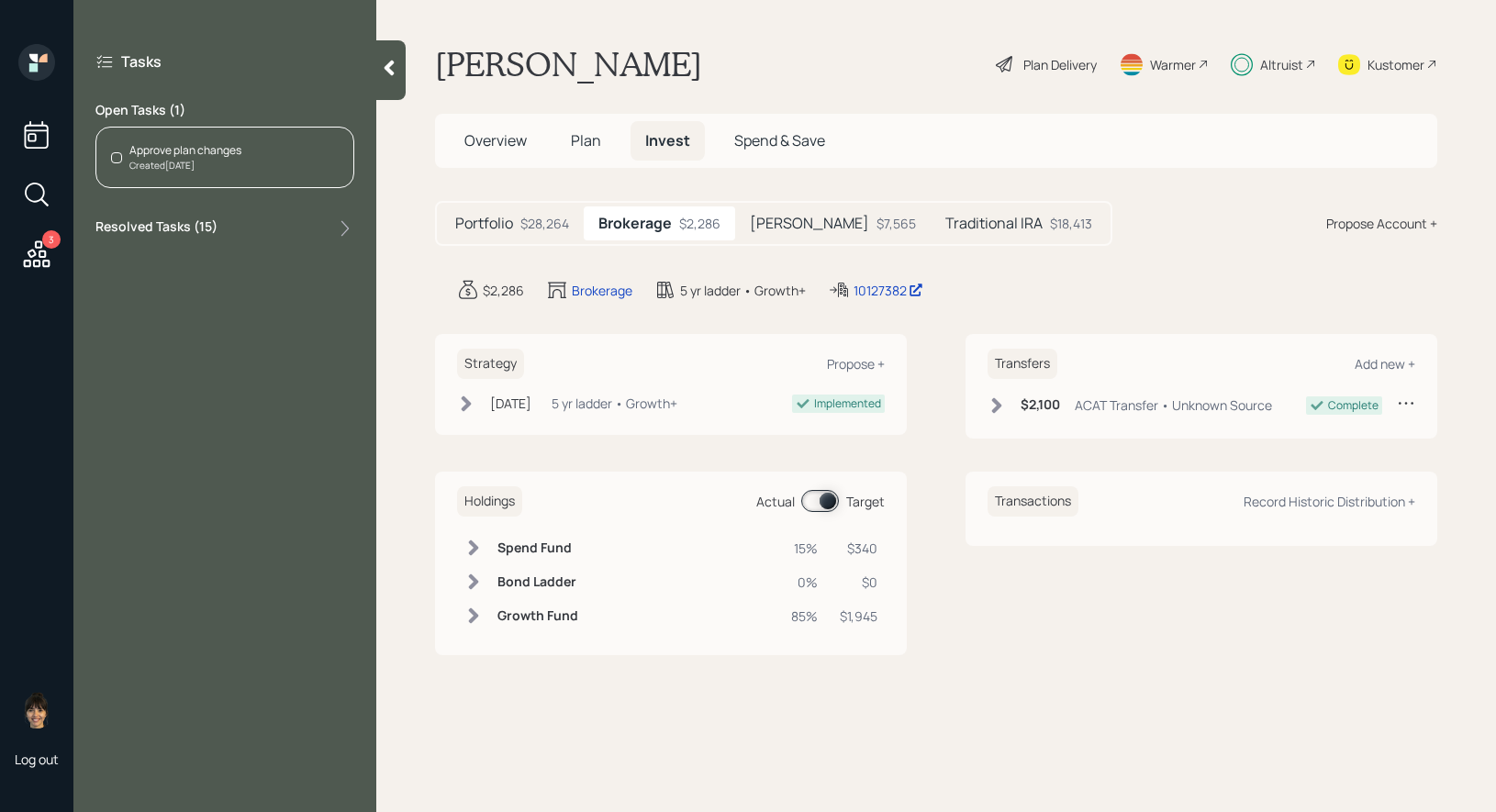
click at [286, 155] on div "Approve plan changes Created Today" at bounding box center [224, 158] width 258 height 62
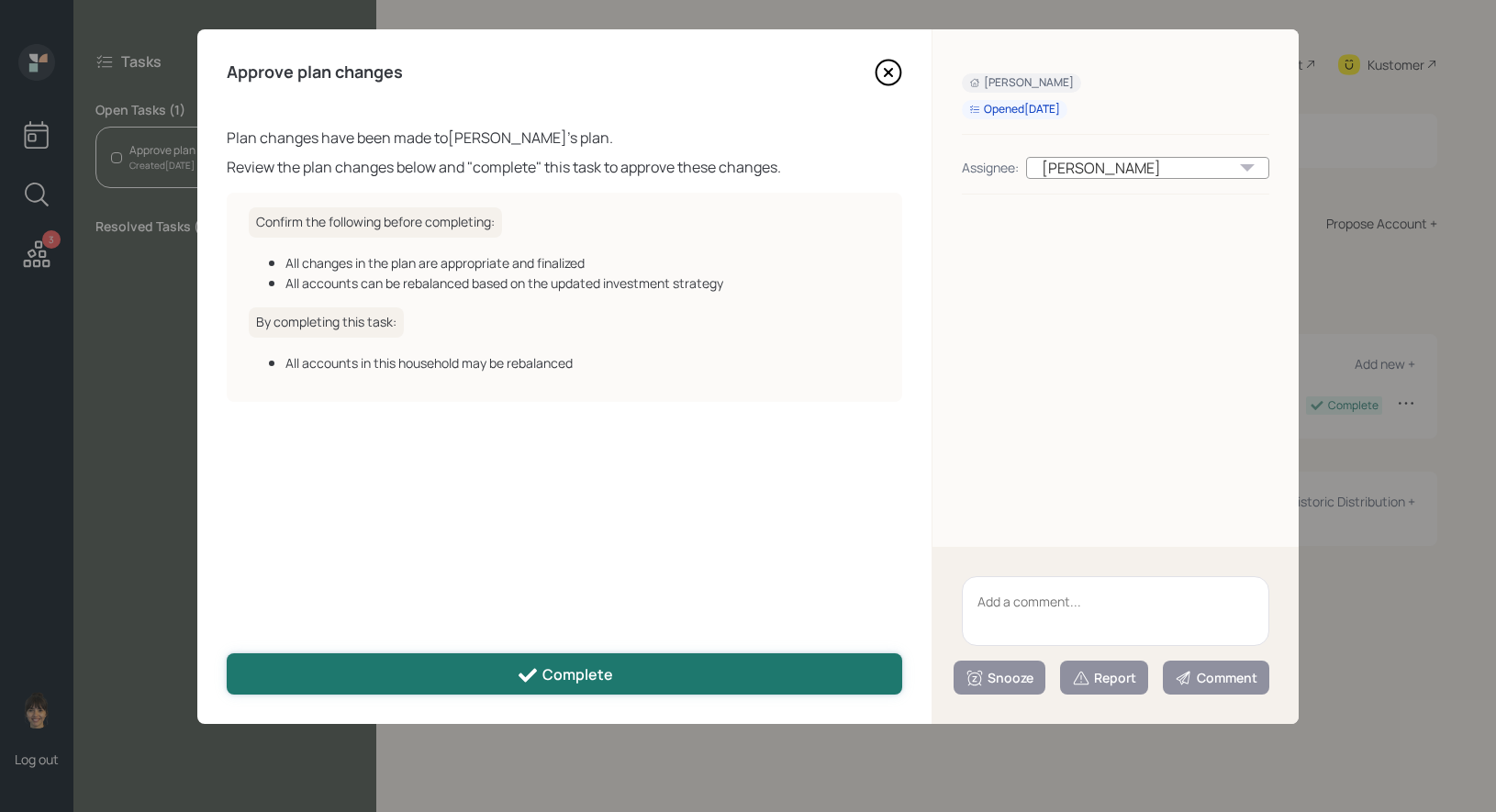
click at [535, 671] on icon at bounding box center [528, 674] width 19 height 14
